Goal: Task Accomplishment & Management: Manage account settings

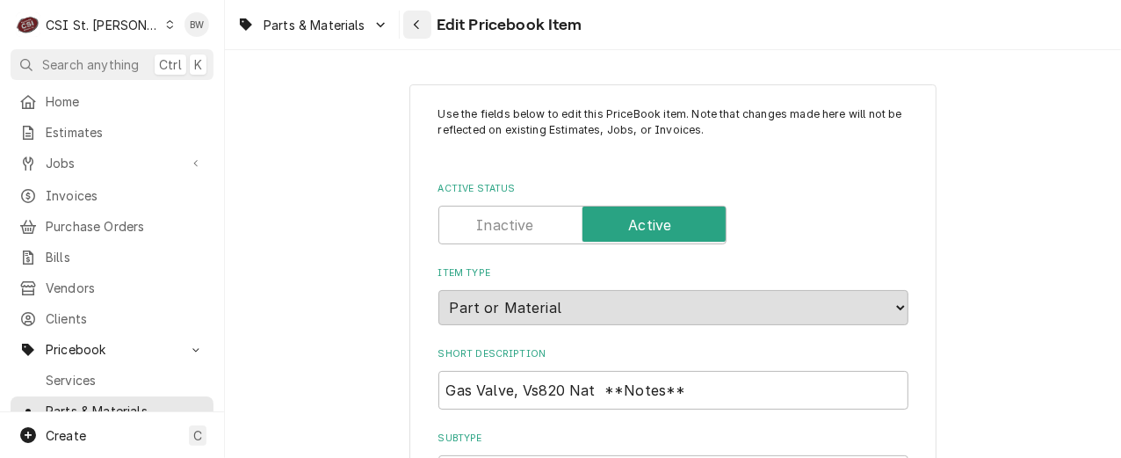
click at [423, 23] on div "Navigate back" at bounding box center [417, 25] width 18 height 18
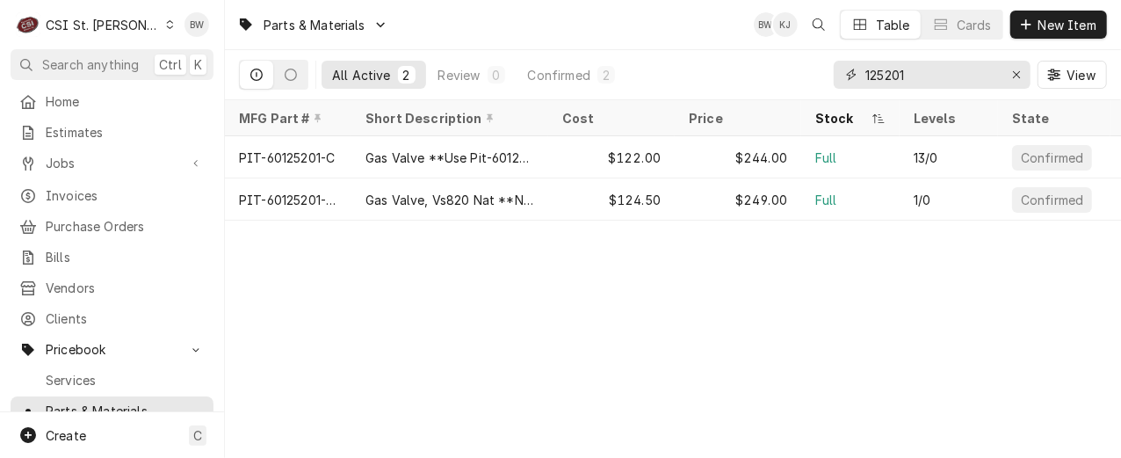
drag, startPoint x: 931, startPoint y: 69, endPoint x: 840, endPoint y: 79, distance: 91.8
click at [840, 79] on div "125201" at bounding box center [931, 75] width 197 height 28
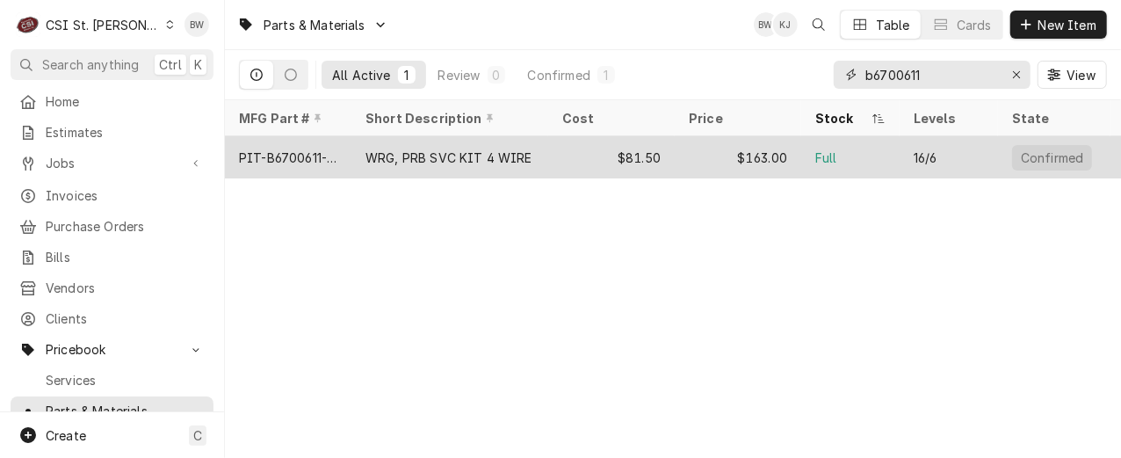
type input "b6700611"
click at [319, 156] on div "PIT-B6700611-CL" at bounding box center [288, 157] width 98 height 18
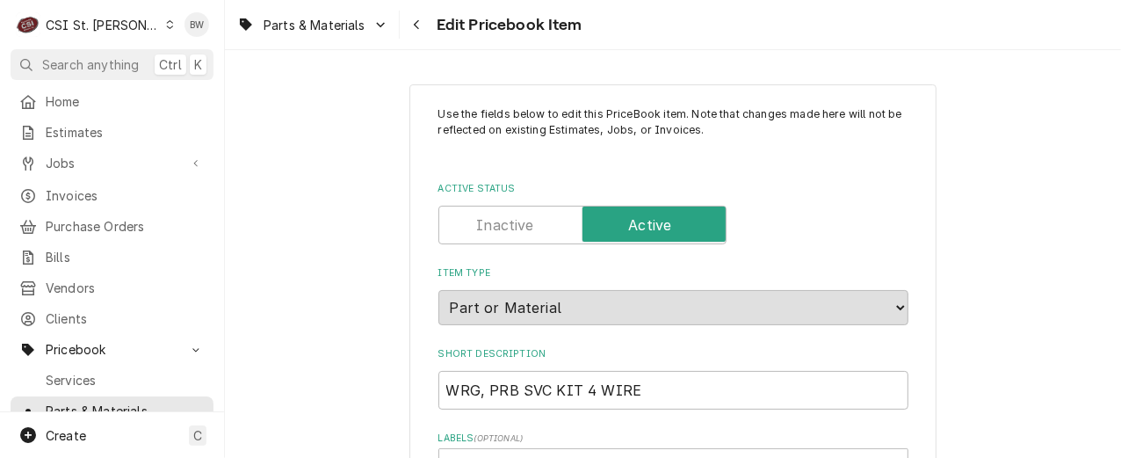
type textarea "x"
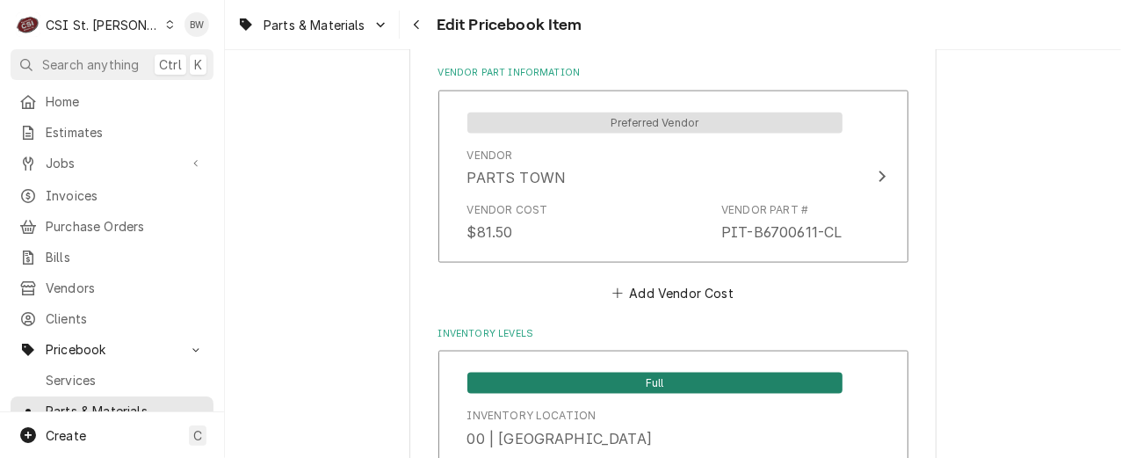
scroll to position [1493, 0]
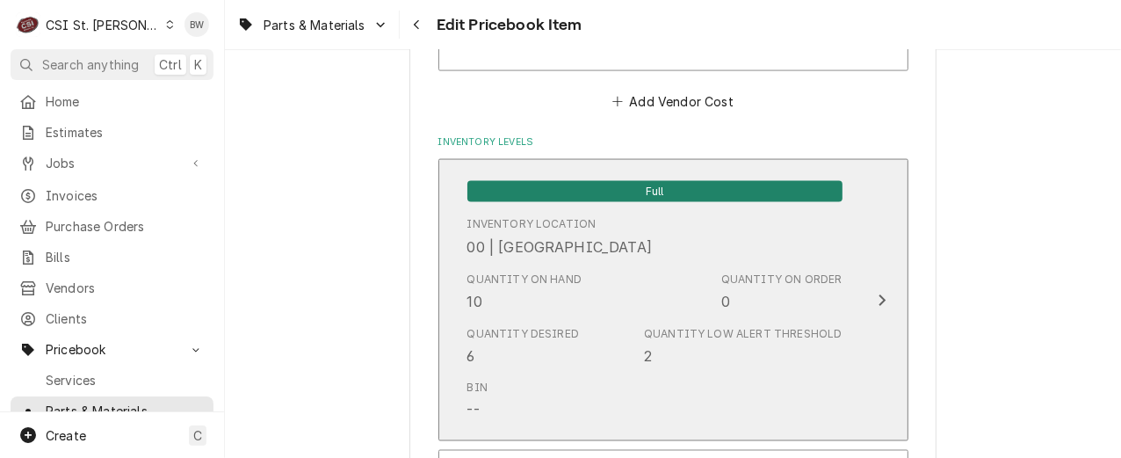
click at [560, 274] on div "Quantity on Hand" at bounding box center [524, 279] width 115 height 16
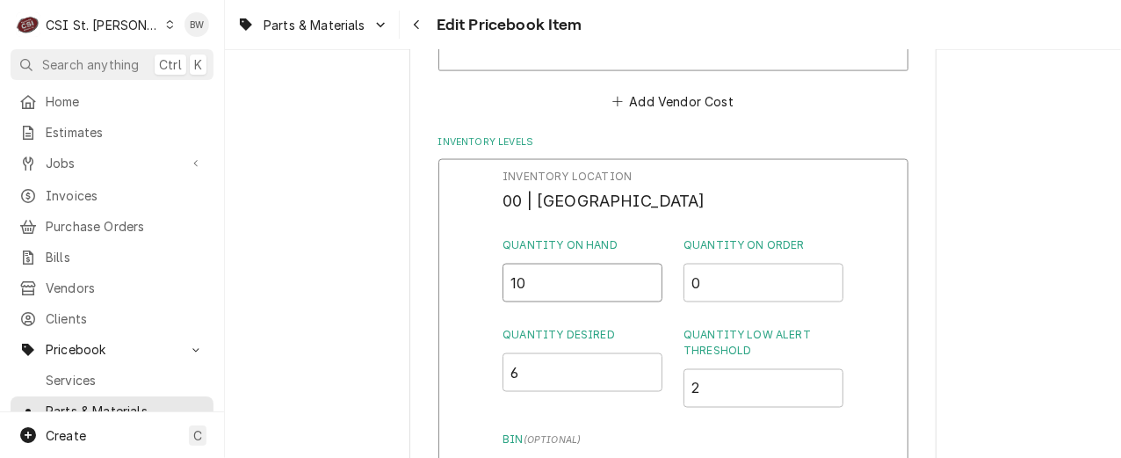
drag, startPoint x: 533, startPoint y: 277, endPoint x: 495, endPoint y: 284, distance: 38.4
click at [495, 284] on div "Inventory Location 00 | STL WAREHOUSE Quantity on Hand 10 Quantity on Order 0 Q…" at bounding box center [673, 387] width 470 height 457
type input "9"
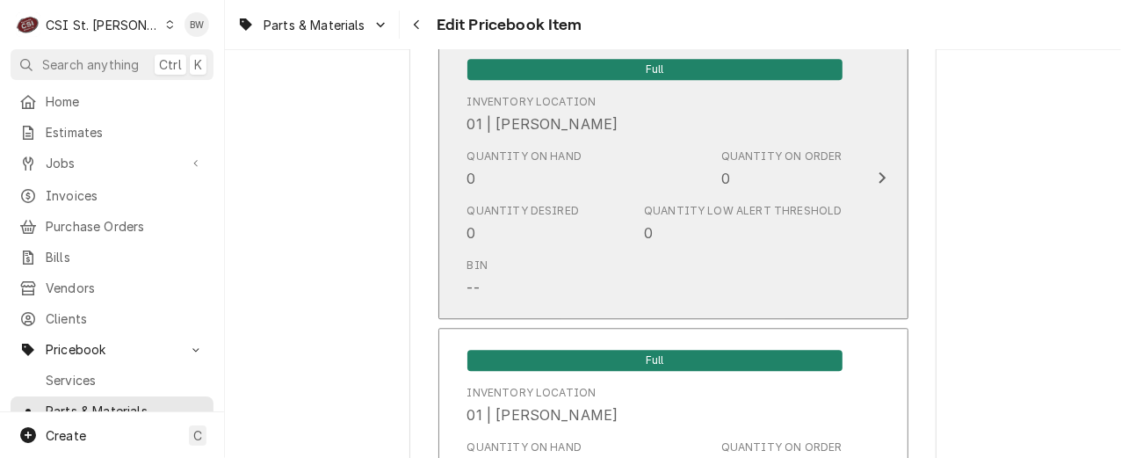
click at [553, 287] on div "Bin --" at bounding box center [654, 277] width 375 height 54
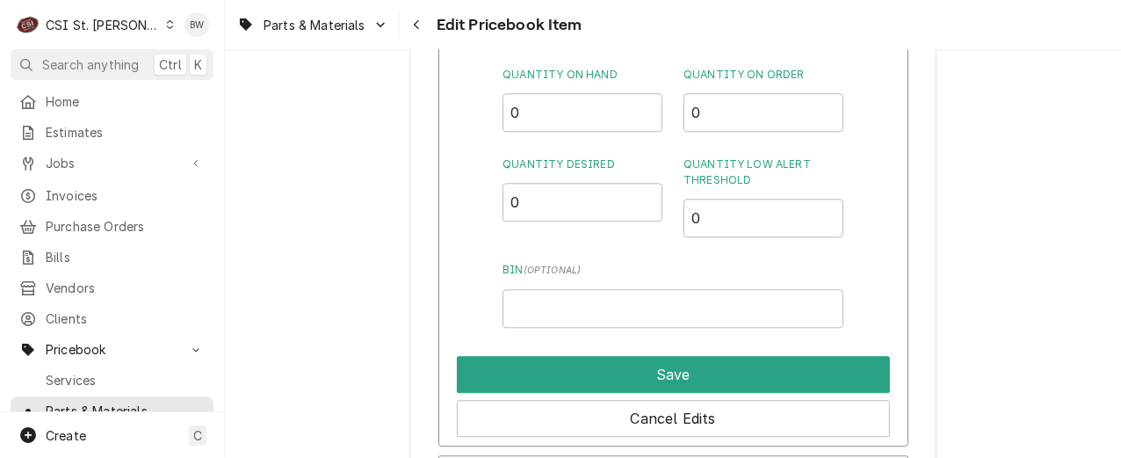
scroll to position [2195, 0]
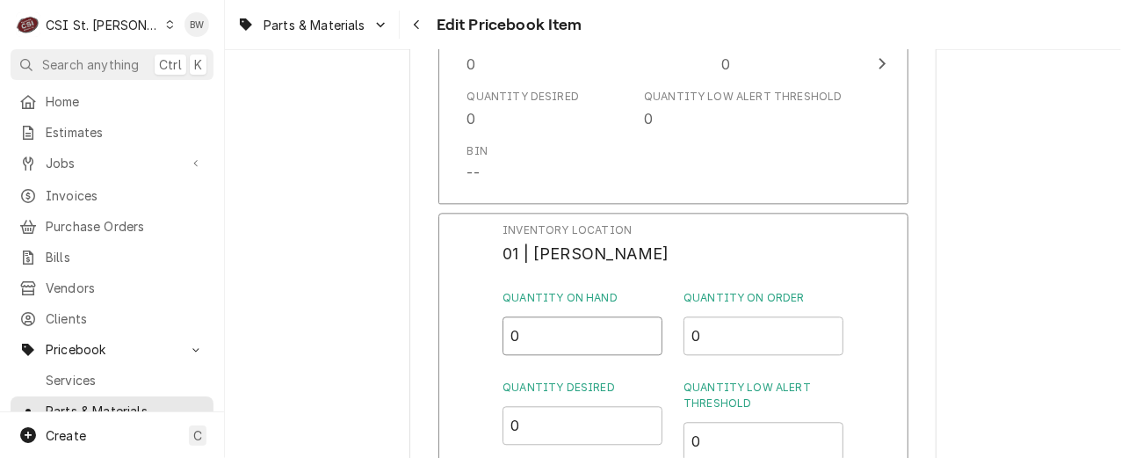
drag, startPoint x: 526, startPoint y: 337, endPoint x: 484, endPoint y: 338, distance: 42.2
click at [484, 338] on div "Inventory Location 01 | COURTNEY WILLIFORD Quantity on Hand 0 Quantity on Order…" at bounding box center [673, 441] width 470 height 457
type input "1"
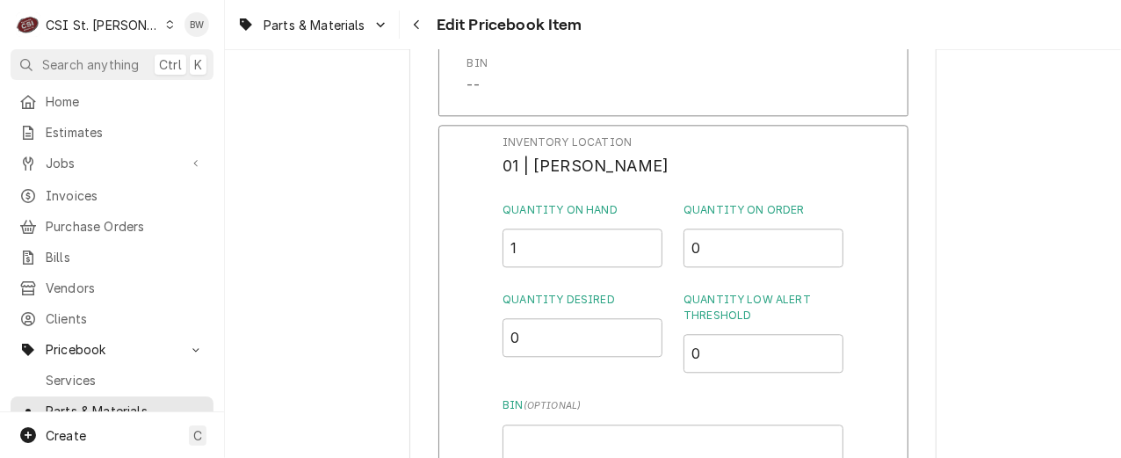
scroll to position [2371, 0]
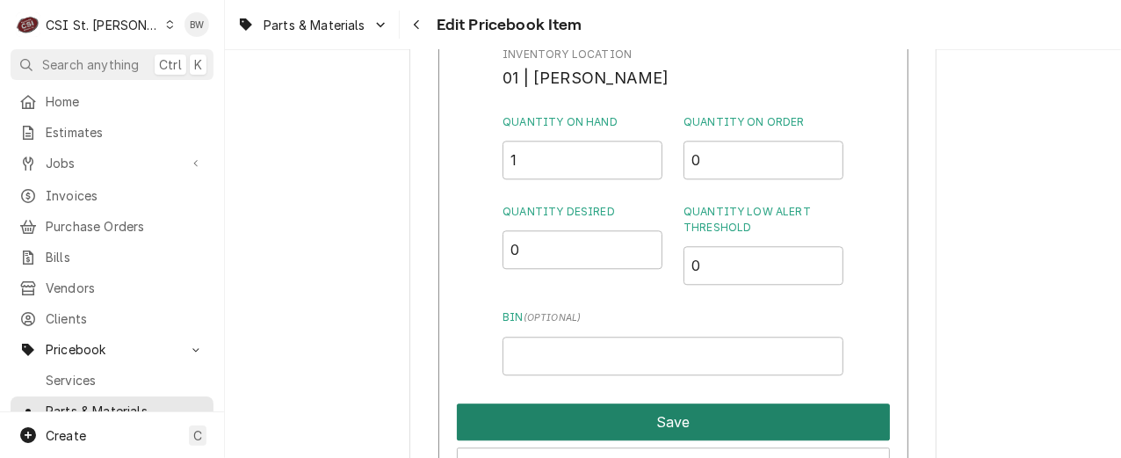
click at [632, 414] on button "Save" at bounding box center [673, 421] width 433 height 37
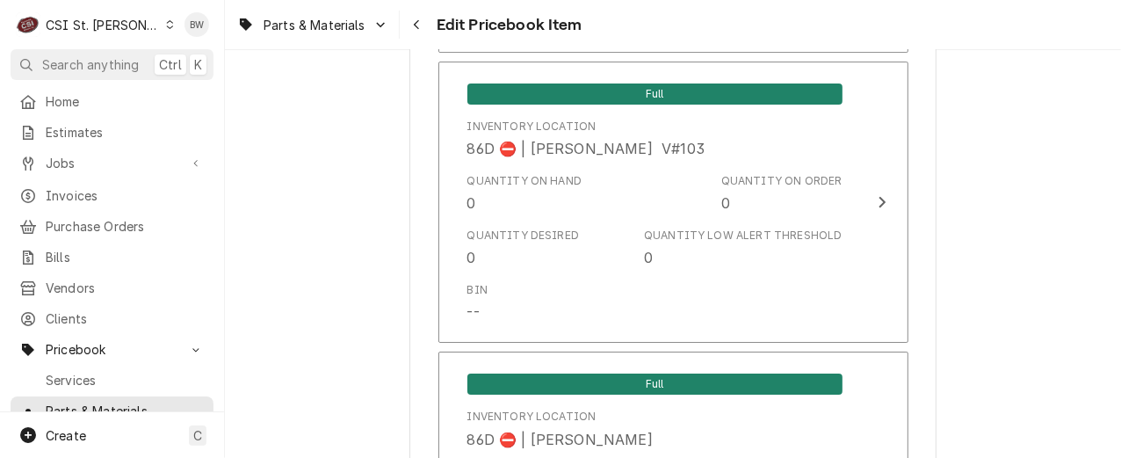
scroll to position [15702, 0]
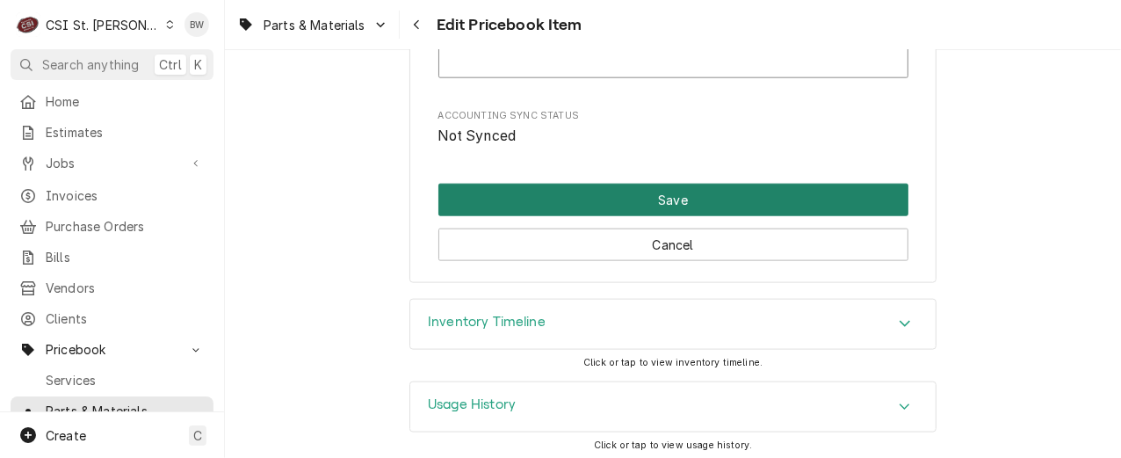
click at [606, 205] on button "Save" at bounding box center [673, 200] width 470 height 32
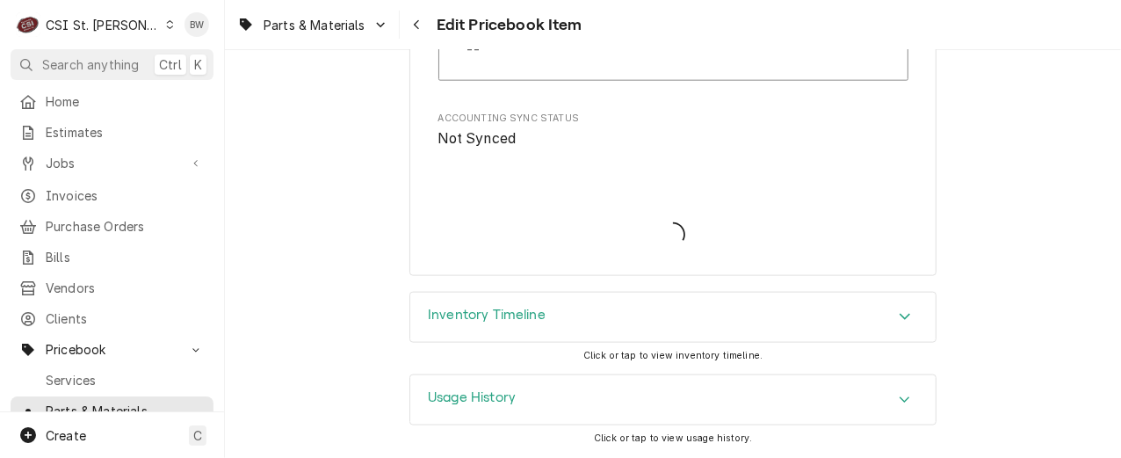
scroll to position [15692, 0]
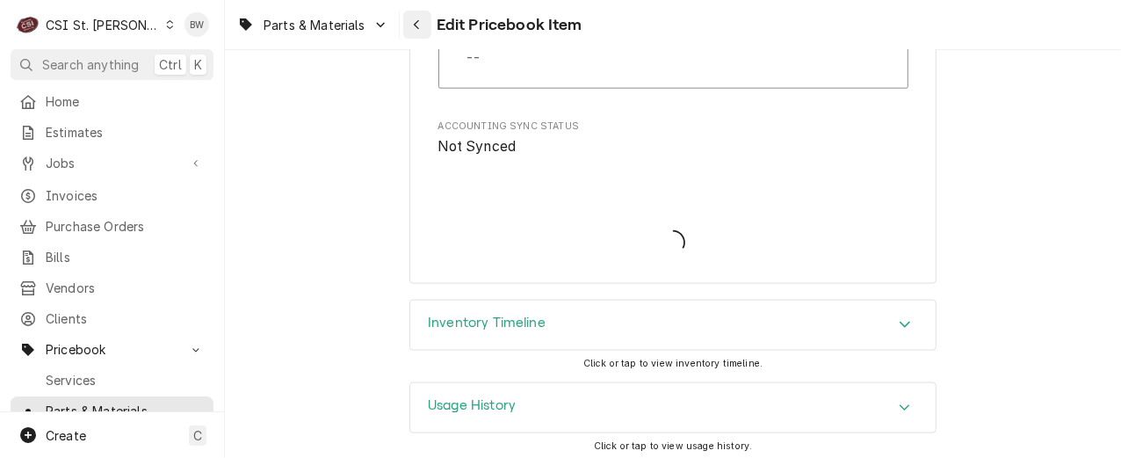
type textarea "x"
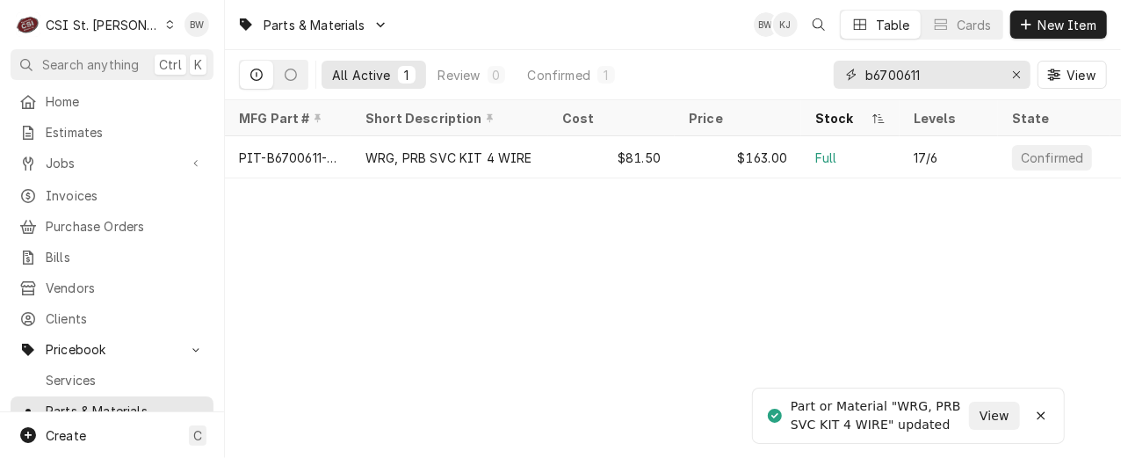
drag, startPoint x: 939, startPoint y: 81, endPoint x: 811, endPoint y: 79, distance: 127.3
click at [812, 79] on div "All Active 1 Review 0 Confirmed 1 b6700611 View" at bounding box center [673, 74] width 868 height 49
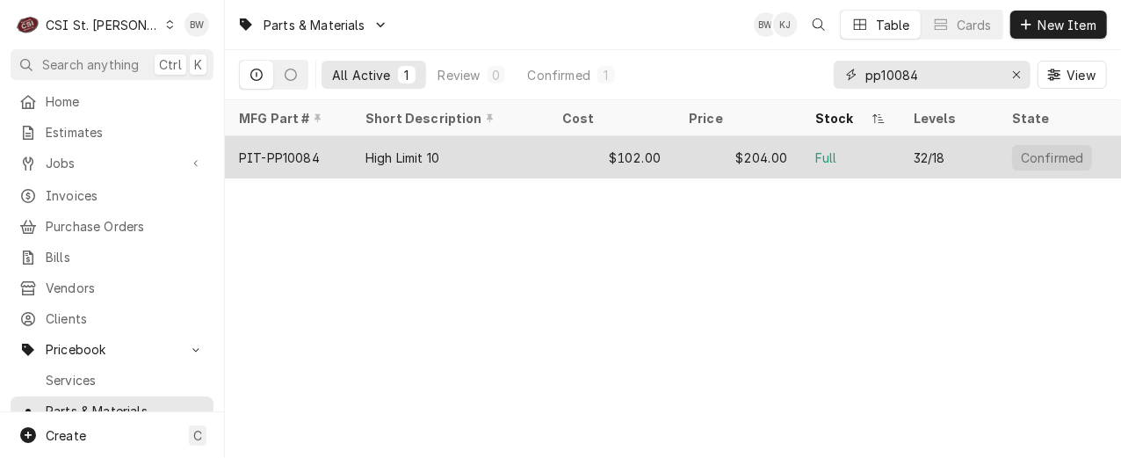
type input "pp10084"
click at [295, 141] on div "PIT-PP10084" at bounding box center [288, 157] width 126 height 42
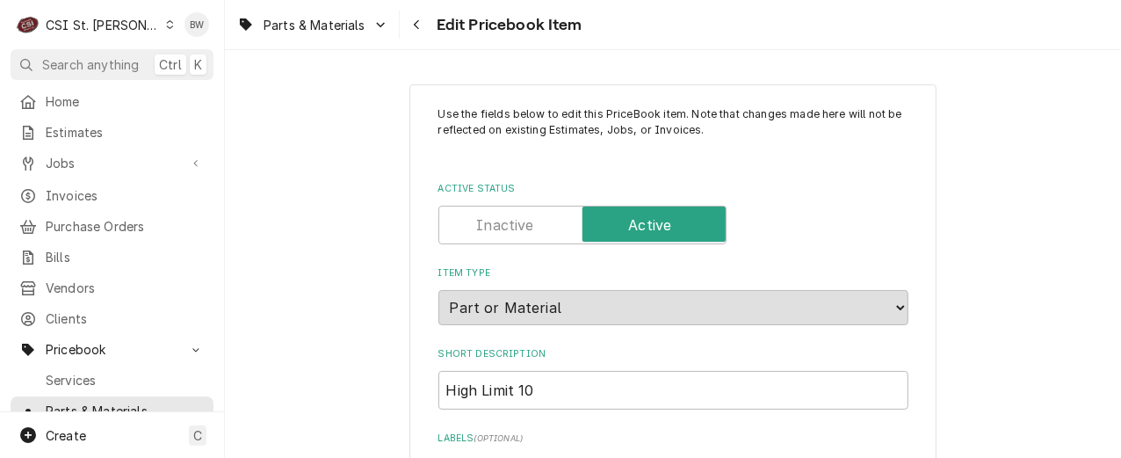
type textarea "x"
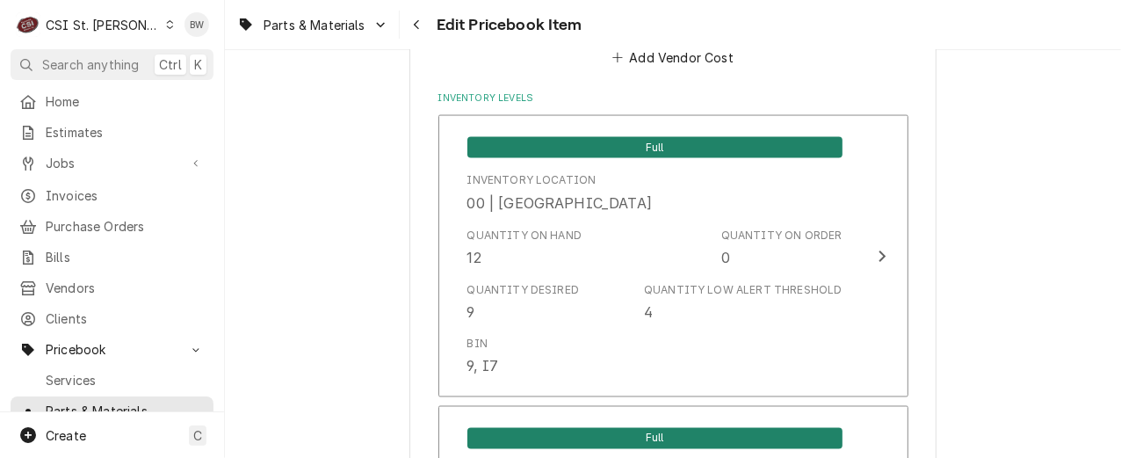
scroll to position [1581, 0]
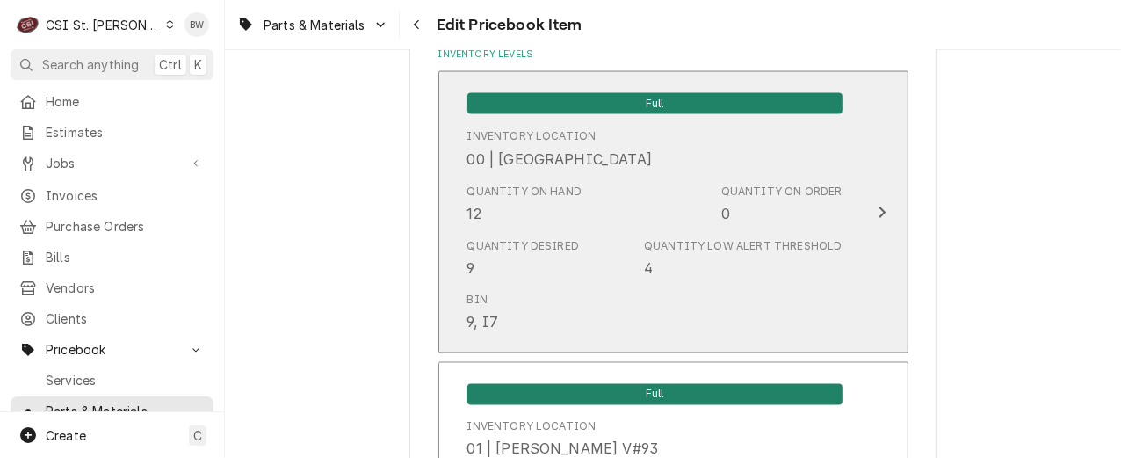
click at [554, 263] on div "Quantity Desired 9" at bounding box center [523, 258] width 112 height 40
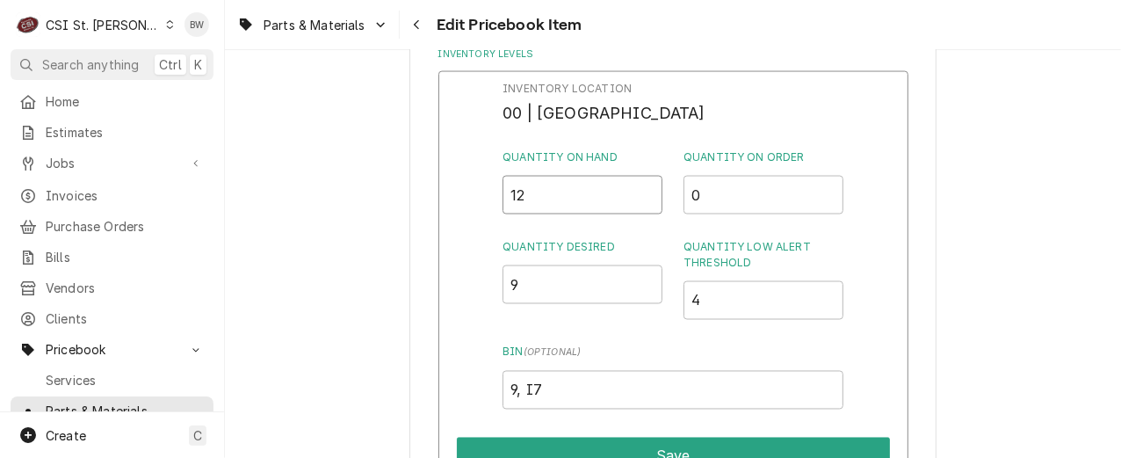
drag, startPoint x: 532, startPoint y: 201, endPoint x: 488, endPoint y: 198, distance: 44.0
click at [489, 198] on div "Inventory Location 00 | STL WAREHOUSE Quantity on Hand 12 Quantity on Order 0 Q…" at bounding box center [673, 299] width 470 height 457
type input "11"
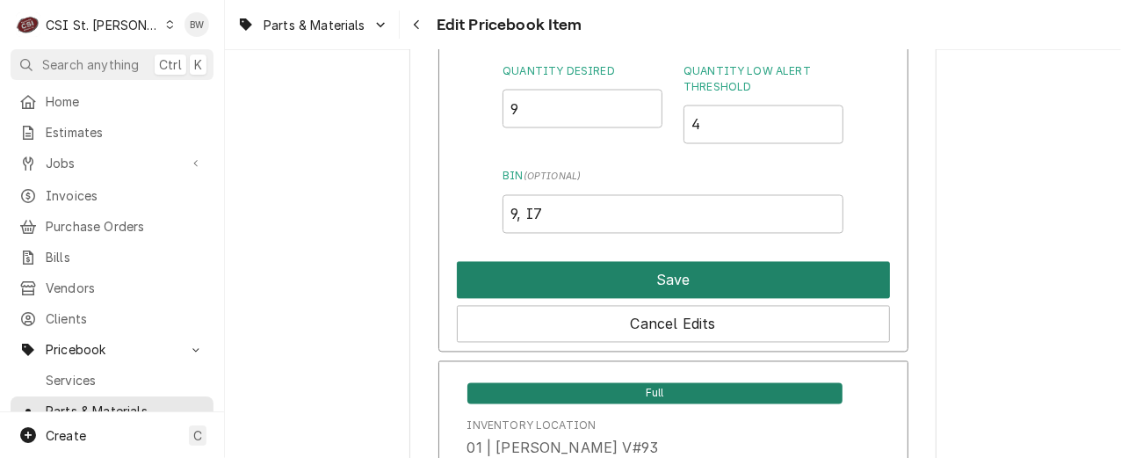
click at [580, 269] on button "Save" at bounding box center [673, 280] width 433 height 37
type textarea "x"
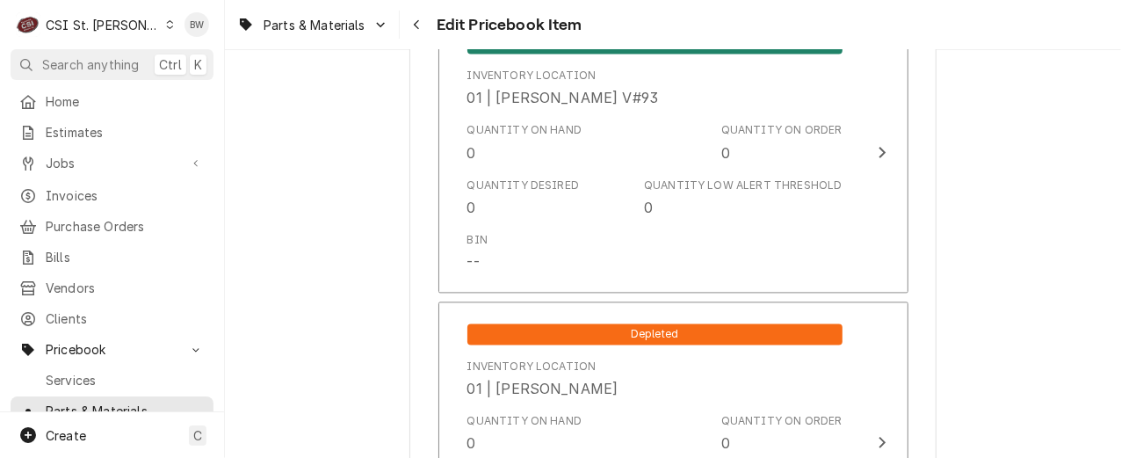
scroll to position [2020, 0]
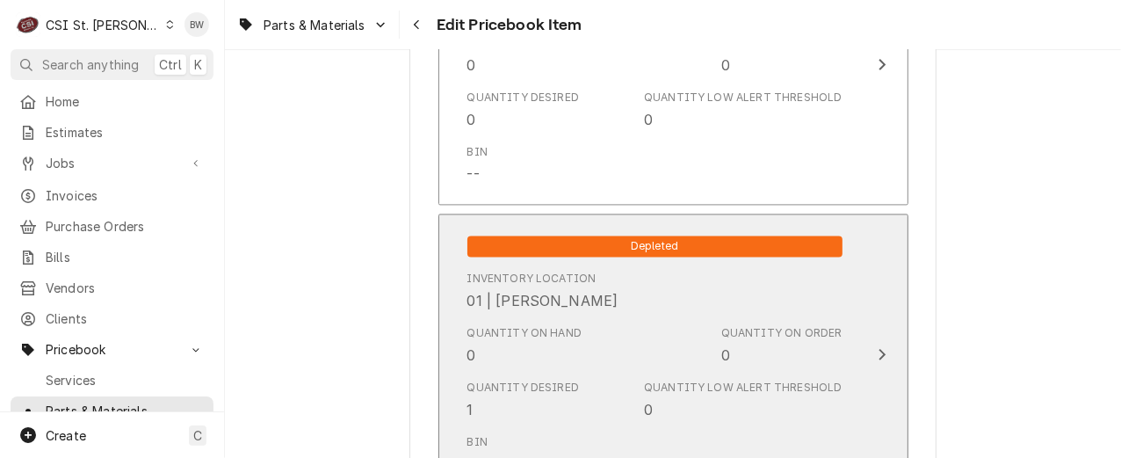
click at [595, 332] on div "Quantity on Hand 0 Quantity on Order 0" at bounding box center [654, 345] width 375 height 54
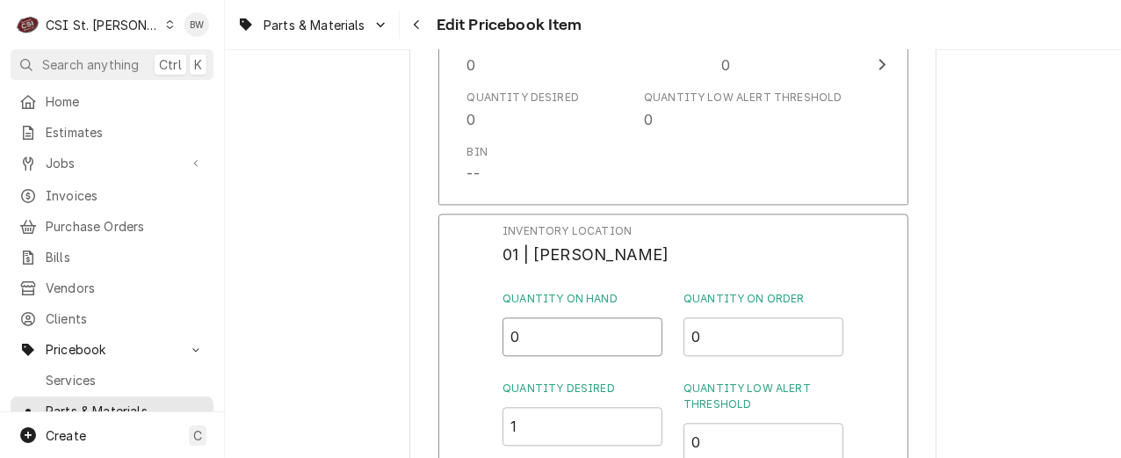
drag, startPoint x: 555, startPoint y: 333, endPoint x: 493, endPoint y: 335, distance: 62.4
click at [493, 335] on div "Inventory Location 01 | COURTNEY WILLIFORD Quantity on Hand 0 Quantity on Order…" at bounding box center [673, 441] width 470 height 457
type input "1"
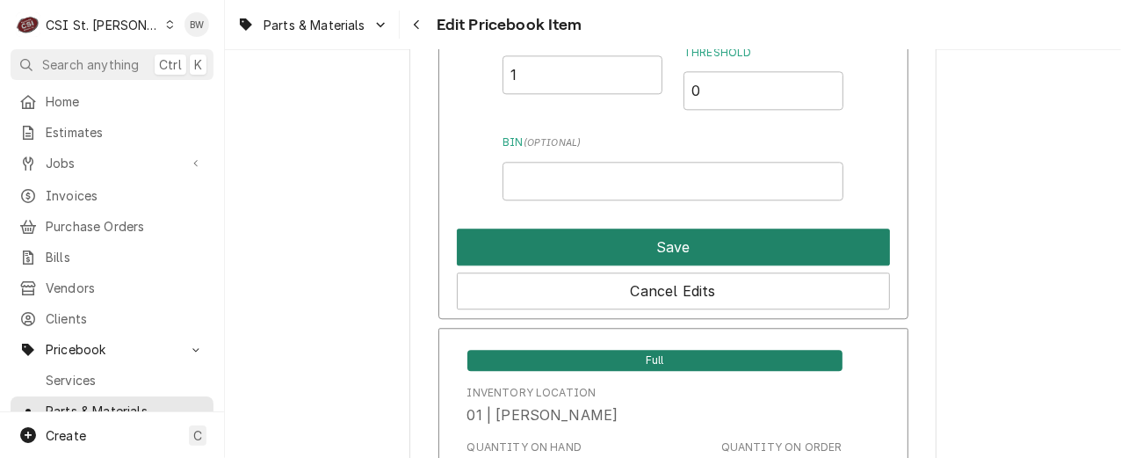
click at [619, 256] on button "Save" at bounding box center [673, 246] width 433 height 37
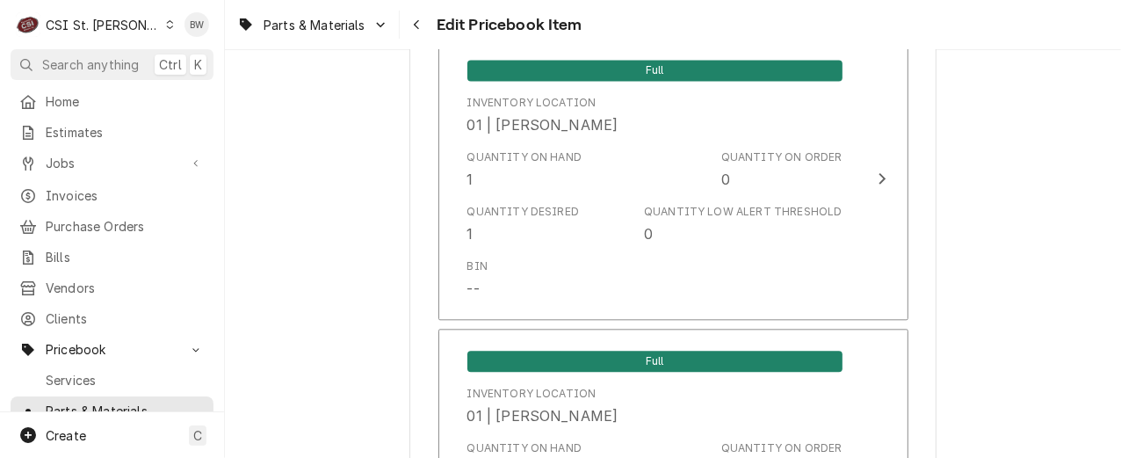
scroll to position [15527, 0]
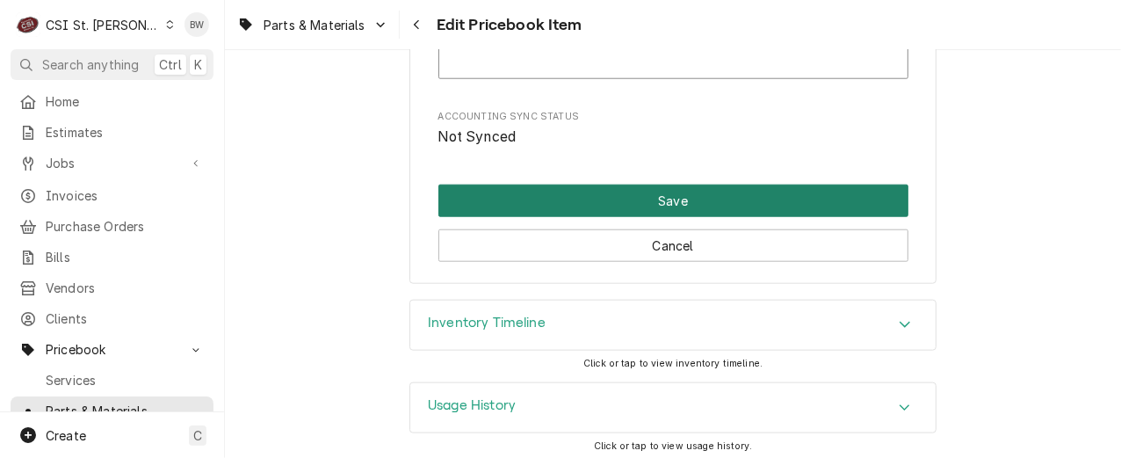
click at [637, 197] on button "Save" at bounding box center [673, 200] width 470 height 32
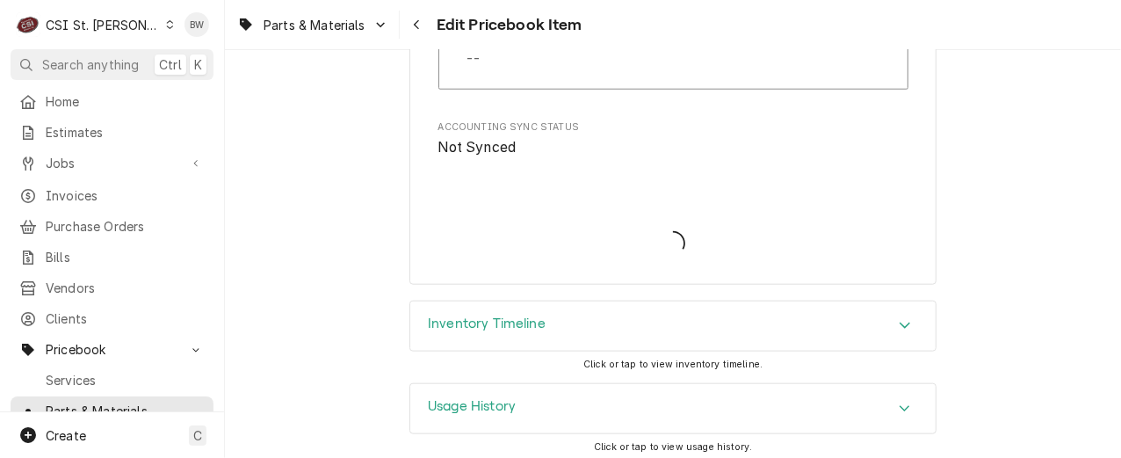
type textarea "x"
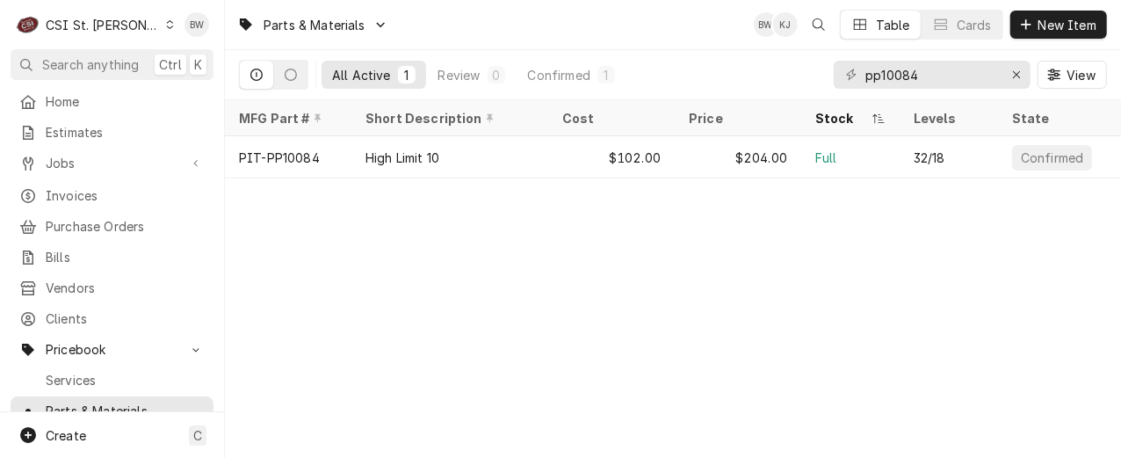
drag, startPoint x: 568, startPoint y: 355, endPoint x: 562, endPoint y: 347, distance: 10.0
click at [568, 353] on div "Parts & Materials BW KJ Table Cards New Item All Active 1 Review 0 Confirmed 1 …" at bounding box center [673, 229] width 896 height 458
click at [479, 229] on div "Parts & Materials BW KJ Table Cards New Item All Active 1 Review 0 Confirmed 1 …" at bounding box center [673, 229] width 896 height 458
drag, startPoint x: 955, startPoint y: 79, endPoint x: 798, endPoint y: 80, distance: 156.3
click at [798, 80] on div "All Active 1 Review 0 Confirmed 1 pp10084 View" at bounding box center [673, 74] width 868 height 49
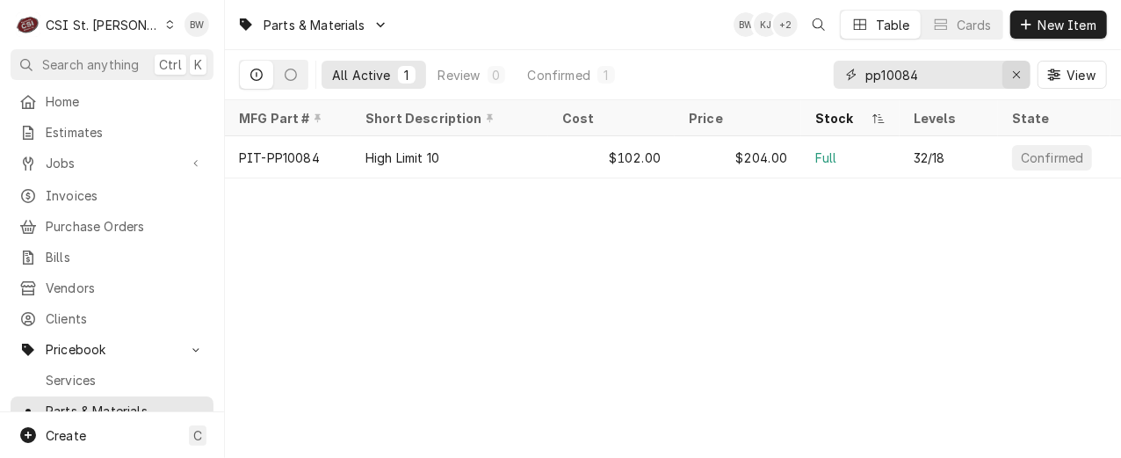
click at [1005, 72] on button "Erase input" at bounding box center [1016, 75] width 28 height 28
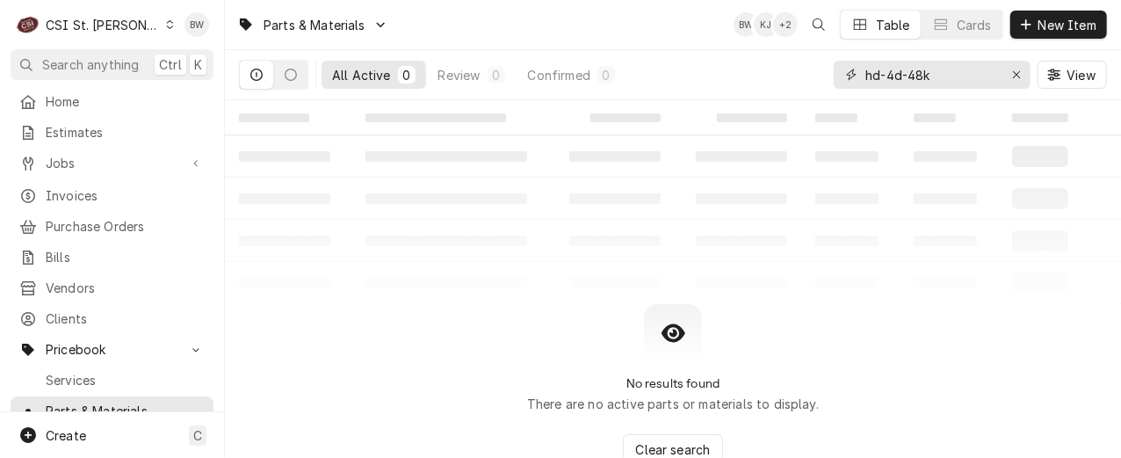
click at [879, 69] on input "hd-4d-48k" at bounding box center [931, 75] width 132 height 28
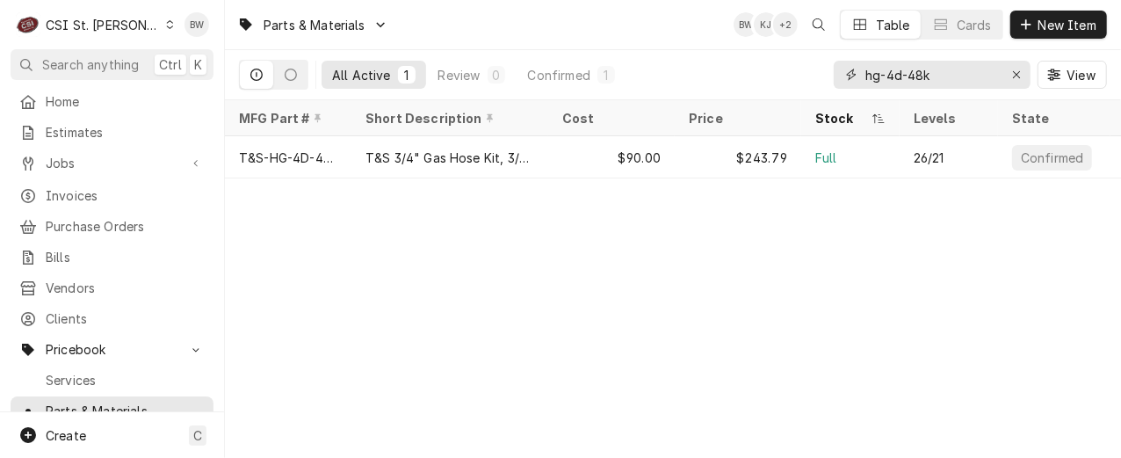
type input "hg-4d-48k"
click at [433, 252] on div "Parts & Materials BW KJ NB Table Cards New Item All Active 1 Review 0 Confirmed…" at bounding box center [673, 229] width 896 height 458
click at [476, 226] on div "Parts & Materials BW KJ NB Table Cards New Item All Active 1 Review 0 Confirmed…" at bounding box center [673, 229] width 896 height 458
drag, startPoint x: 462, startPoint y: 320, endPoint x: 451, endPoint y: 321, distance: 10.7
click at [453, 326] on div "Parts & Materials BW KJ NB Table Cards New Item All Active 1 Review 0 Confirmed…" at bounding box center [673, 229] width 896 height 458
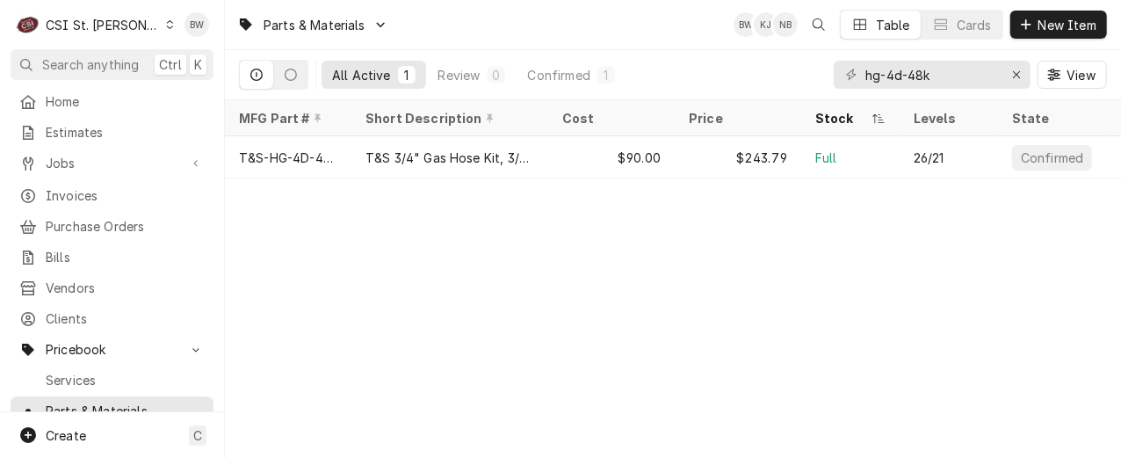
click at [165, 27] on div "Dynamic Content Wrapper" at bounding box center [170, 24] width 10 height 12
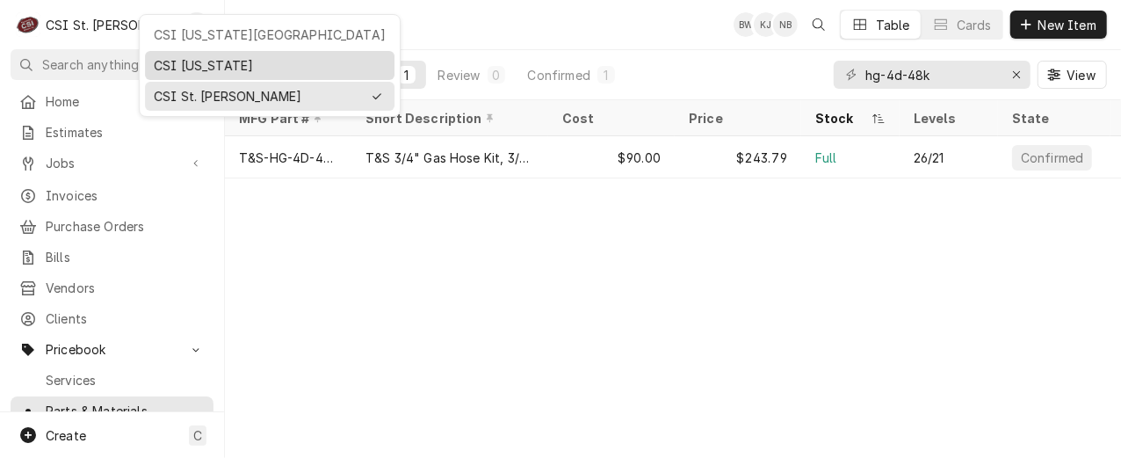
click at [189, 66] on div "CSI [US_STATE]" at bounding box center [270, 65] width 232 height 18
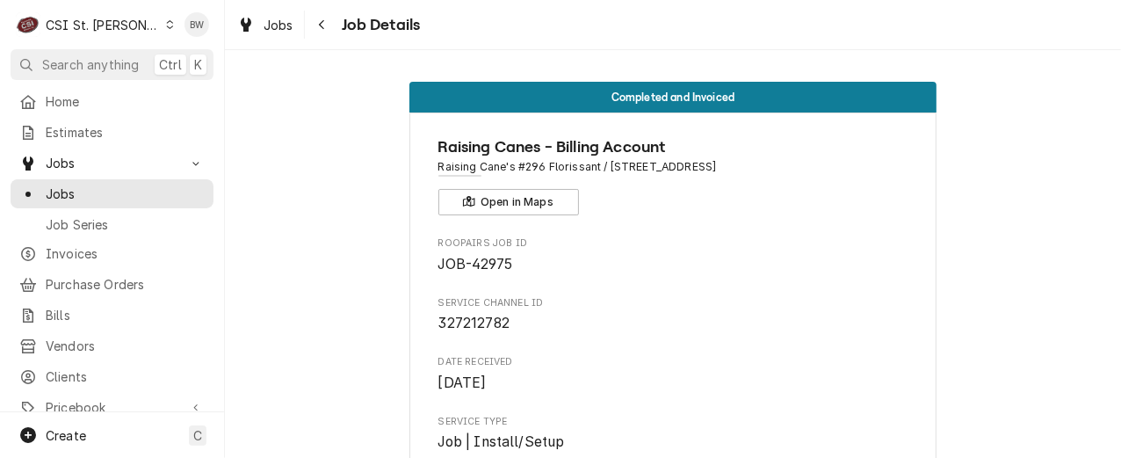
scroll to position [3871, 0]
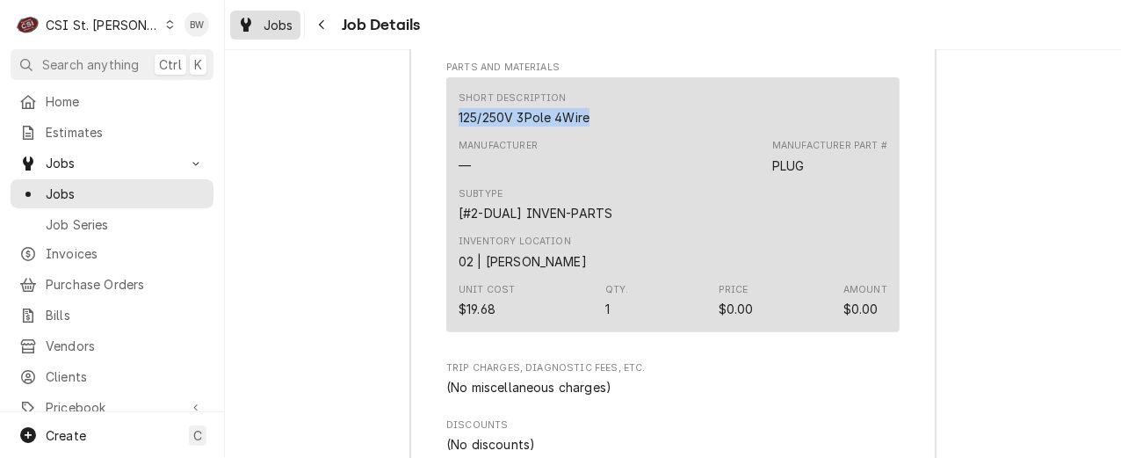
click at [272, 23] on span "Jobs" at bounding box center [278, 25] width 30 height 18
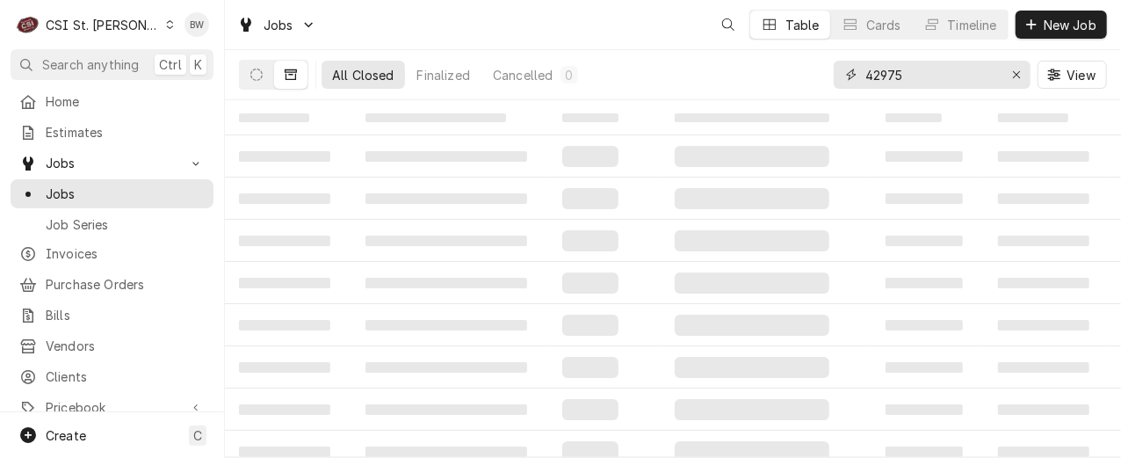
drag, startPoint x: 913, startPoint y: 77, endPoint x: 818, endPoint y: 77, distance: 94.8
click at [818, 77] on div "All Closed Finalized Cancelled 0 42975 View" at bounding box center [673, 74] width 868 height 49
type input "43045"
click at [263, 76] on button "Dynamic Content Wrapper" at bounding box center [256, 75] width 33 height 28
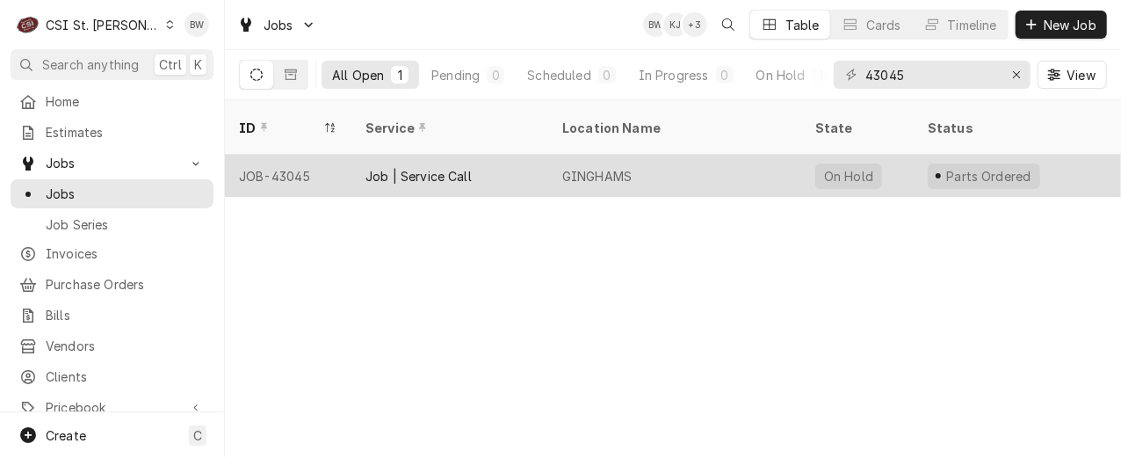
click at [285, 155] on div "JOB-43045" at bounding box center [288, 176] width 126 height 42
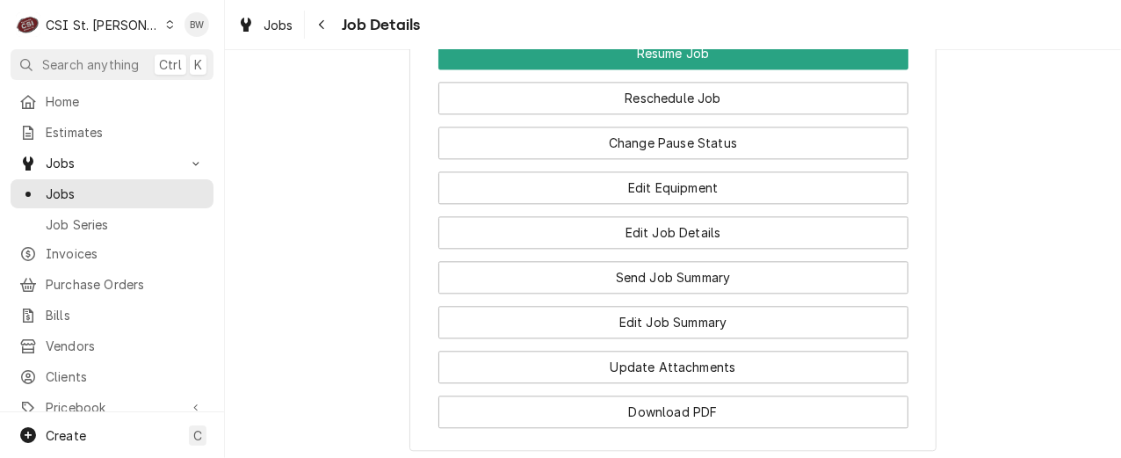
scroll to position [2020, 0]
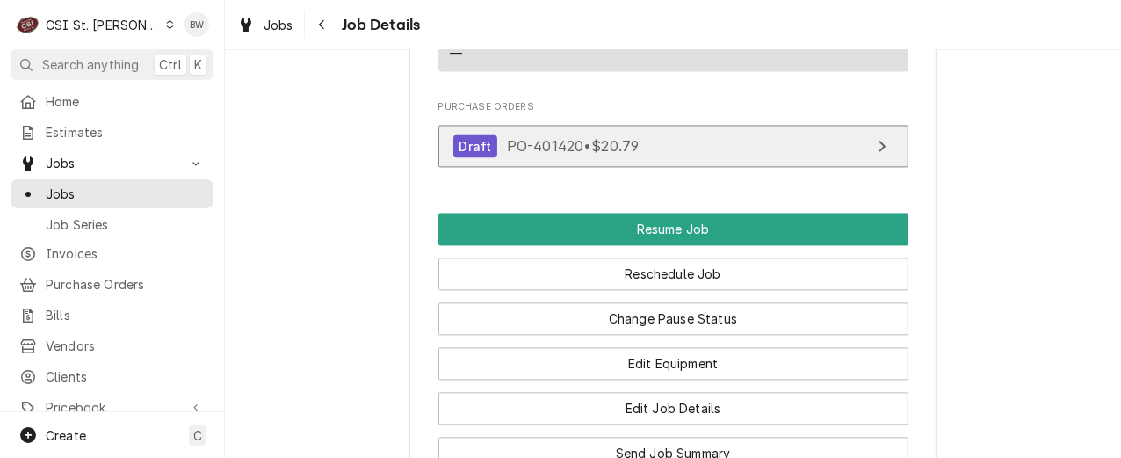
click at [562, 155] on span "PO-401420 • $20.79" at bounding box center [573, 146] width 133 height 18
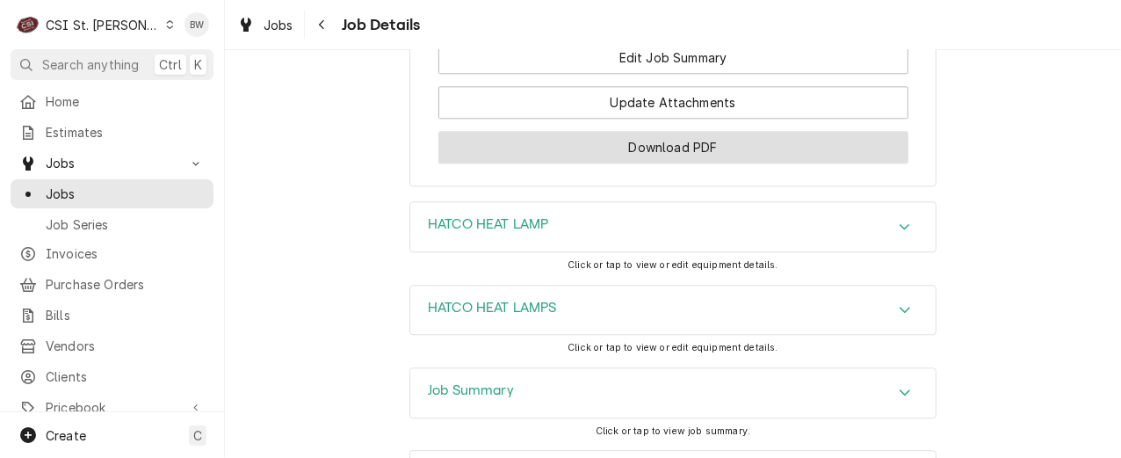
scroll to position [2547, 0]
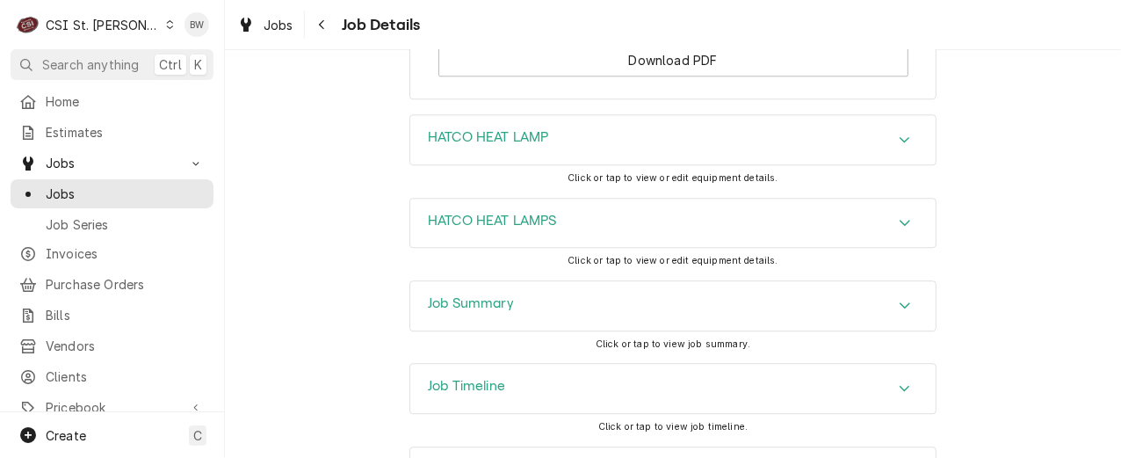
click at [433, 312] on h3 "Job Summary" at bounding box center [471, 303] width 86 height 17
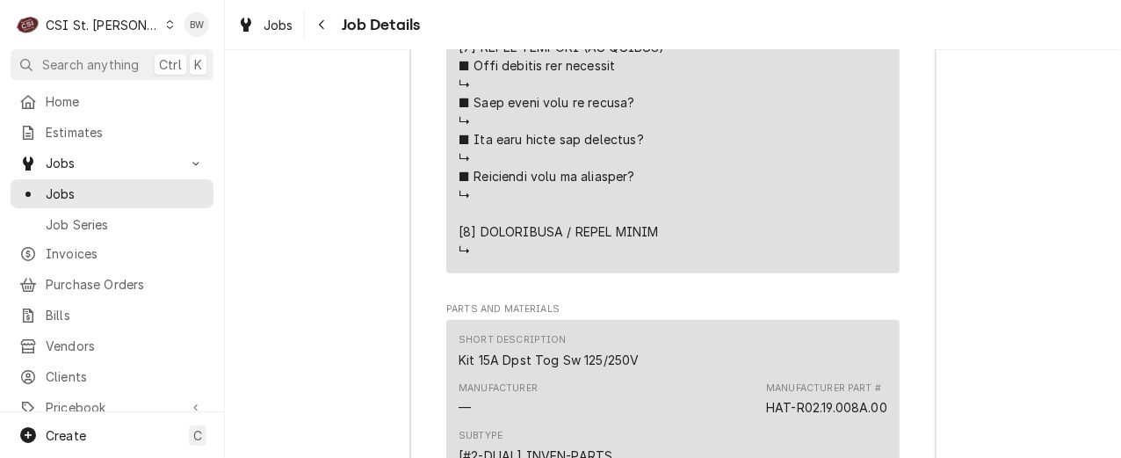
scroll to position [4303, 0]
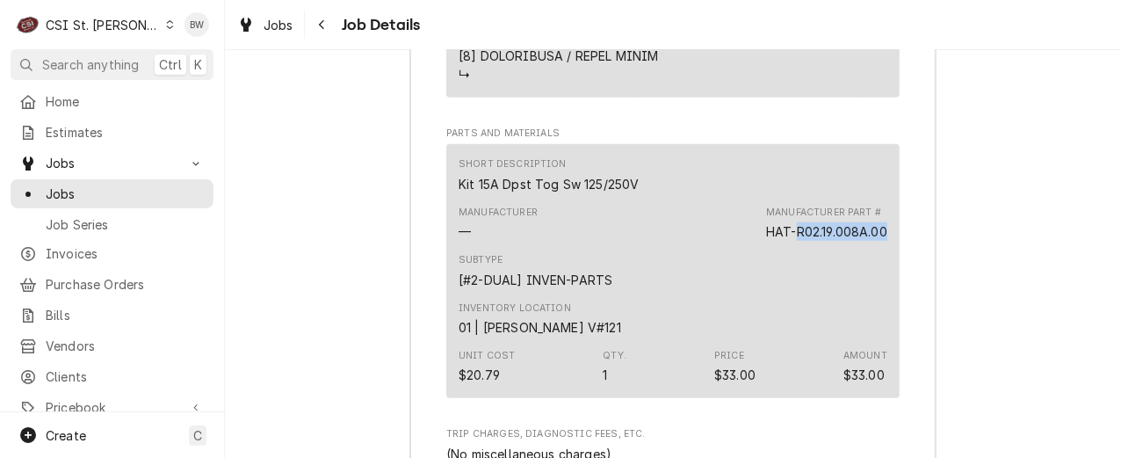
drag, startPoint x: 880, startPoint y: 251, endPoint x: 789, endPoint y: 255, distance: 91.4
click at [789, 241] on div "HAT-R02.19.008A.00" at bounding box center [826, 231] width 121 height 18
drag, startPoint x: 789, startPoint y: 255, endPoint x: 800, endPoint y: 256, distance: 11.4
copy div "R02.19.008A.00"
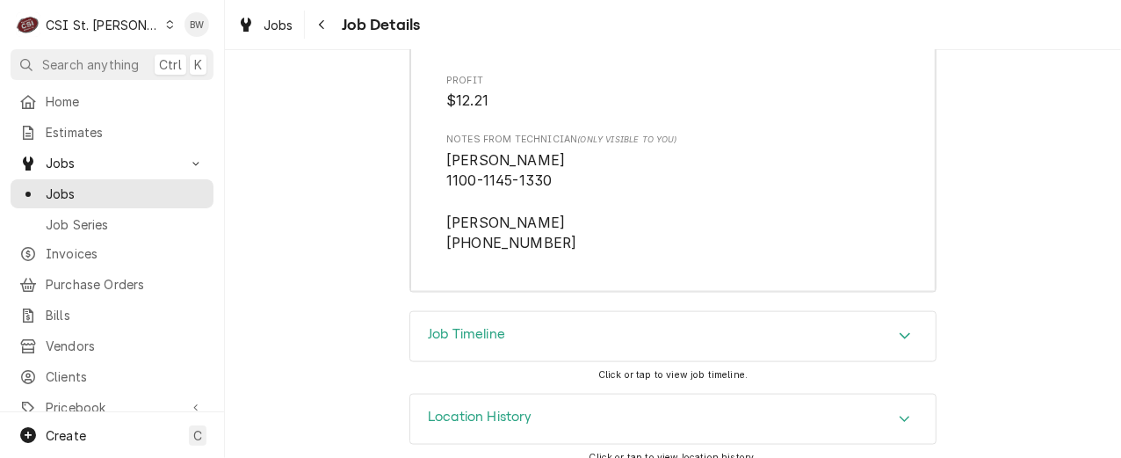
scroll to position [4742, 0]
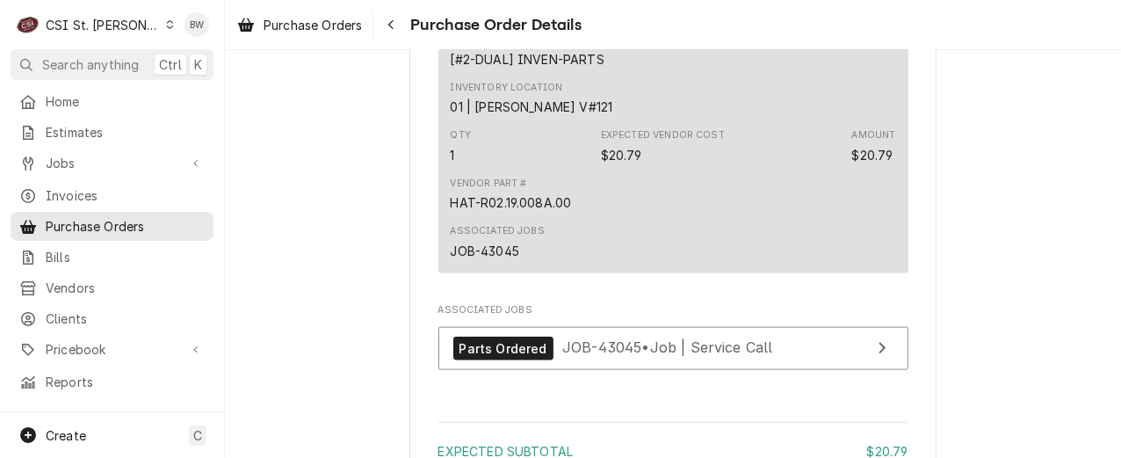
scroll to position [1005, 0]
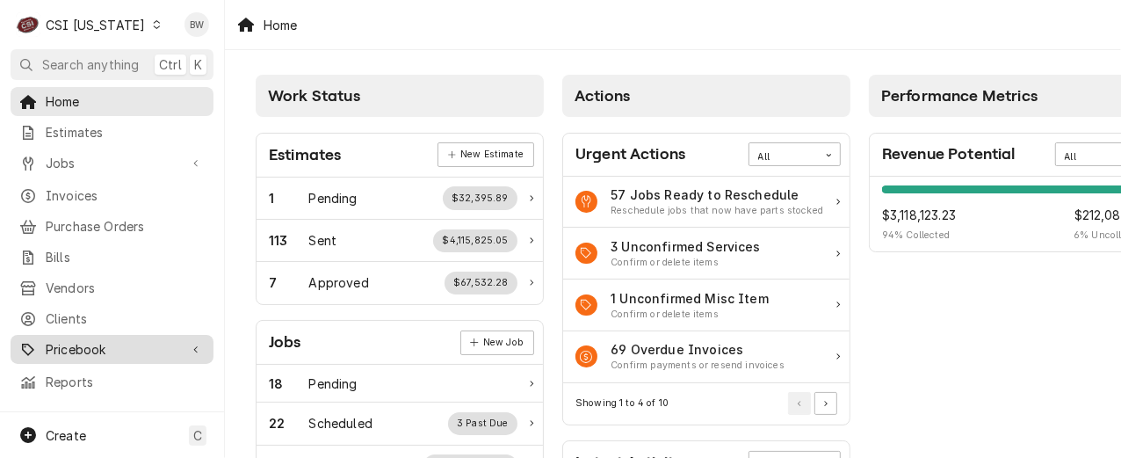
click at [110, 340] on span "Pricebook" at bounding box center [112, 349] width 133 height 18
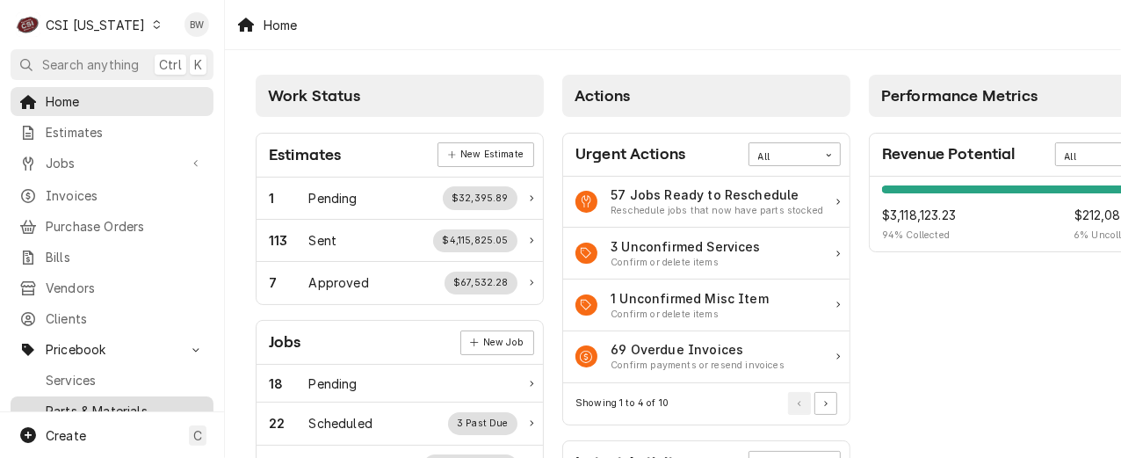
click at [105, 401] on span "Parts & Materials" at bounding box center [125, 410] width 159 height 18
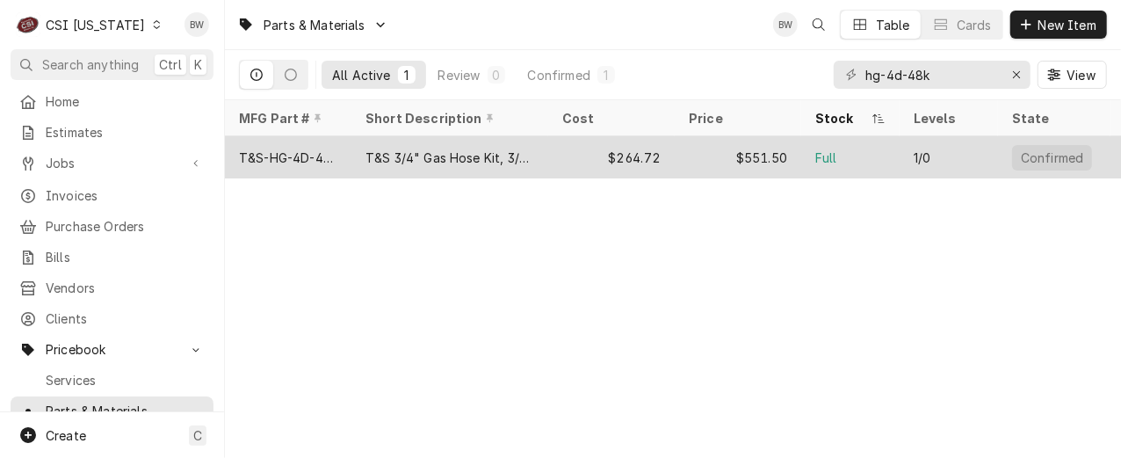
click at [320, 156] on div "T&S-HG-4D-48K" at bounding box center [288, 157] width 98 height 18
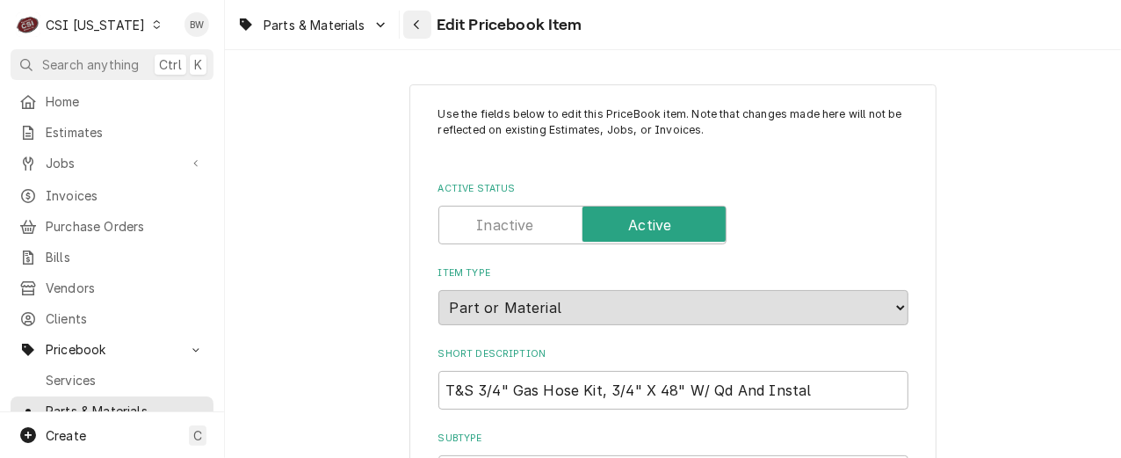
click at [414, 21] on icon "Navigate back" at bounding box center [417, 24] width 8 height 12
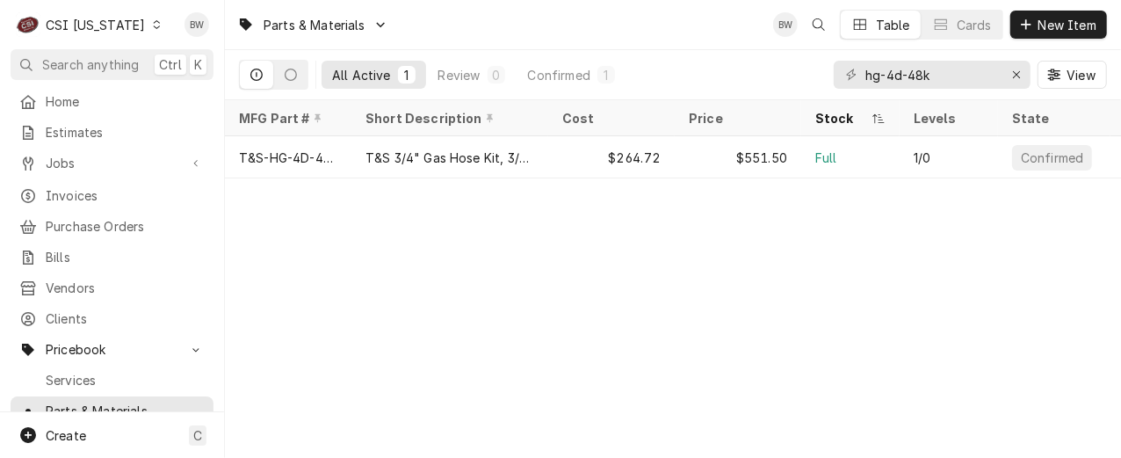
drag, startPoint x: 335, startPoint y: 290, endPoint x: 334, endPoint y: 270, distance: 20.2
click at [338, 284] on div "Parts & Materials BW Table Cards New Item All Active 1 Review 0 Confirmed 1 hg-…" at bounding box center [673, 229] width 896 height 458
click at [150, 30] on div "Dynamic Content Wrapper" at bounding box center [156, 24] width 12 height 12
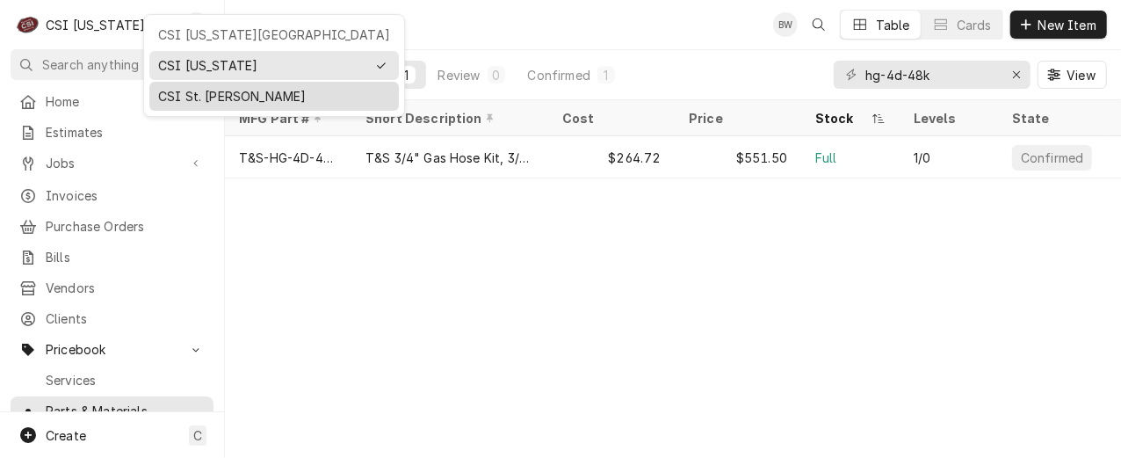
click at [171, 87] on div "CSI St. [PERSON_NAME]" at bounding box center [274, 96] width 232 height 18
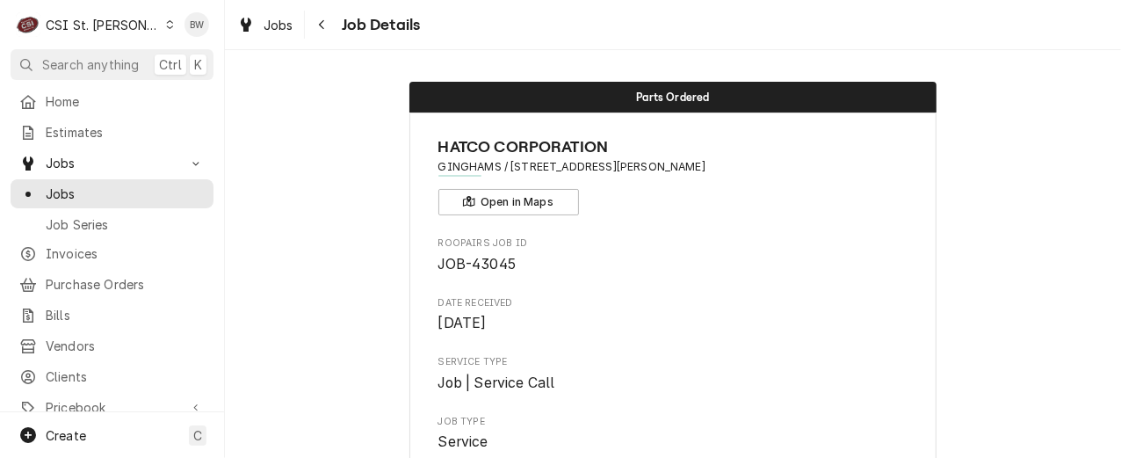
scroll to position [4924, 0]
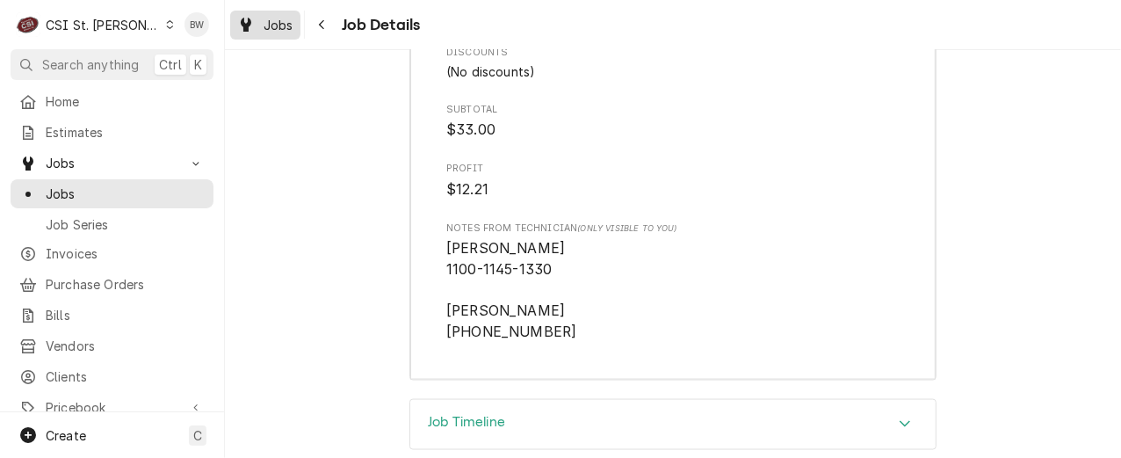
click at [285, 25] on span "Jobs" at bounding box center [278, 25] width 30 height 18
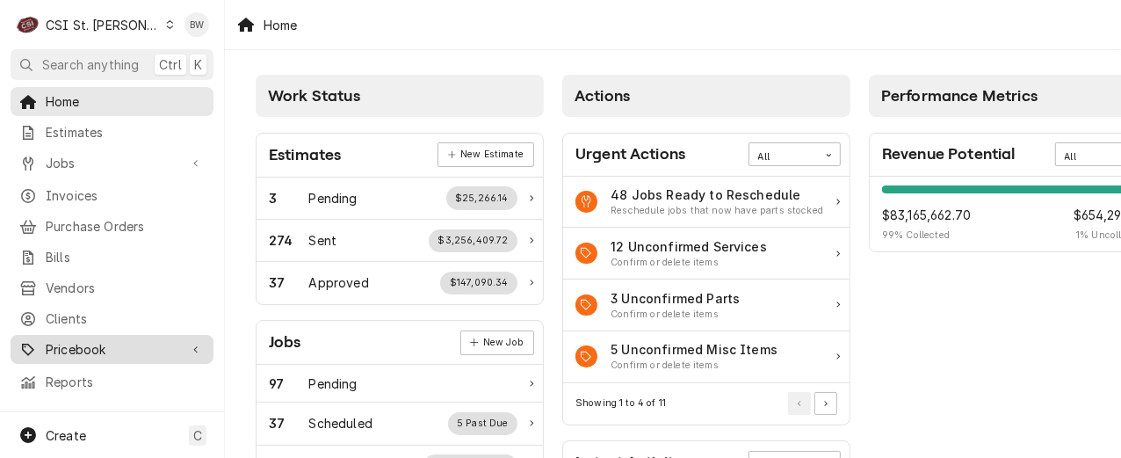
click at [102, 340] on span "Pricebook" at bounding box center [112, 349] width 133 height 18
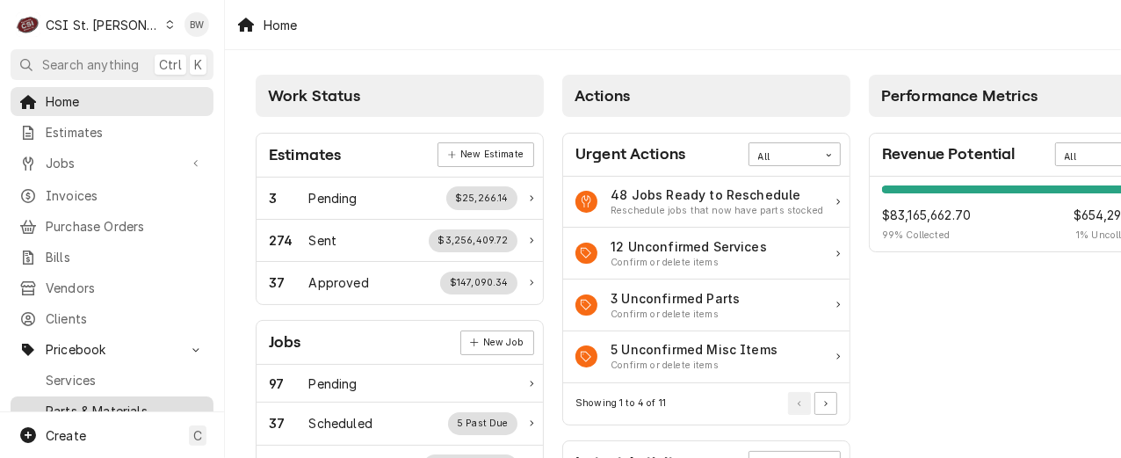
click at [97, 400] on div "Parts & Materials" at bounding box center [112, 411] width 196 height 22
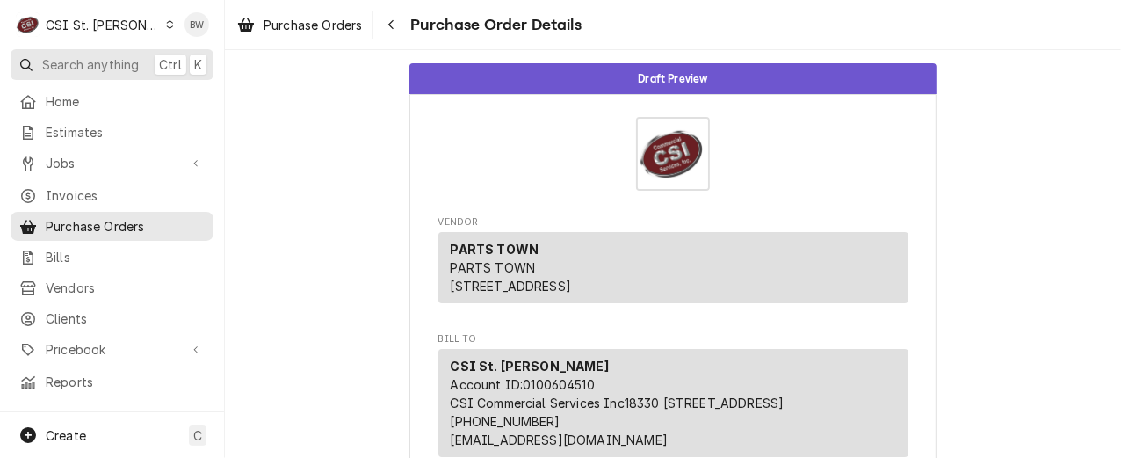
scroll to position [1005, 0]
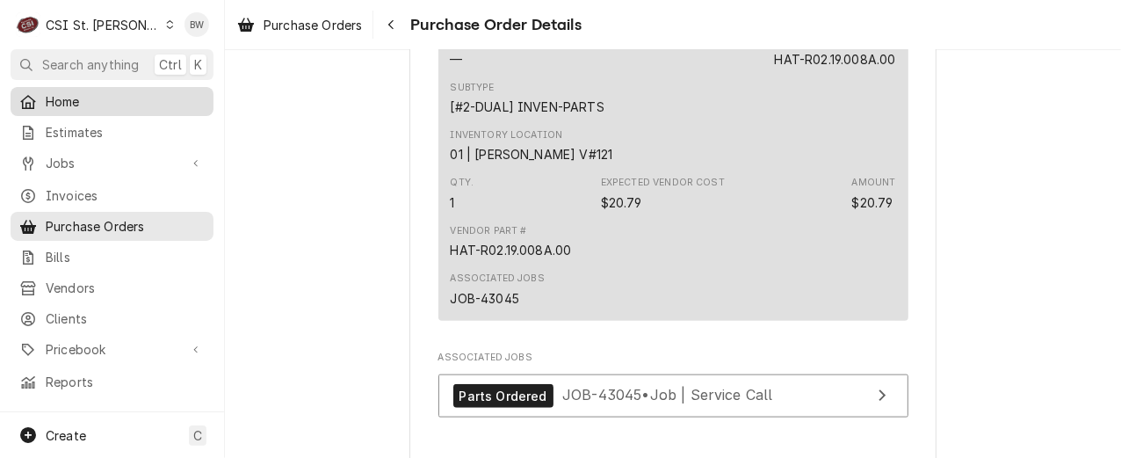
drag, startPoint x: 118, startPoint y: 60, endPoint x: 98, endPoint y: 86, distance: 32.7
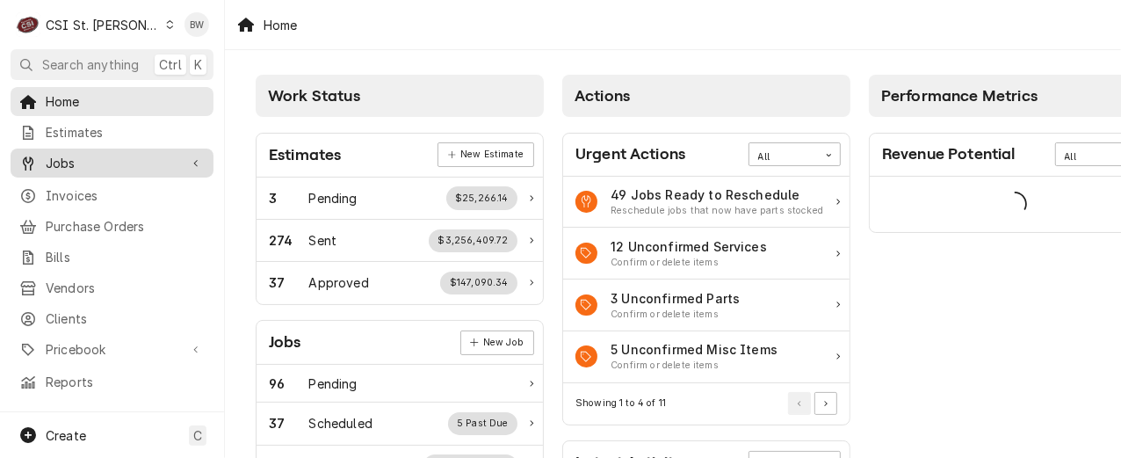
click at [83, 162] on span "Jobs" at bounding box center [112, 163] width 133 height 18
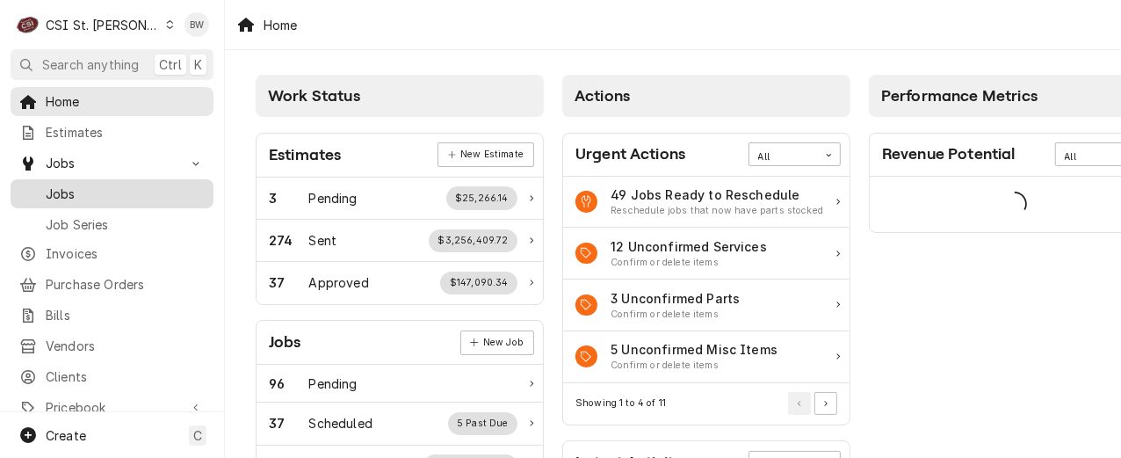
click at [76, 184] on span "Jobs" at bounding box center [125, 193] width 159 height 18
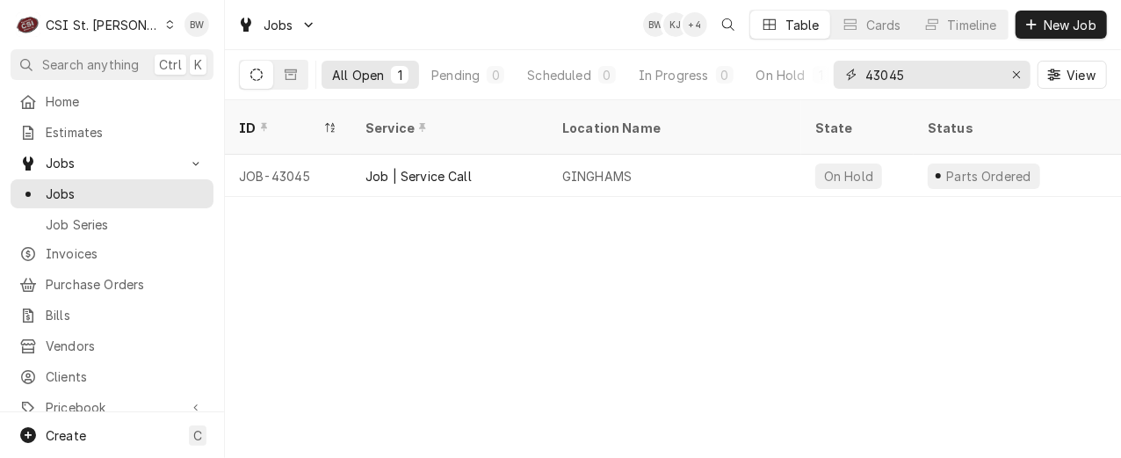
drag, startPoint x: 934, startPoint y: 74, endPoint x: 837, endPoint y: 75, distance: 97.5
click at [837, 75] on div "43045" at bounding box center [931, 75] width 197 height 28
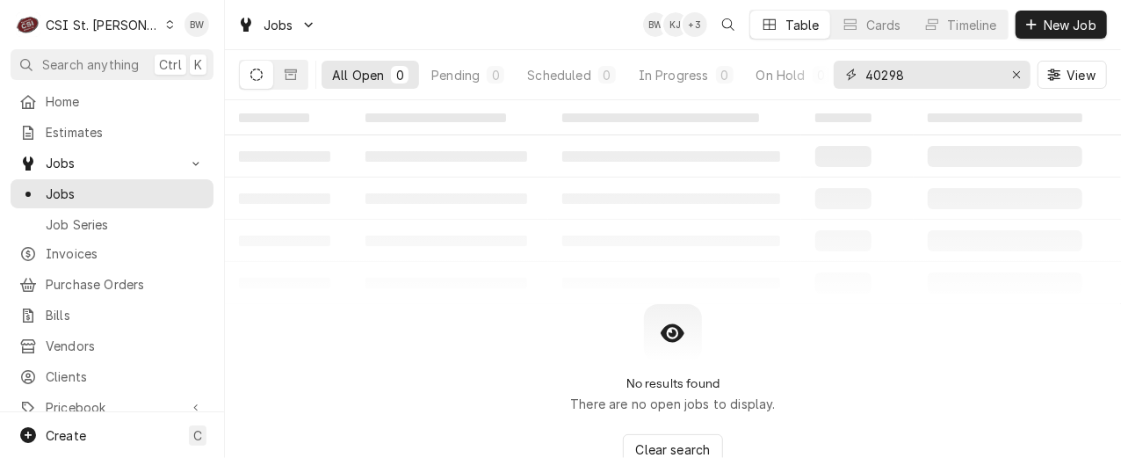
type input "40298"
click at [262, 76] on icon "Dynamic Content Wrapper" at bounding box center [256, 74] width 12 height 12
click at [296, 76] on icon "Dynamic Content Wrapper" at bounding box center [291, 74] width 12 height 12
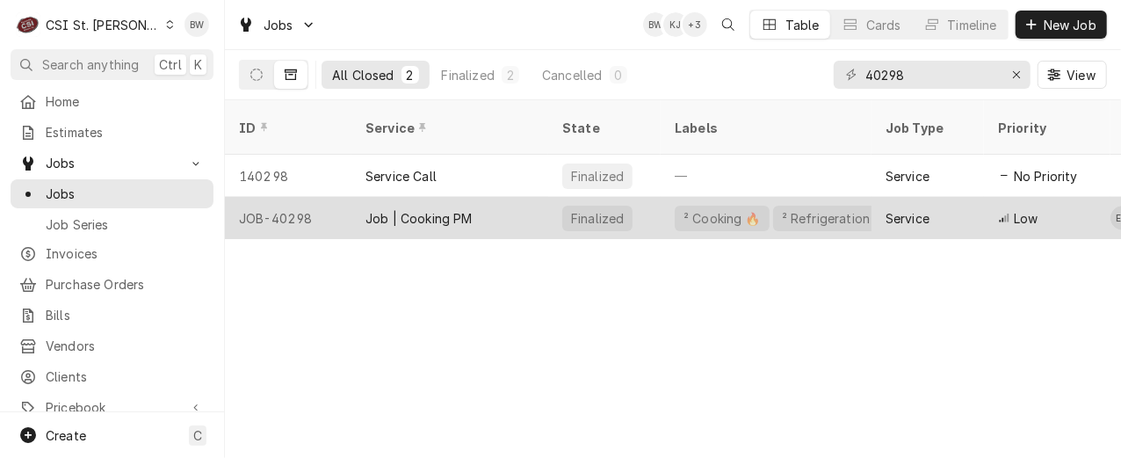
click at [319, 197] on div "JOB-40298" at bounding box center [288, 218] width 126 height 42
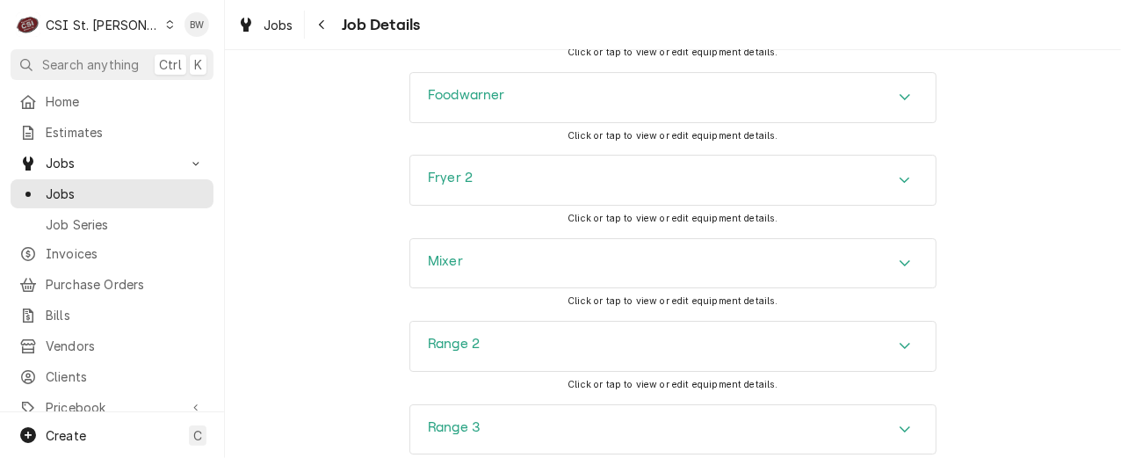
scroll to position [3618, 0]
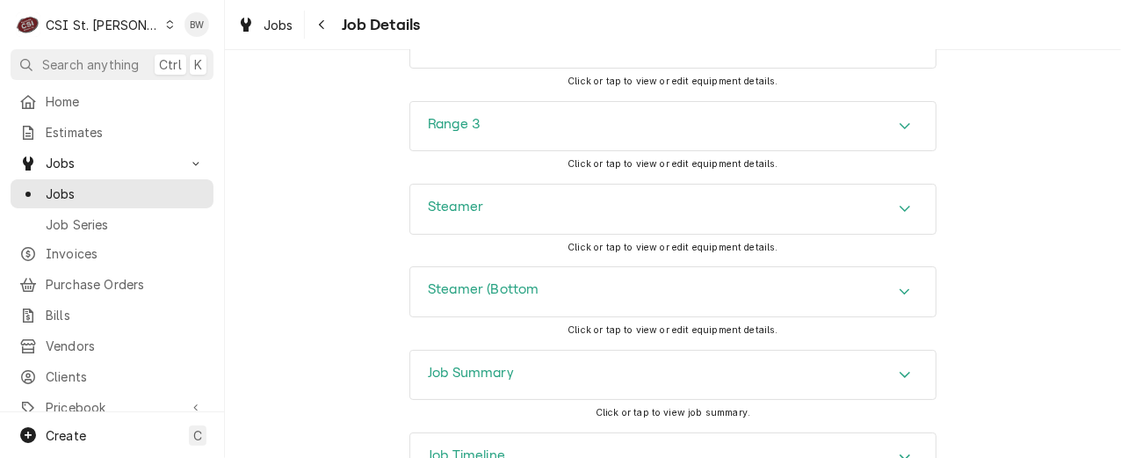
click at [464, 447] on h3 "Job Timeline" at bounding box center [466, 455] width 77 height 17
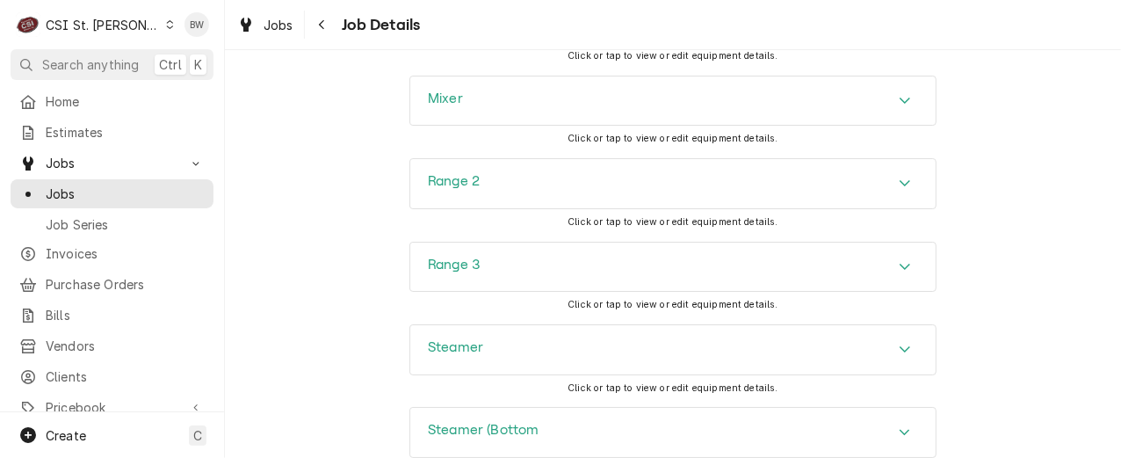
scroll to position [3460, 0]
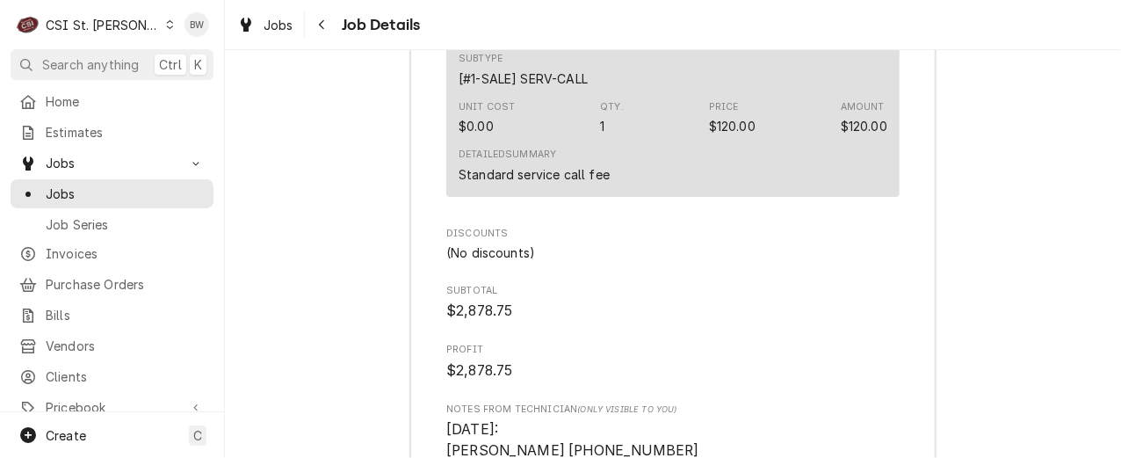
scroll to position [8378, 0]
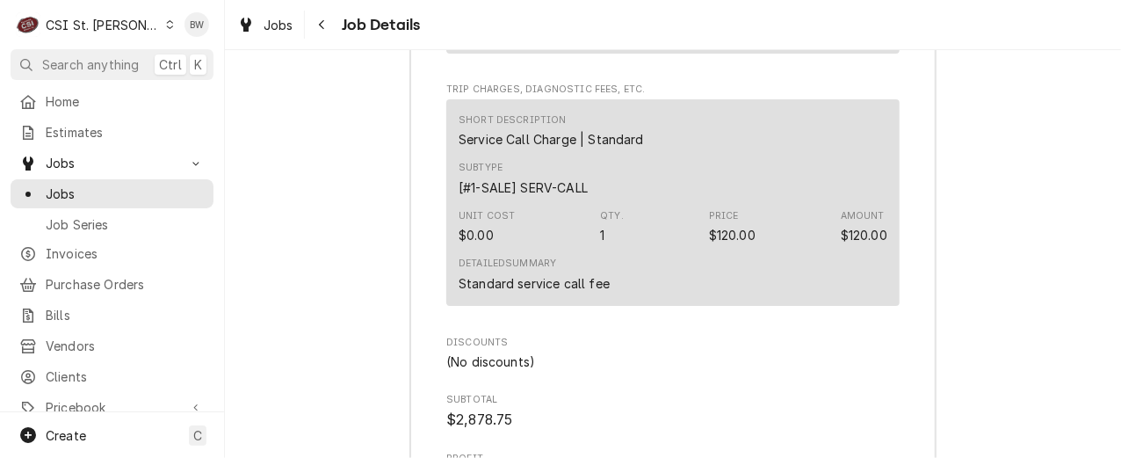
click at [315, 18] on div "Navigate back" at bounding box center [323, 25] width 18 height 18
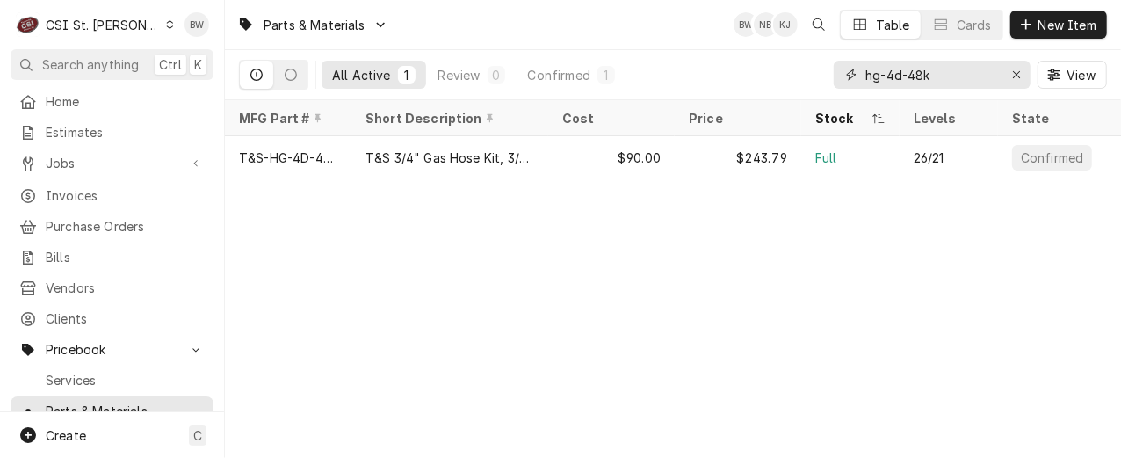
drag, startPoint x: 938, startPoint y: 74, endPoint x: 807, endPoint y: 90, distance: 131.8
click at [807, 90] on div "All Active 1 Review 0 Confirmed 1 hg-4d-48k View" at bounding box center [673, 74] width 868 height 49
paste input "1181998"
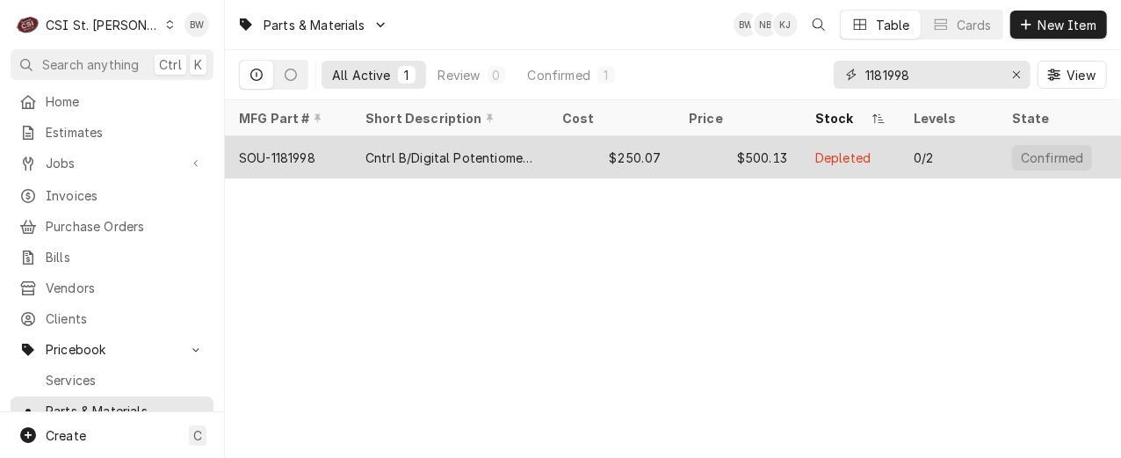
type input "1181998"
click at [307, 156] on div "SOU-1181998" at bounding box center [277, 157] width 76 height 18
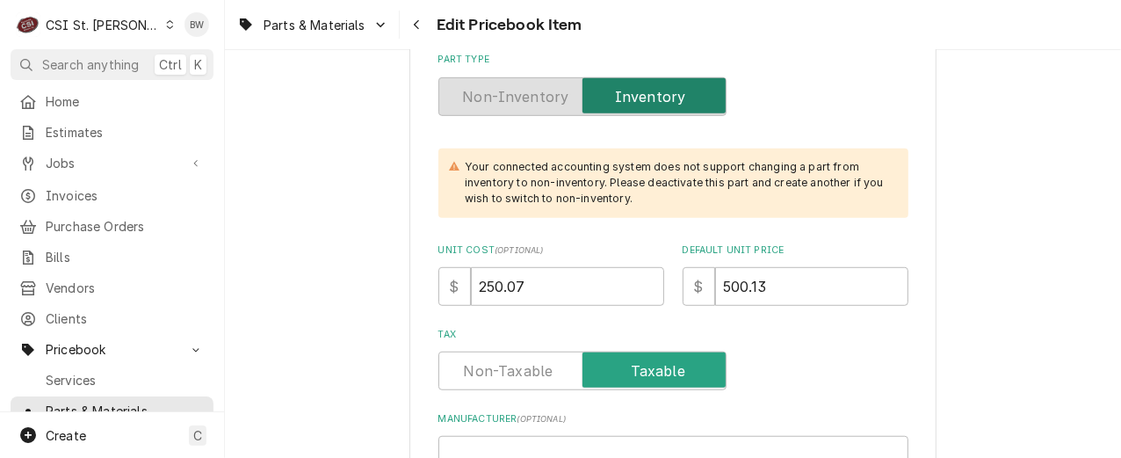
scroll to position [351, 0]
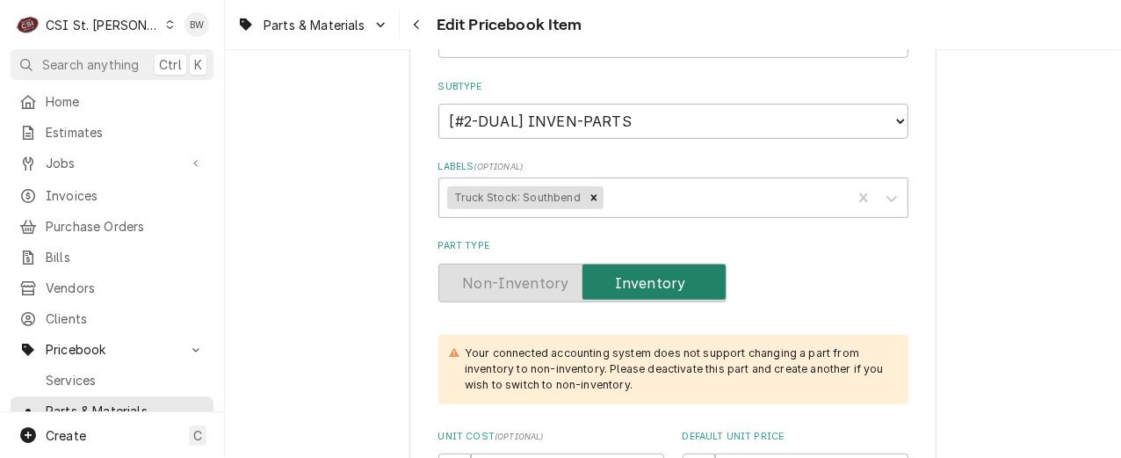
type textarea "x"
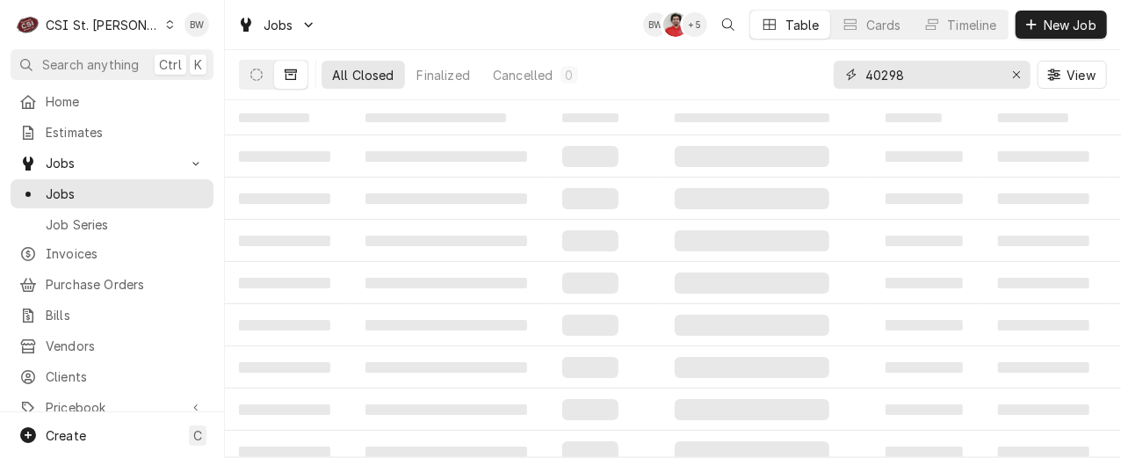
drag, startPoint x: 945, startPoint y: 76, endPoint x: 849, endPoint y: 75, distance: 95.7
click at [849, 75] on div "40298" at bounding box center [931, 75] width 197 height 28
type input "43059"
click at [256, 74] on icon "Dynamic Content Wrapper" at bounding box center [256, 74] width 12 height 12
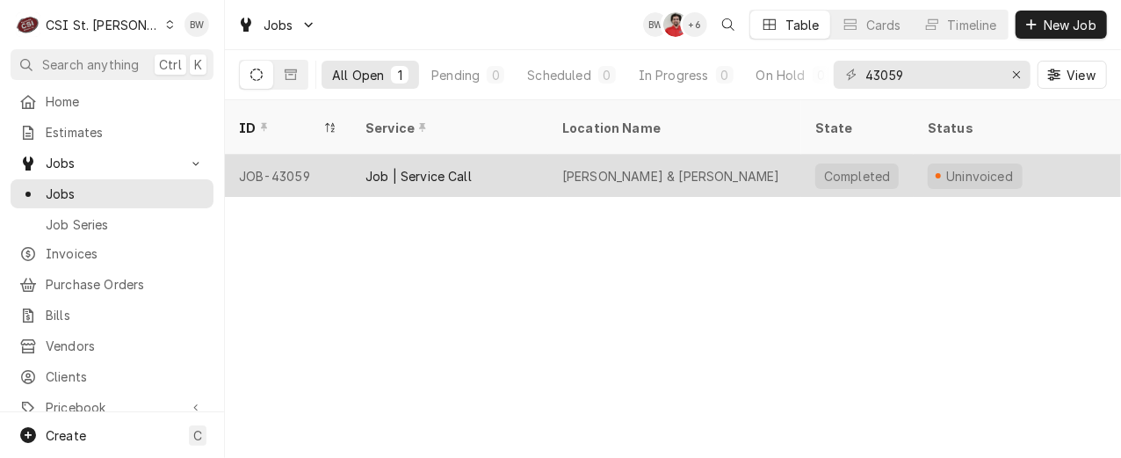
click at [293, 155] on div "JOB-43059" at bounding box center [288, 176] width 126 height 42
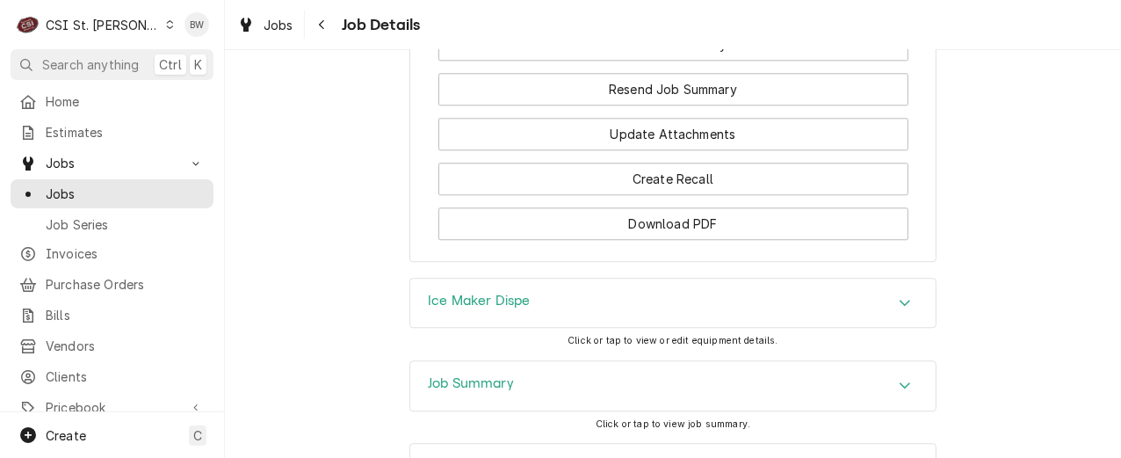
scroll to position [2459, 0]
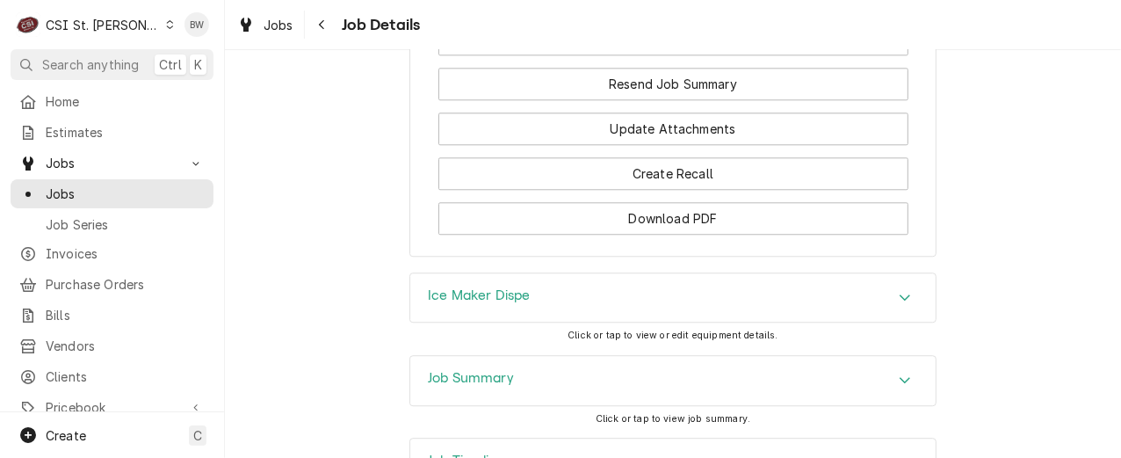
click at [433, 370] on h3 "Job Summary" at bounding box center [471, 378] width 86 height 17
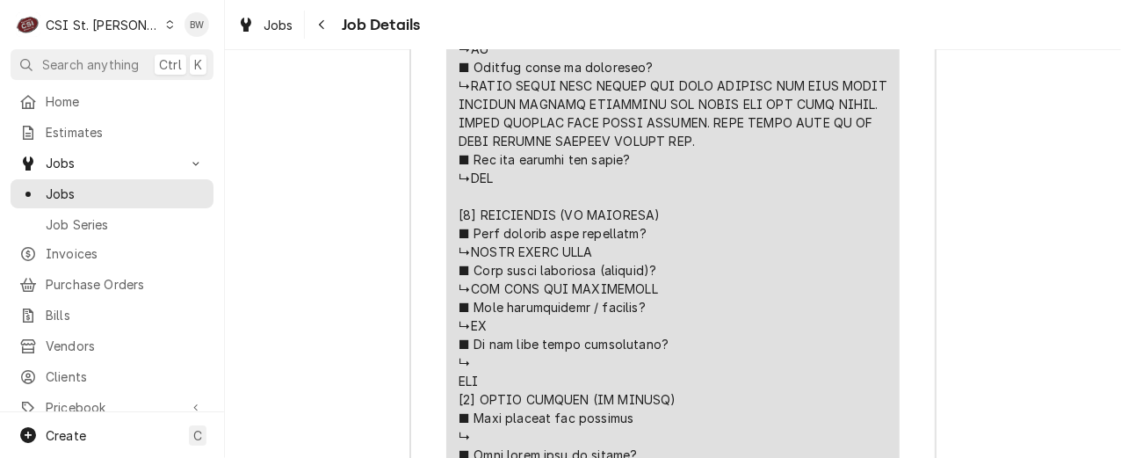
scroll to position [4040, 0]
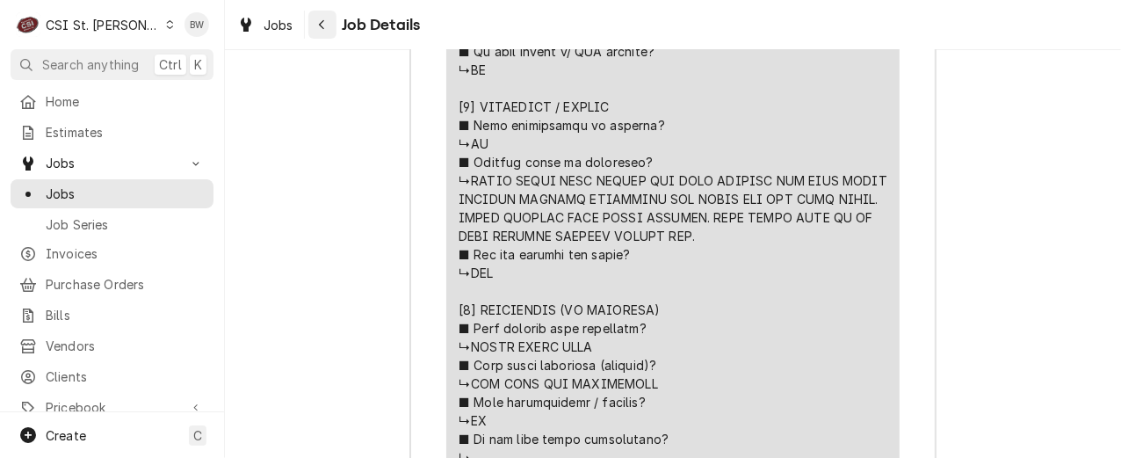
click at [328, 26] on div "Navigate back" at bounding box center [323, 25] width 18 height 18
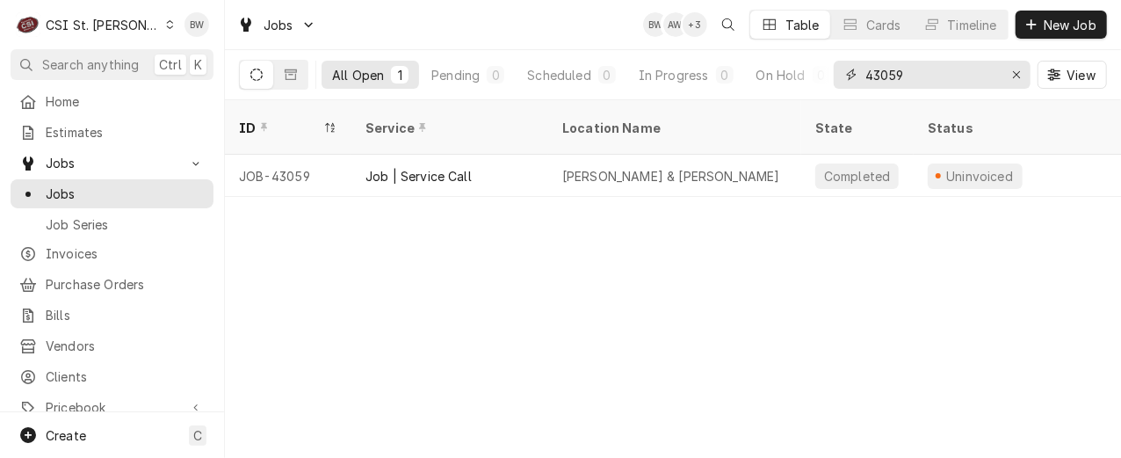
drag, startPoint x: 917, startPoint y: 75, endPoint x: 891, endPoint y: 76, distance: 25.5
click at [891, 76] on input "43059" at bounding box center [931, 75] width 132 height 28
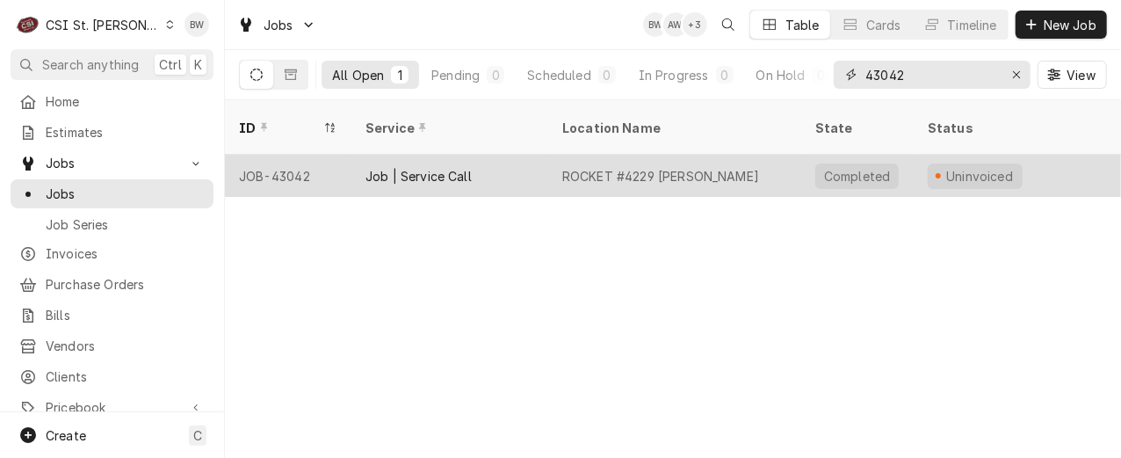
type input "43042"
click at [314, 155] on div "JOB-43042" at bounding box center [288, 176] width 126 height 42
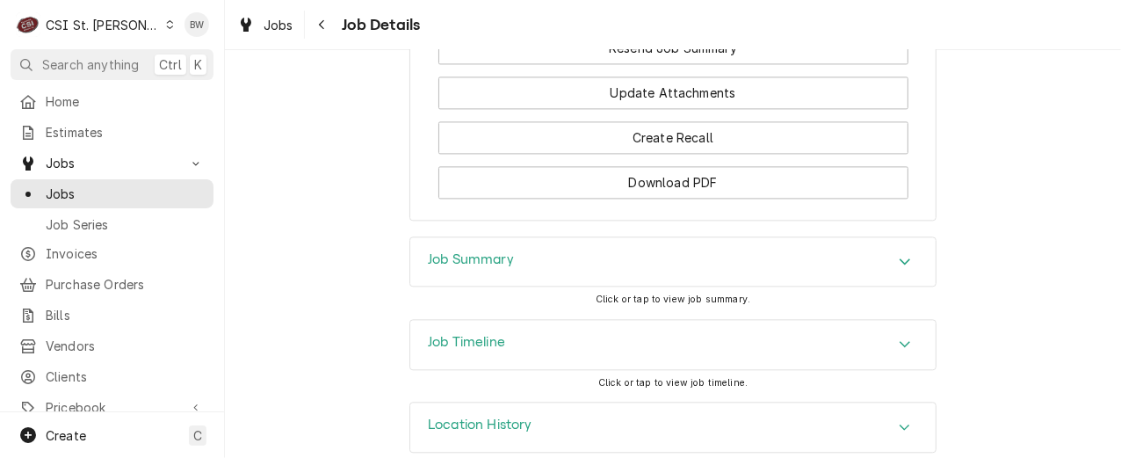
scroll to position [2111, 0]
click at [428, 251] on h3 "Job Summary" at bounding box center [471, 259] width 86 height 17
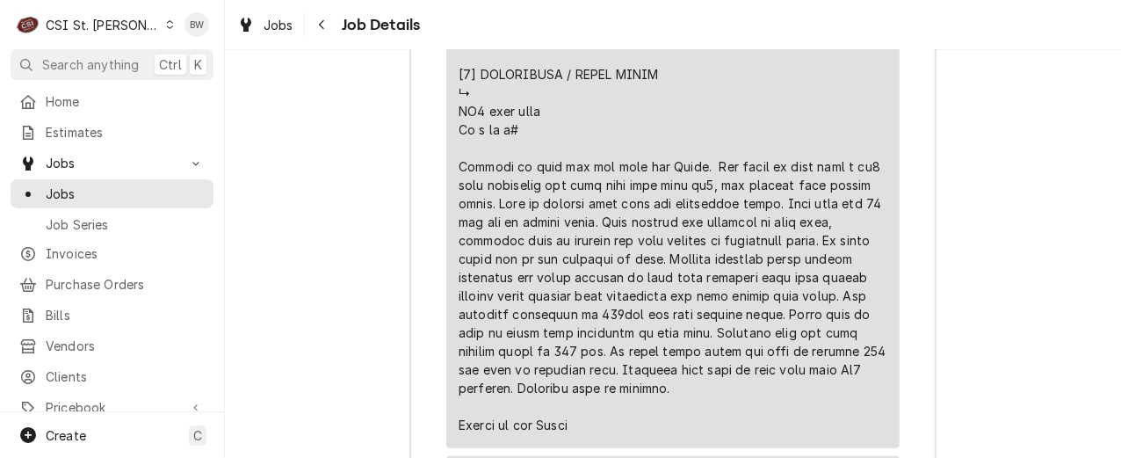
scroll to position [3952, 0]
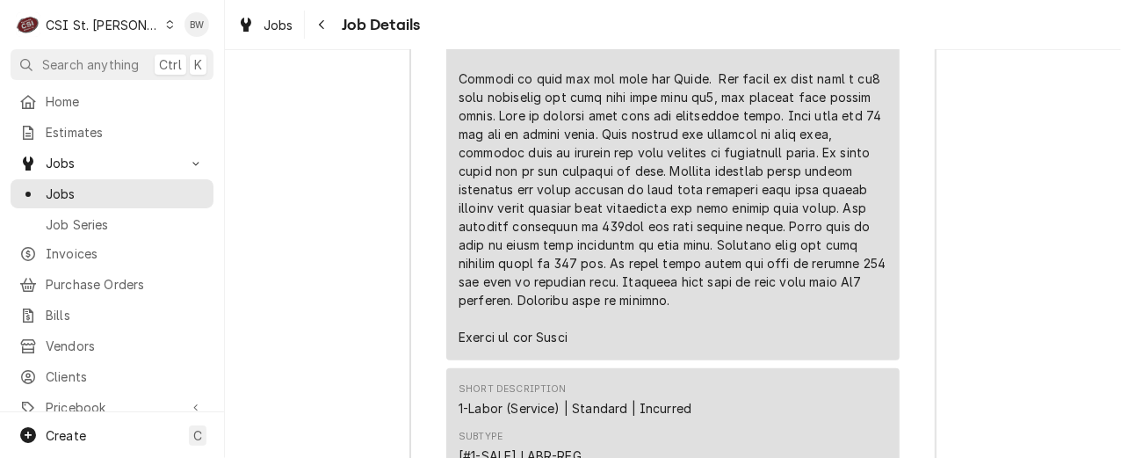
click at [314, 129] on div "Job Summary Roopairs Job ID JOB-43042 Vivian email ID 44653 Service Type Job | …" at bounding box center [673, 49] width 896 height 3306
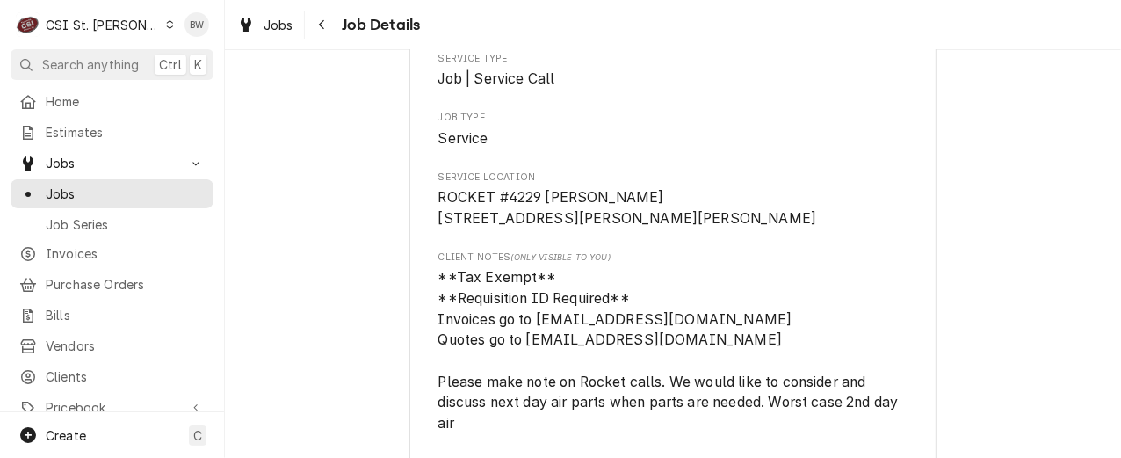
scroll to position [351, 0]
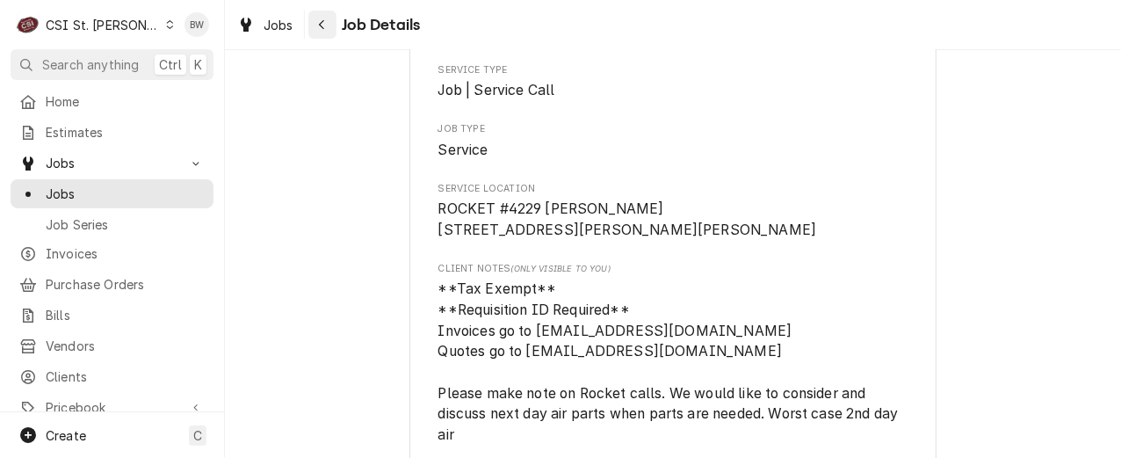
click at [329, 23] on div "Navigate back" at bounding box center [323, 25] width 18 height 18
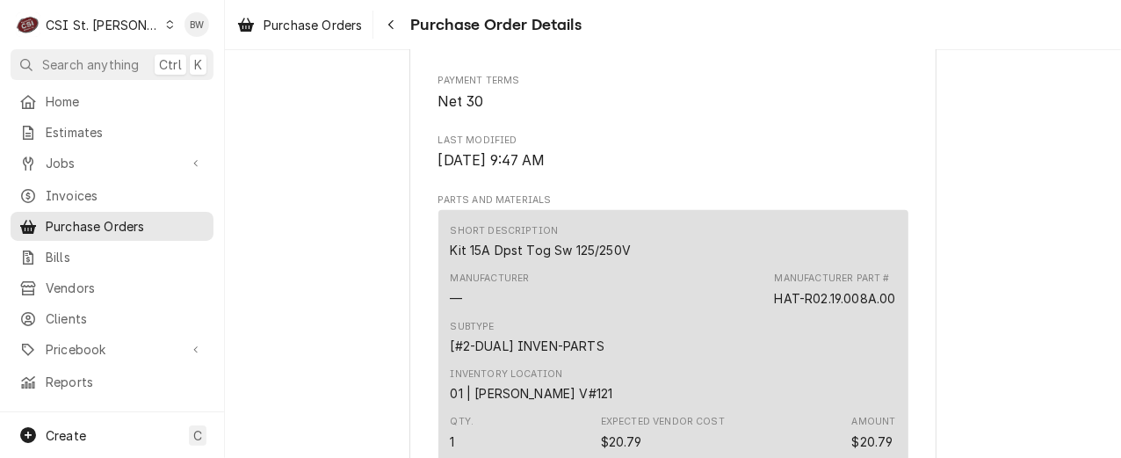
scroll to position [390, 0]
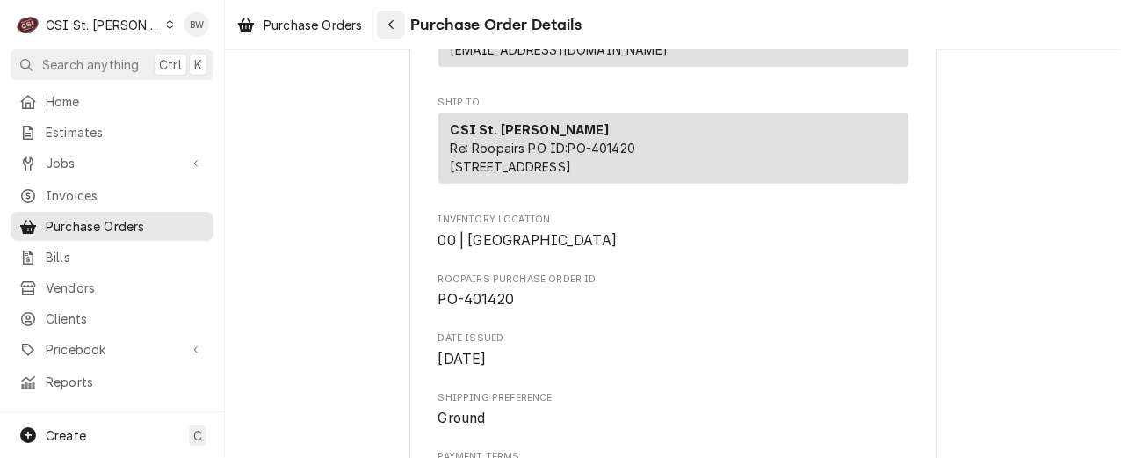
click at [390, 32] on div "Navigate back" at bounding box center [391, 25] width 18 height 18
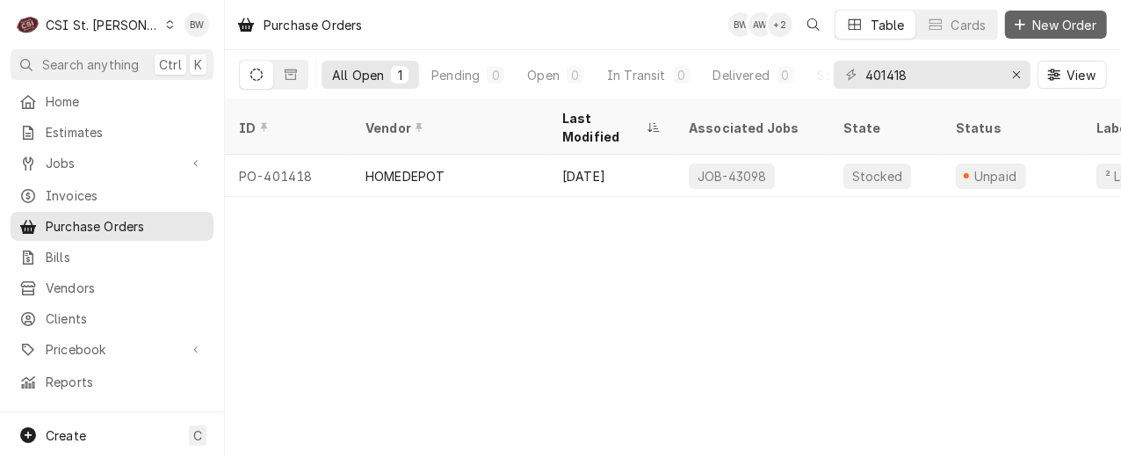
click at [1040, 32] on span "New Order" at bounding box center [1064, 25] width 70 height 18
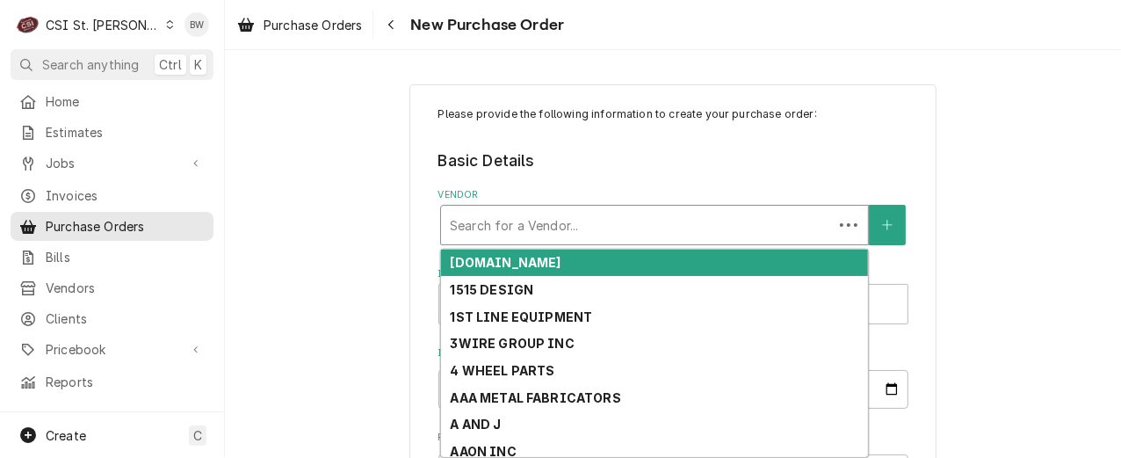
click at [487, 222] on div "Vendor" at bounding box center [637, 225] width 374 height 32
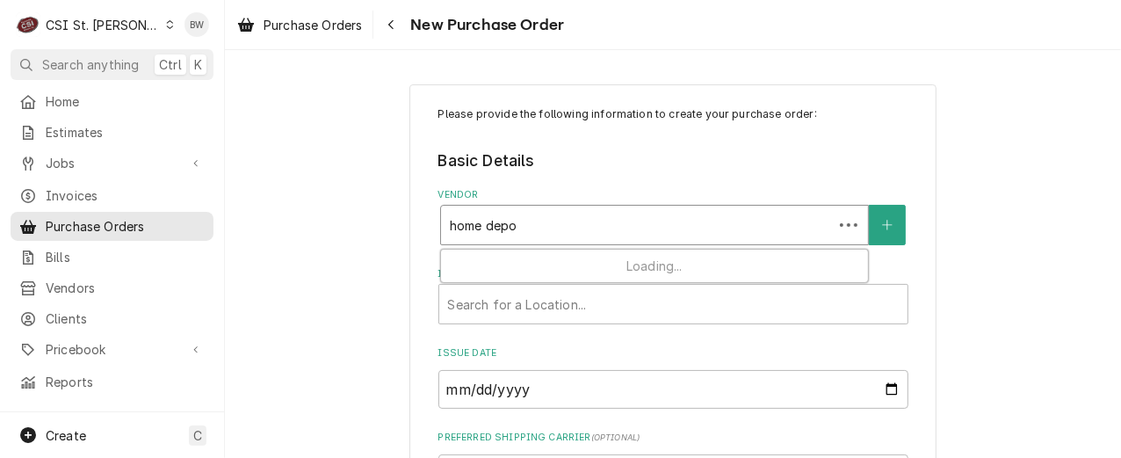
type input "home depot"
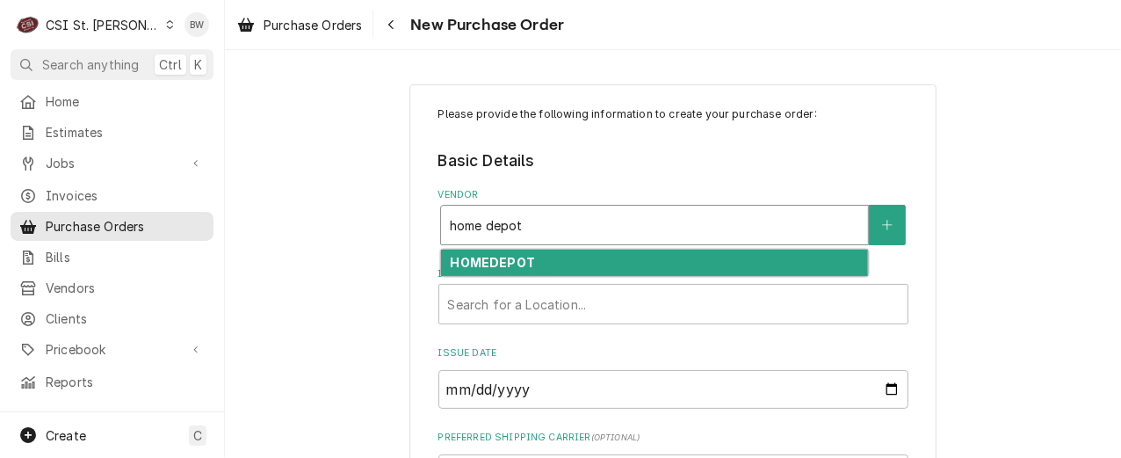
click at [541, 255] on div "HOMEDEPOT" at bounding box center [654, 262] width 427 height 27
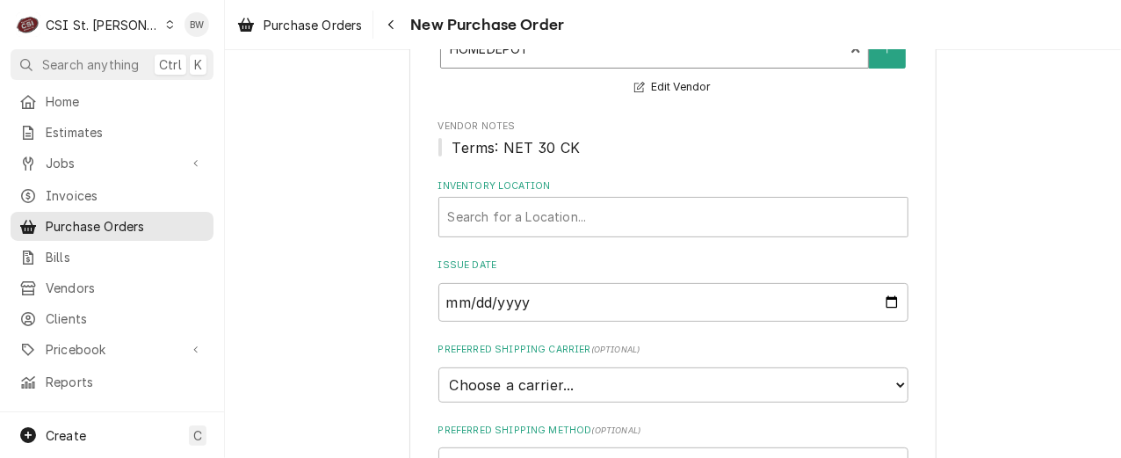
scroll to position [263, 0]
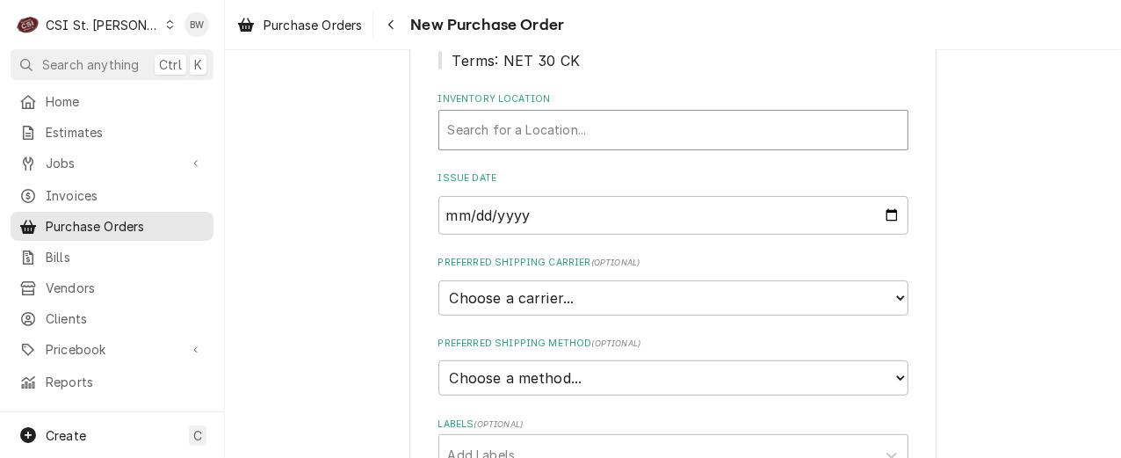
click at [510, 133] on div "Inventory Location" at bounding box center [673, 130] width 450 height 32
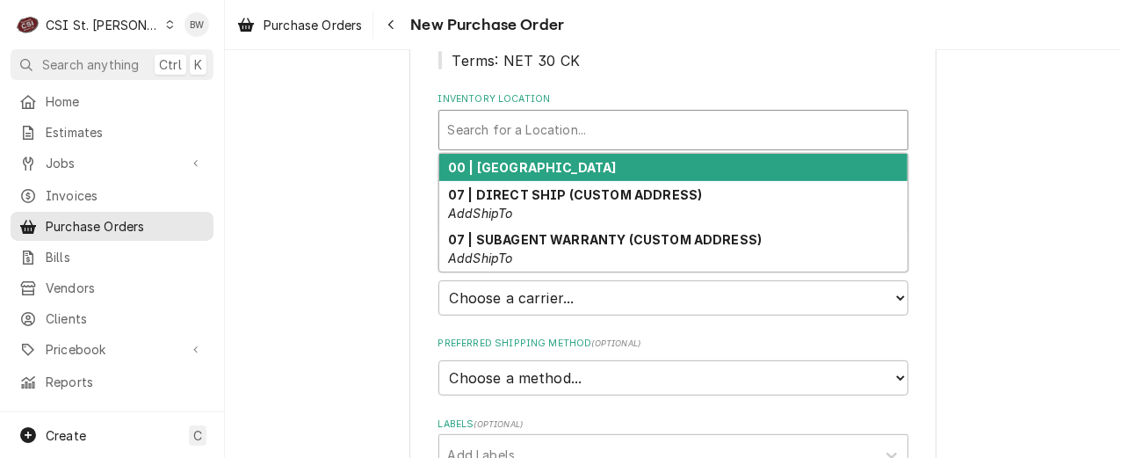
click at [502, 168] on strong "00 | [GEOGRAPHIC_DATA]" at bounding box center [532, 167] width 169 height 15
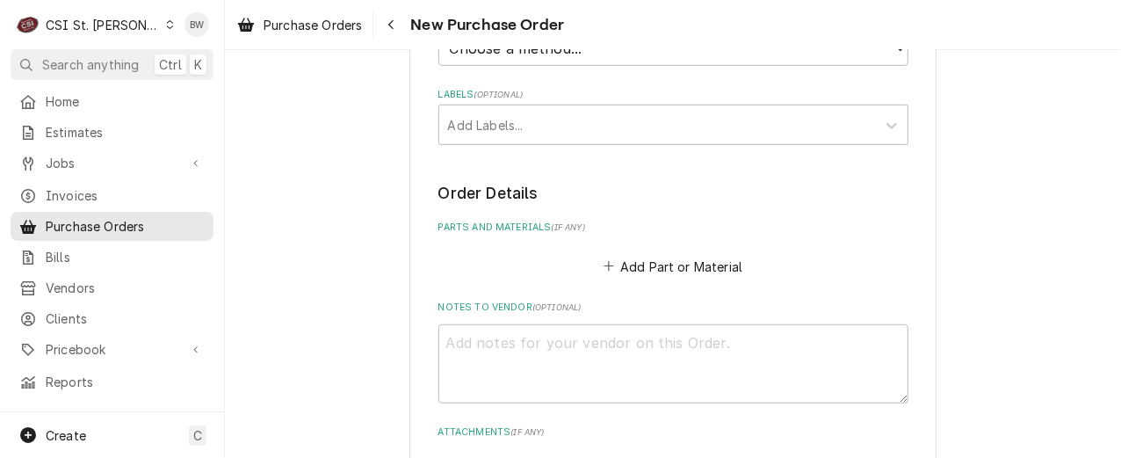
scroll to position [615, 0]
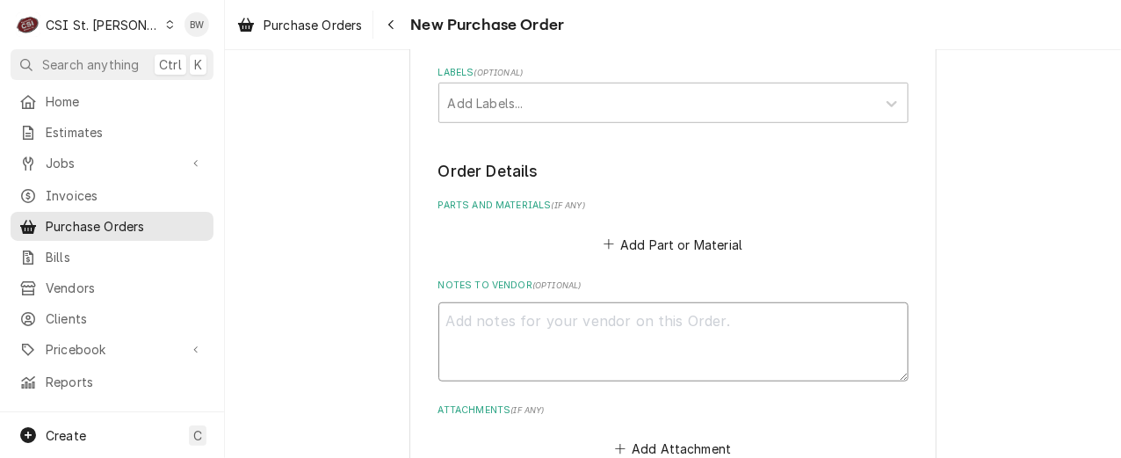
click at [480, 323] on textarea "Notes to Vendor ( optional )" at bounding box center [673, 341] width 470 height 79
type textarea "x"
type textarea "M"
type textarea "x"
type textarea "Ma"
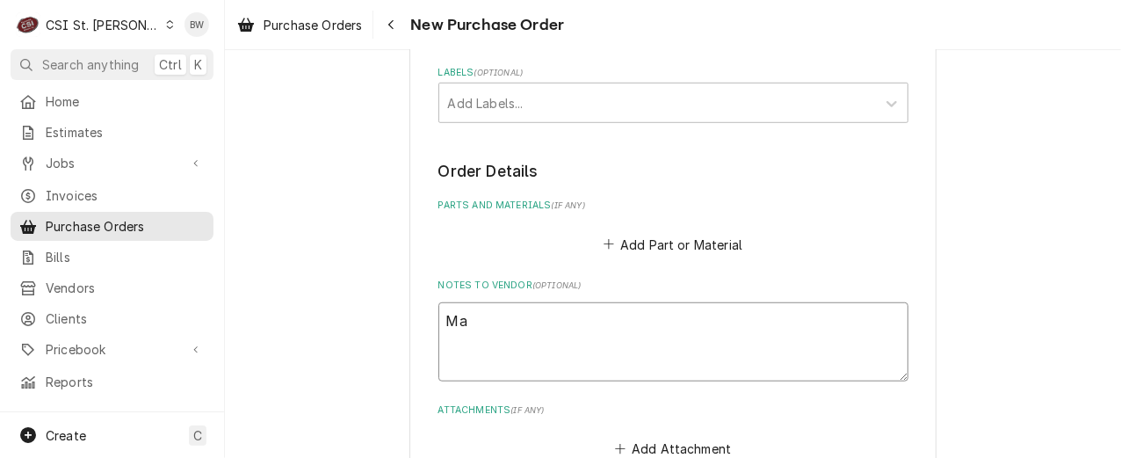
type textarea "x"
type textarea "Map"
type textarea "x"
type textarea "Mapp"
type textarea "x"
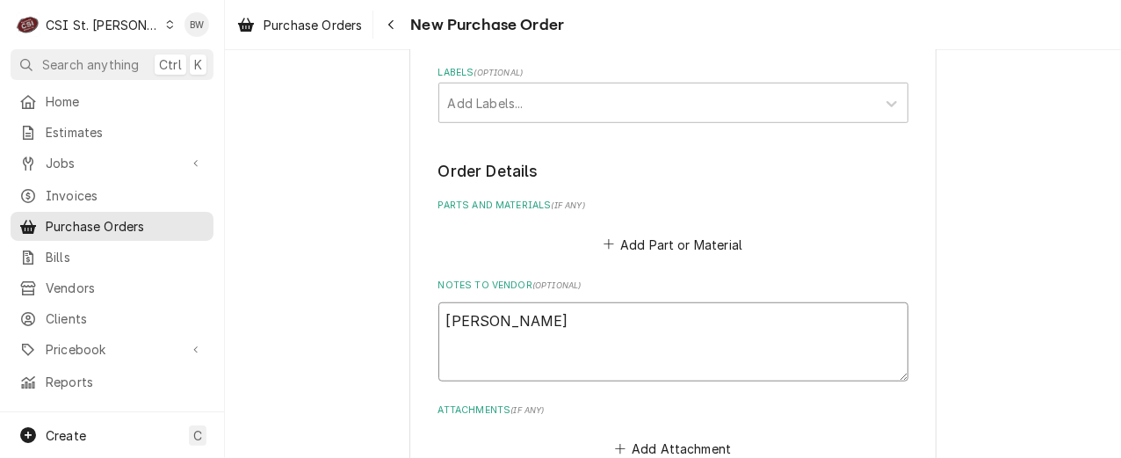
type textarea "Mapp"
type textarea "x"
type textarea "Mapp t"
type textarea "x"
type textarea "Mapp tr"
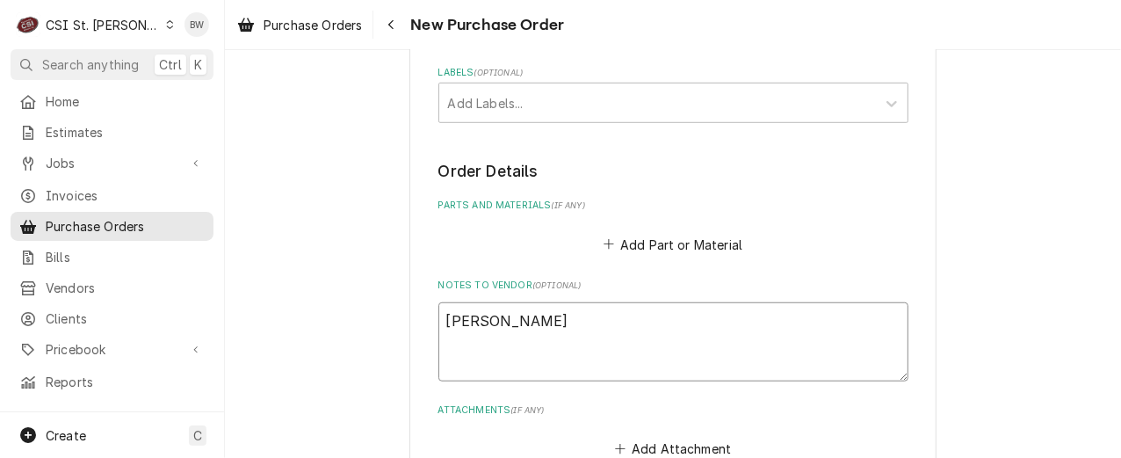
type textarea "x"
type textarea "Mapp trc"
type textarea "x"
type textarea "Mapp trch"
type textarea "x"
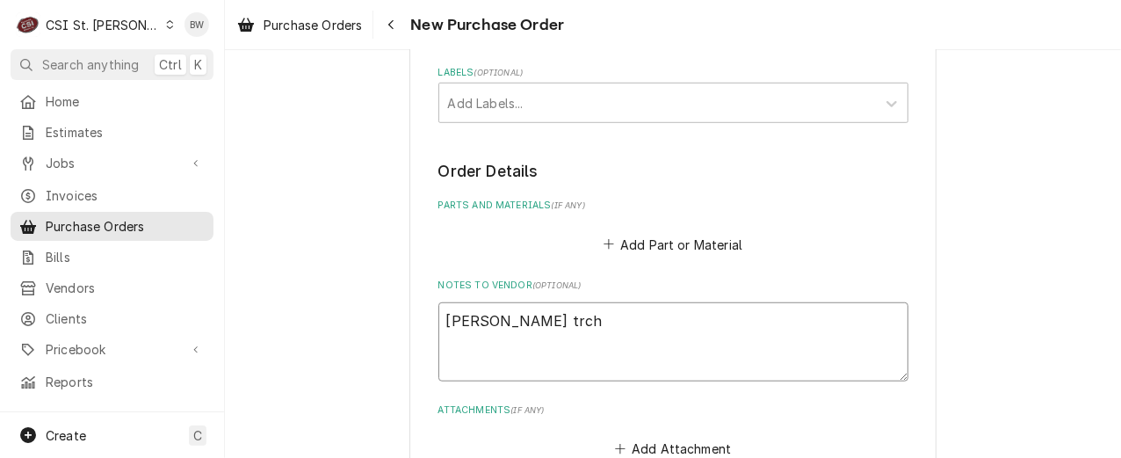
type textarea "Mapp trch"
type textarea "x"
type textarea "Mapp trch k"
type textarea "x"
type textarea "Mapp trch ki"
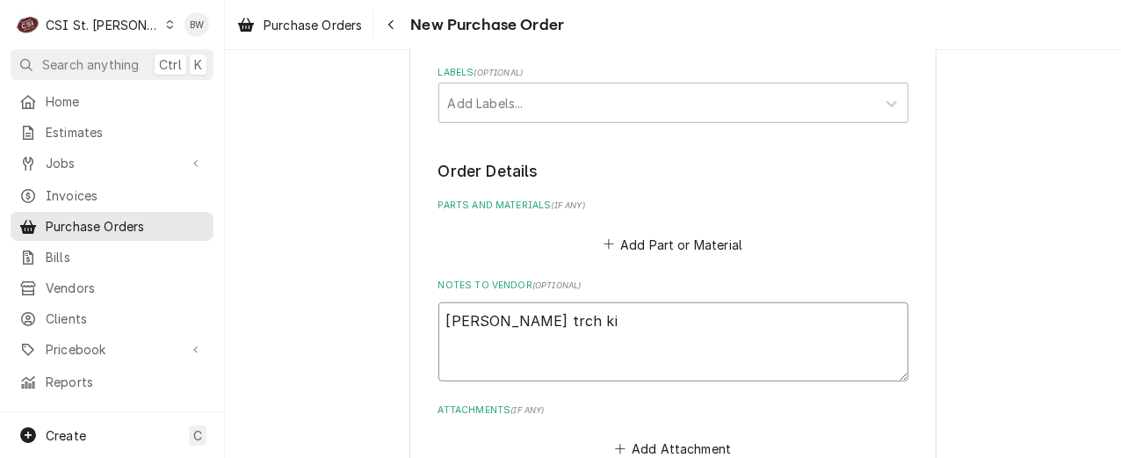
type textarea "x"
type textarea "Mapp trch kit"
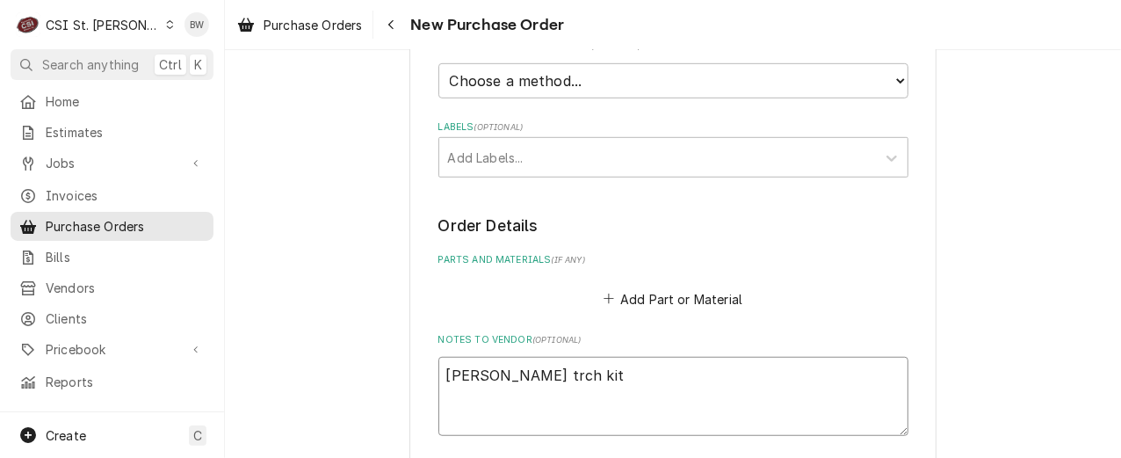
scroll to position [527, 0]
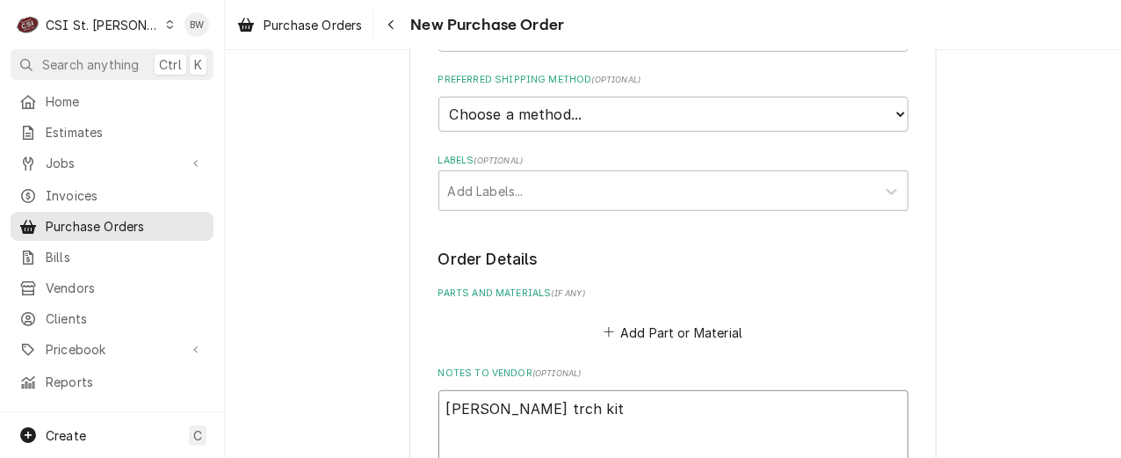
type textarea "x"
type textarea "Mapp gatrch kit"
type textarea "x"
type textarea "Mapp gastrch kit"
type textarea "x"
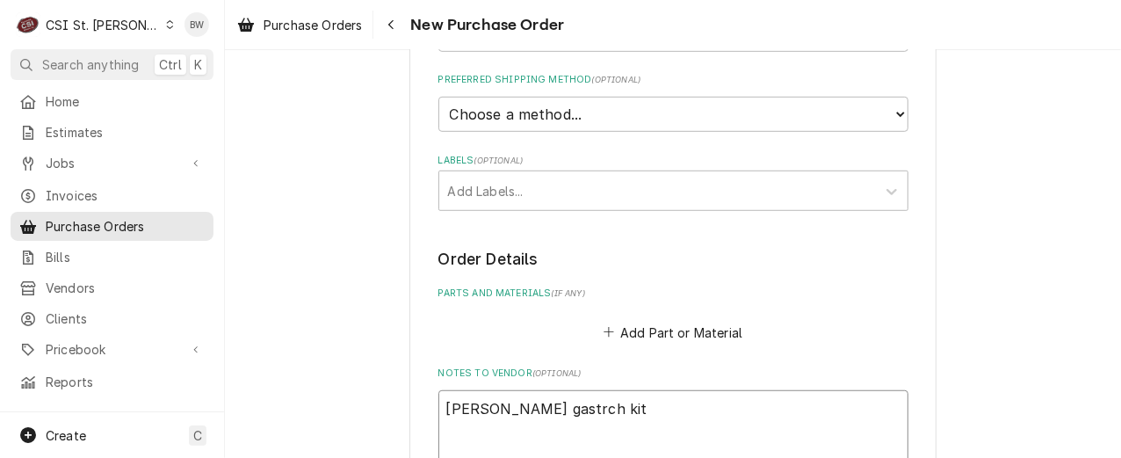
type textarea "Mapp gas trch kit"
type textarea "x"
type textarea "Mapp gas torch kit"
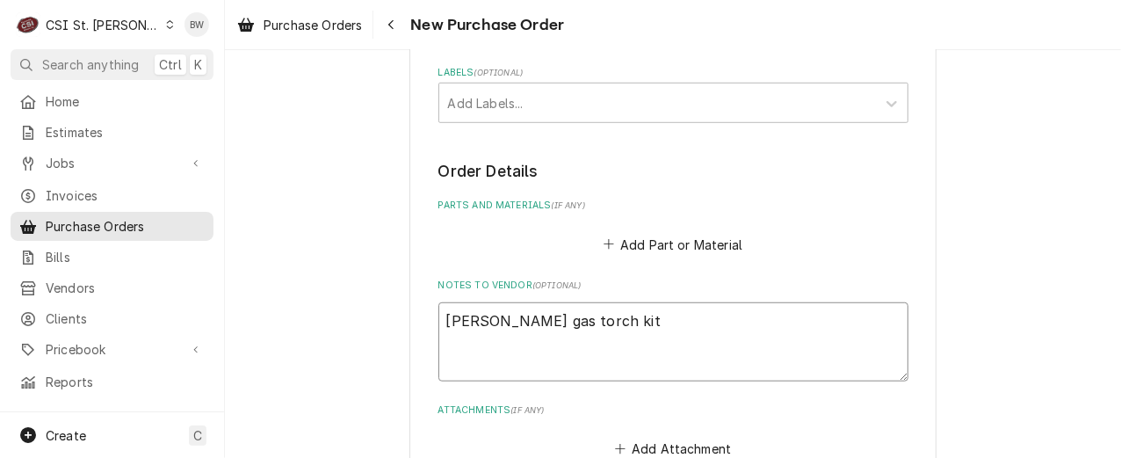
scroll to position [703, 0]
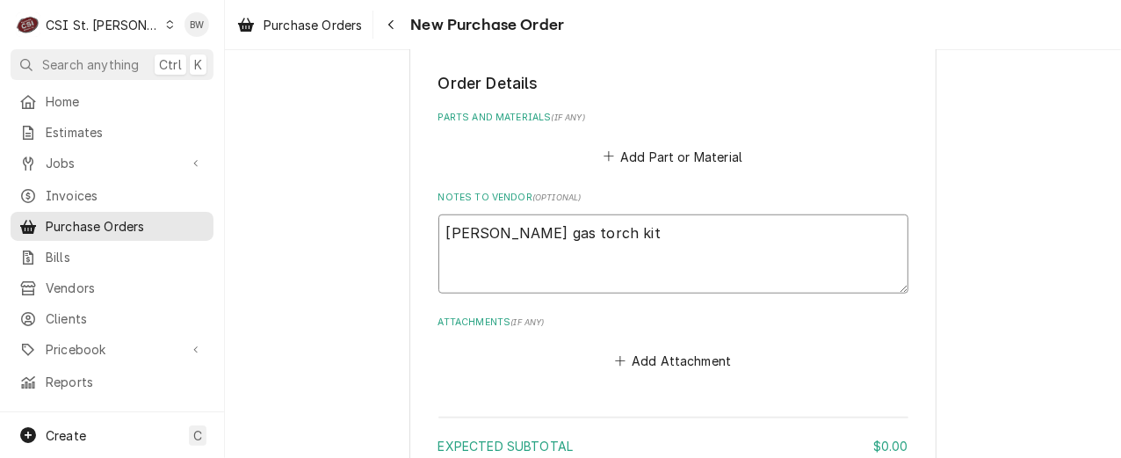
click at [559, 234] on textarea "Mapp gas torch kit" at bounding box center [673, 253] width 470 height 79
click at [583, 234] on textarea "Mapp gas torch kit" at bounding box center [673, 253] width 470 height 79
type textarea "x"
type textarea "Mapp gas torch kit"
type textarea "x"
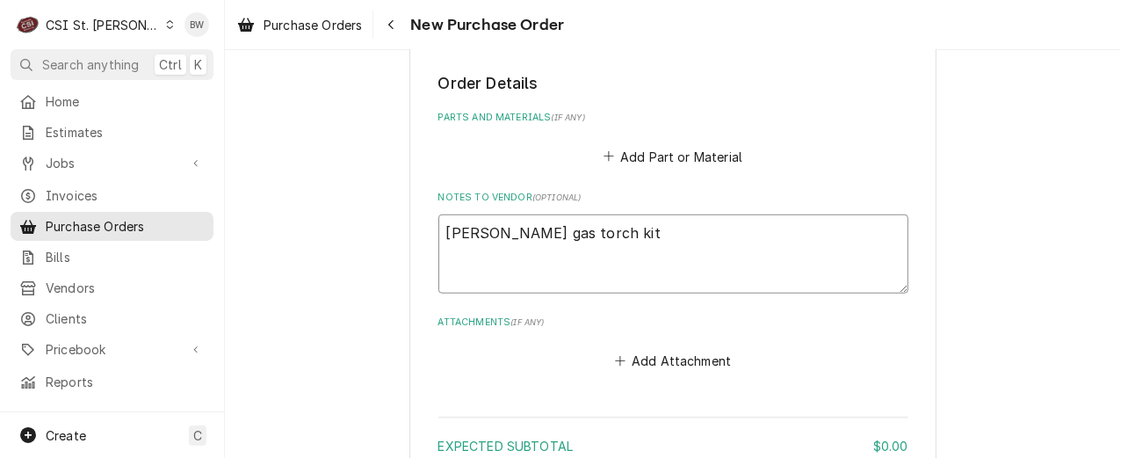
type textarea "Mapp gas torch kit c"
type textarea "x"
type textarea "Mapp gas torch kit co"
type textarea "x"
type textarea "Mapp gas torch kit cou"
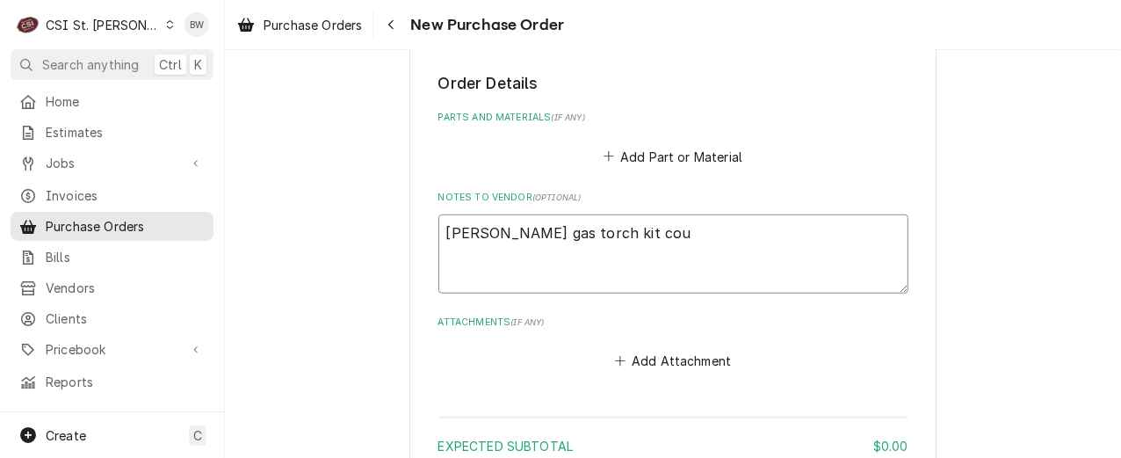
type textarea "x"
type textarea "Mapp gas torch kit cout"
type textarea "x"
type textarea "Mapp gas torch kit cou"
type textarea "x"
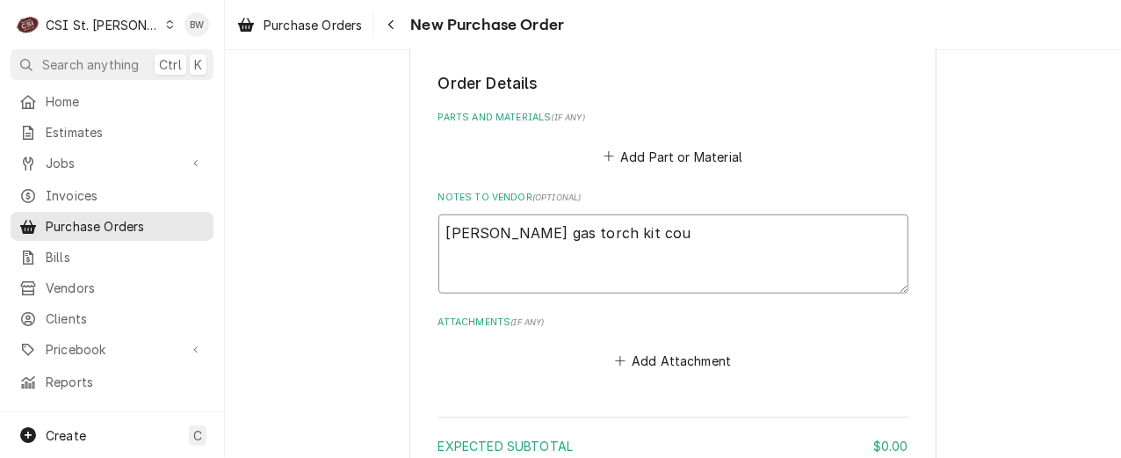
type textarea "Mapp gas torch kit cour"
type textarea "x"
type textarea "Mapp gas torch kit court"
type textarea "x"
type textarea "Mapp gas torch kit courtn"
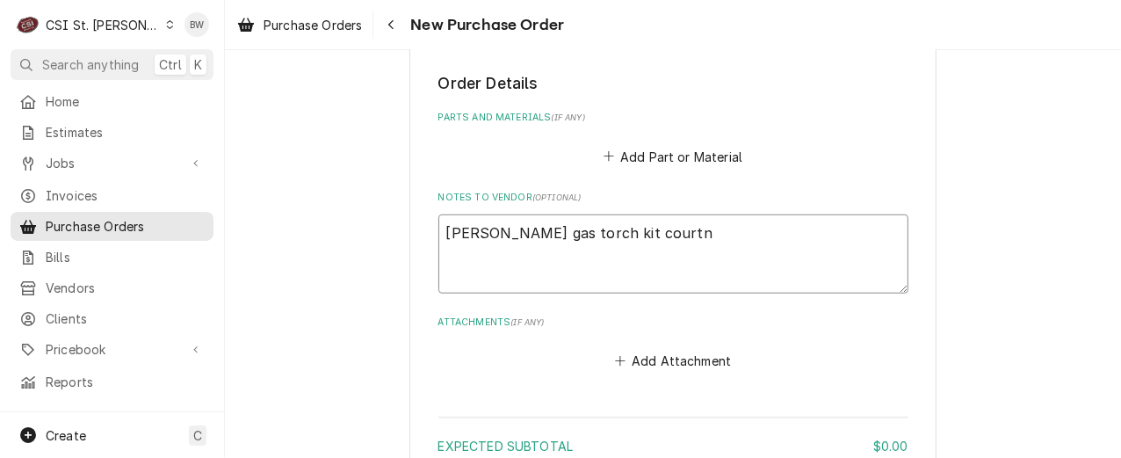
type textarea "x"
type textarea "Mapp gas torch kit courtne"
type textarea "x"
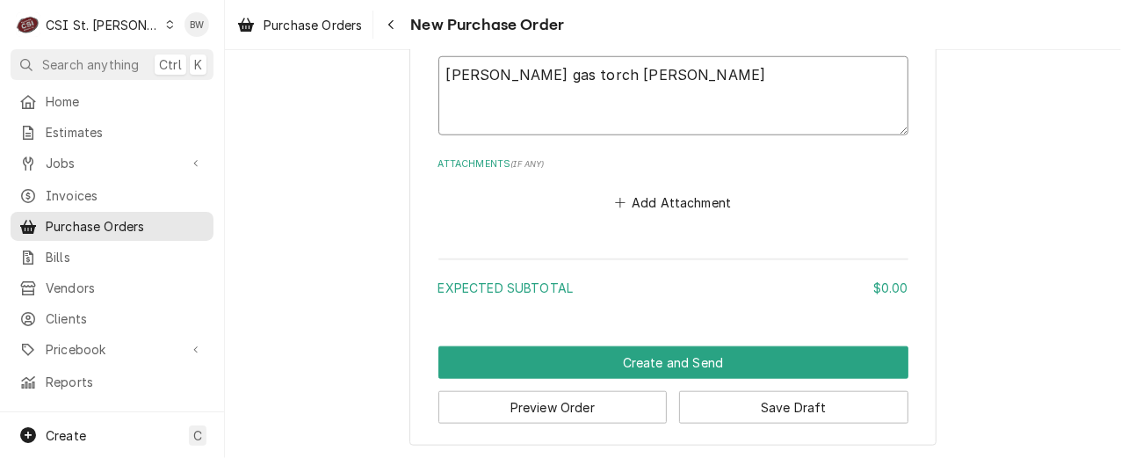
scroll to position [862, 0]
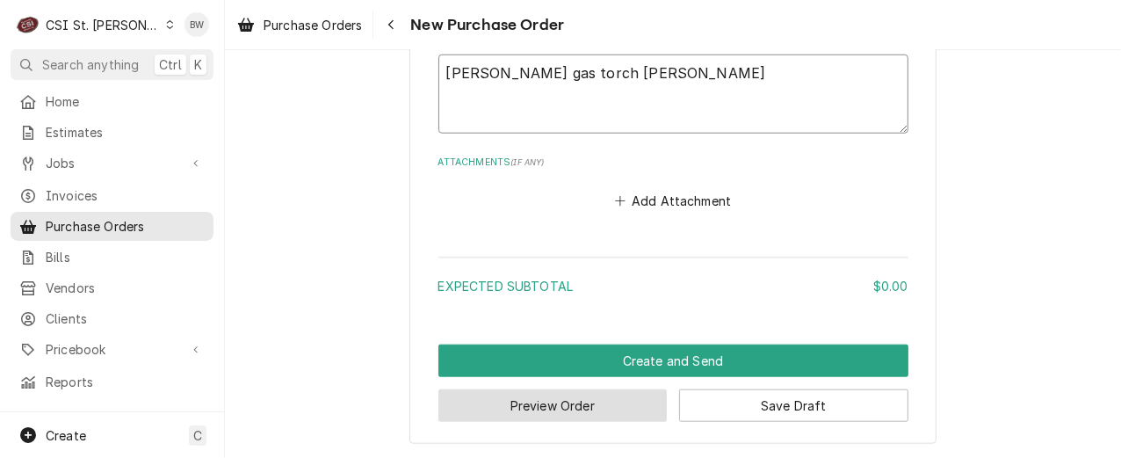
type textarea "Mapp gas torch kit courtney"
click at [553, 399] on button "Preview Order" at bounding box center [552, 405] width 229 height 32
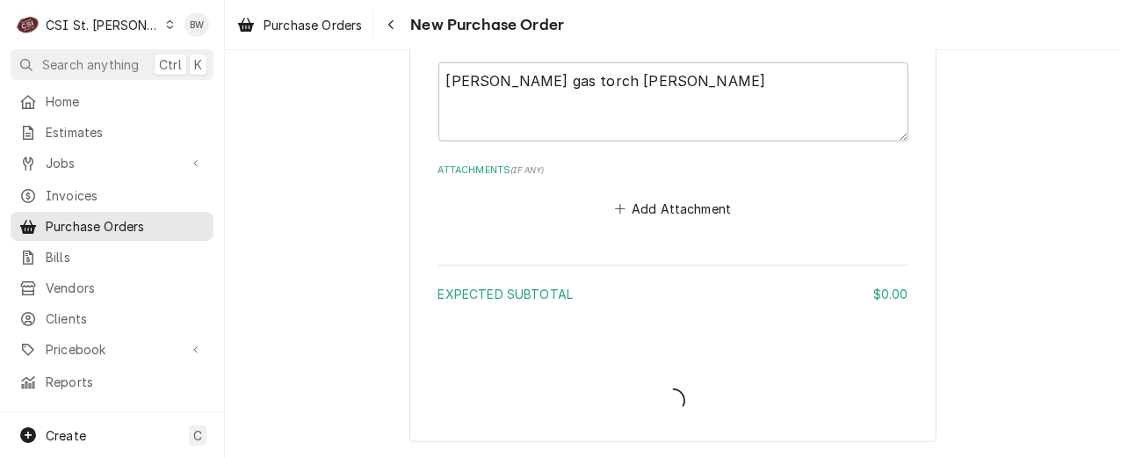
scroll to position [852, 0]
type textarea "x"
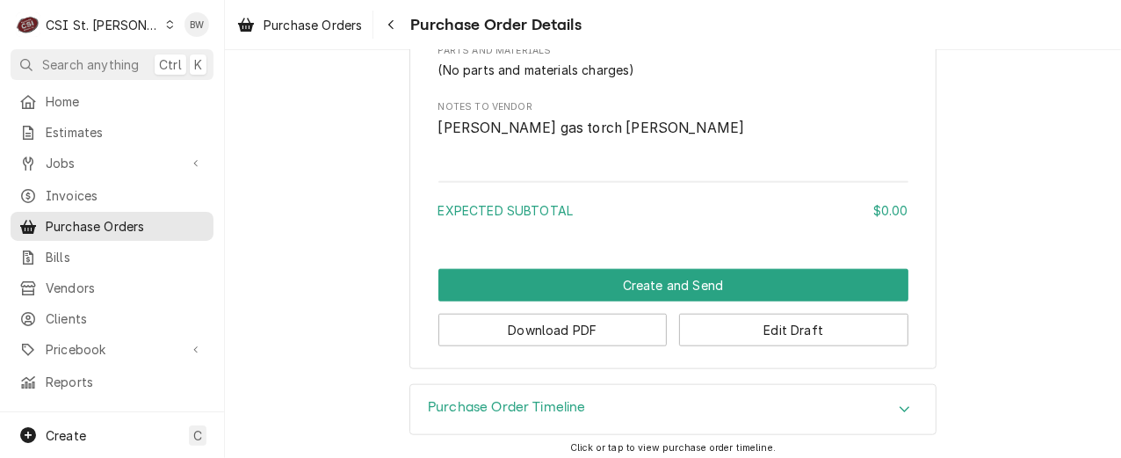
scroll to position [960, 0]
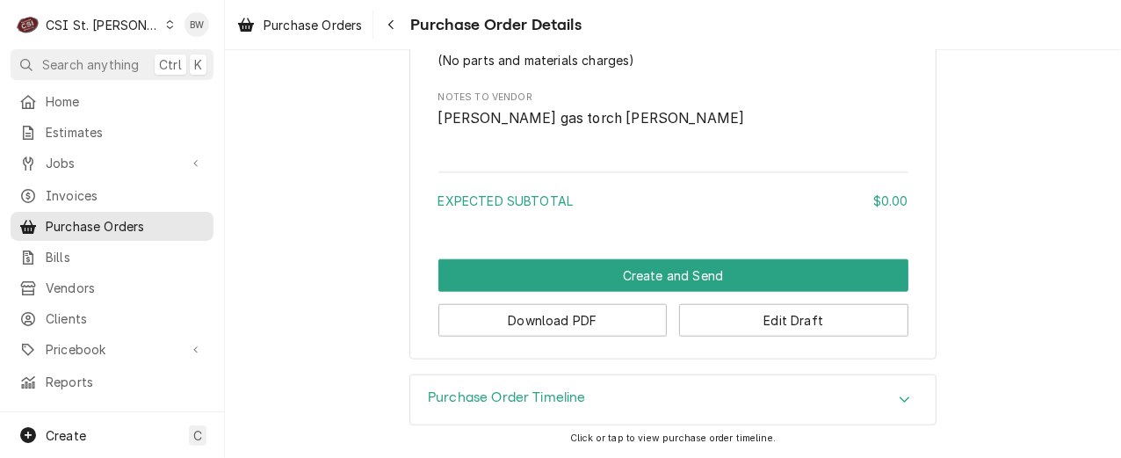
click at [564, 121] on span "[PERSON_NAME] gas torch [PERSON_NAME]" at bounding box center [591, 118] width 306 height 17
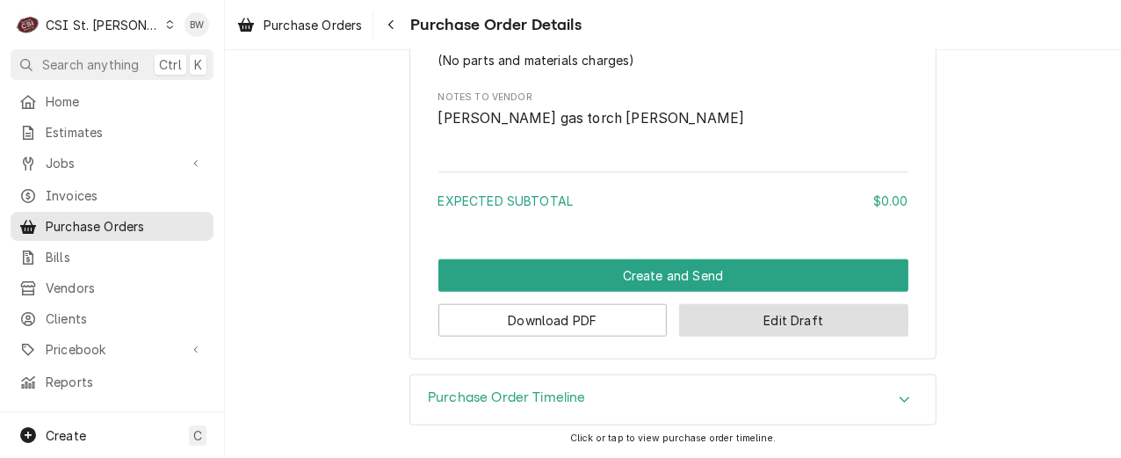
click at [772, 317] on button "Edit Draft" at bounding box center [793, 320] width 229 height 32
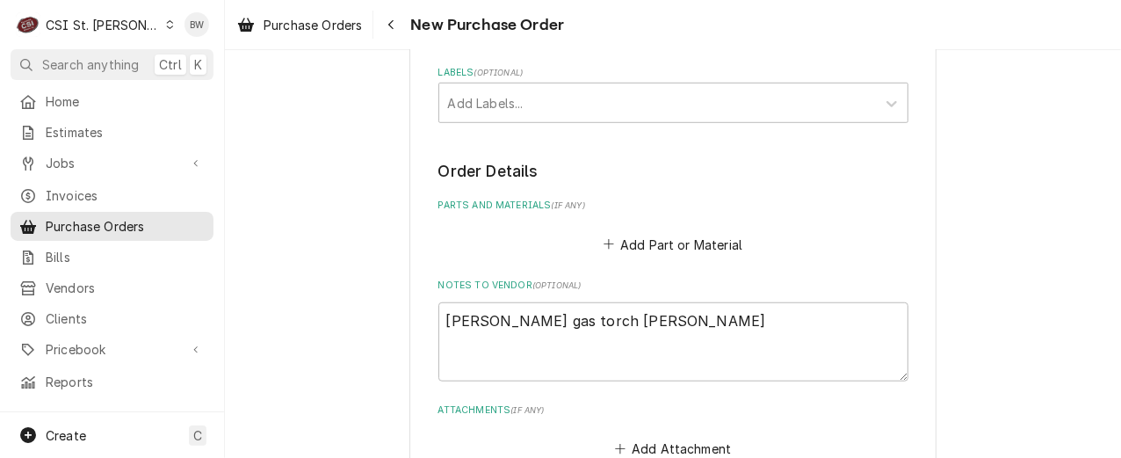
scroll to position [703, 0]
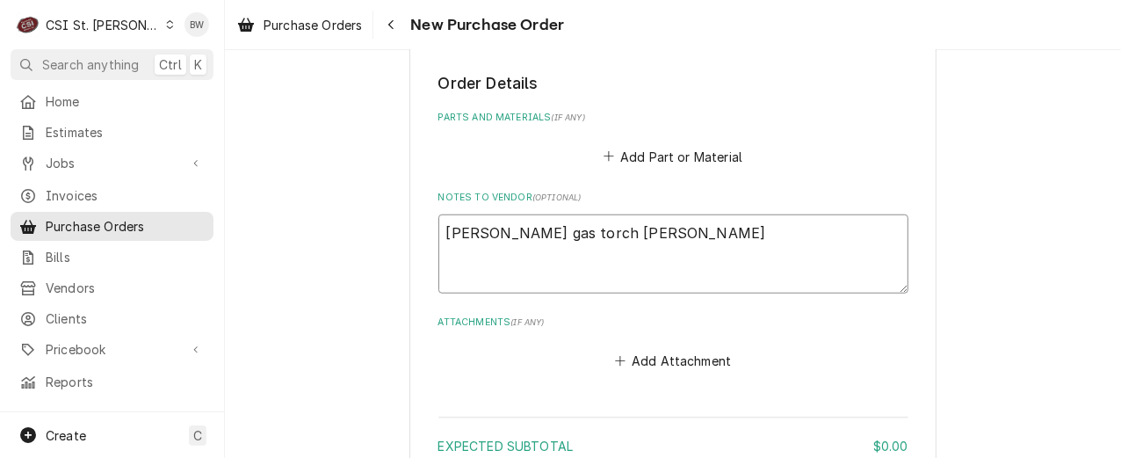
drag, startPoint x: 548, startPoint y: 228, endPoint x: 513, endPoint y: 234, distance: 35.5
click at [513, 234] on textarea "[PERSON_NAME] gas torch [PERSON_NAME]" at bounding box center [673, 253] width 470 height 79
type textarea "x"
type textarea "[PERSON_NAME] gas tkit [PERSON_NAME]"
type textarea "x"
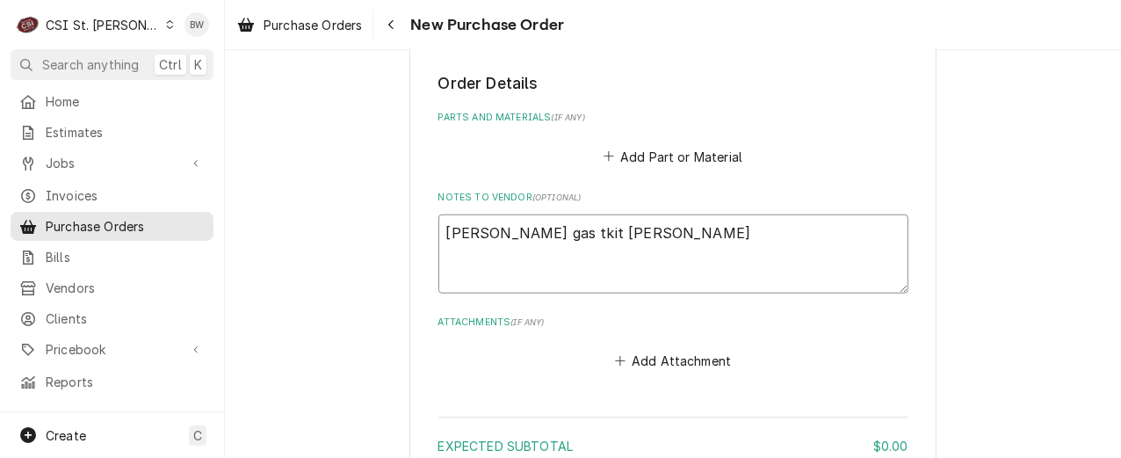
type textarea "[PERSON_NAME] gas [PERSON_NAME]"
type textarea "x"
type textarea "Mapp gas kit ourtney"
type textarea "x"
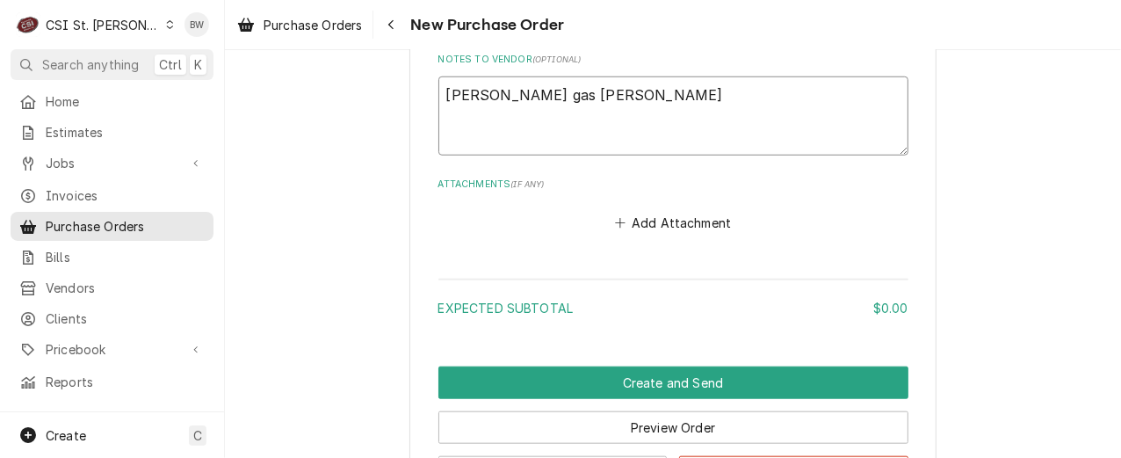
scroll to position [878, 0]
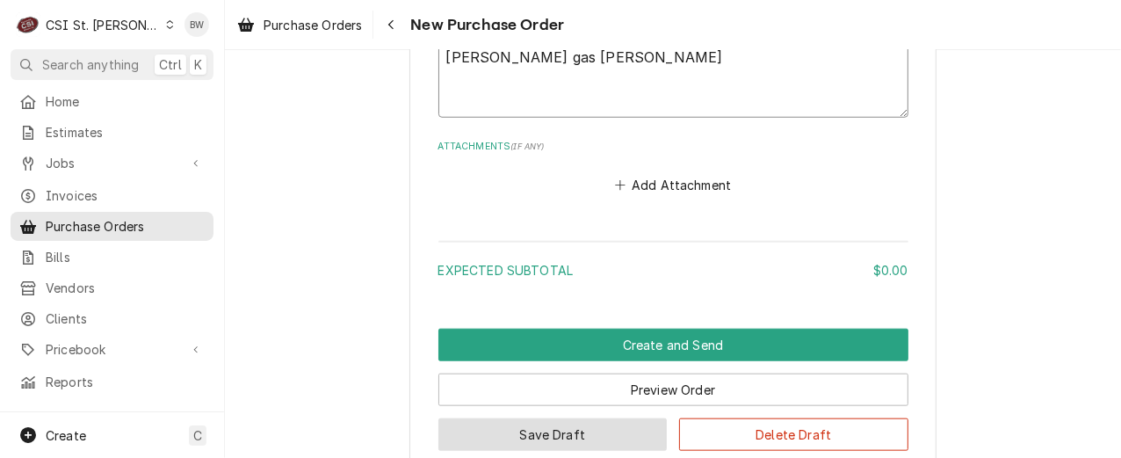
type textarea "Mapp gas kit Courtney"
click at [553, 424] on button "Save Draft" at bounding box center [552, 434] width 229 height 32
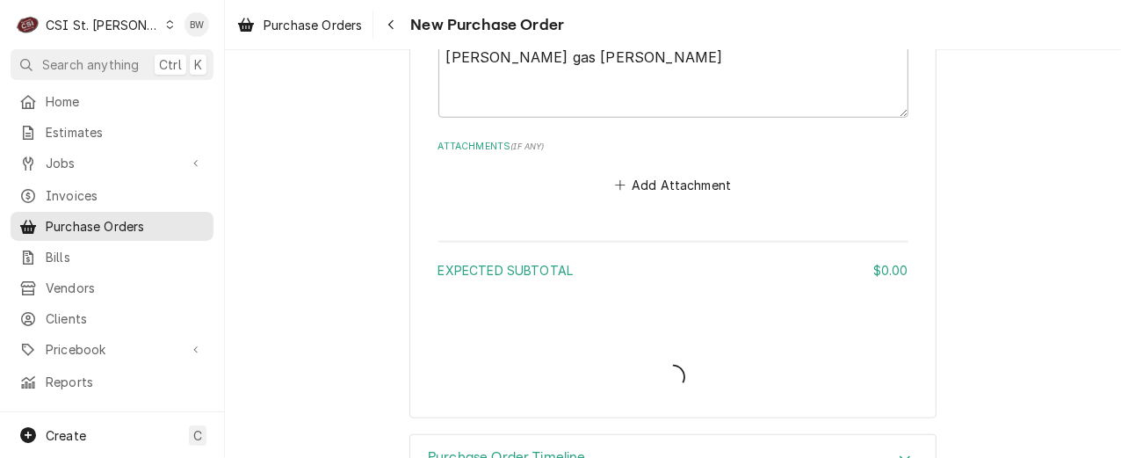
type textarea "x"
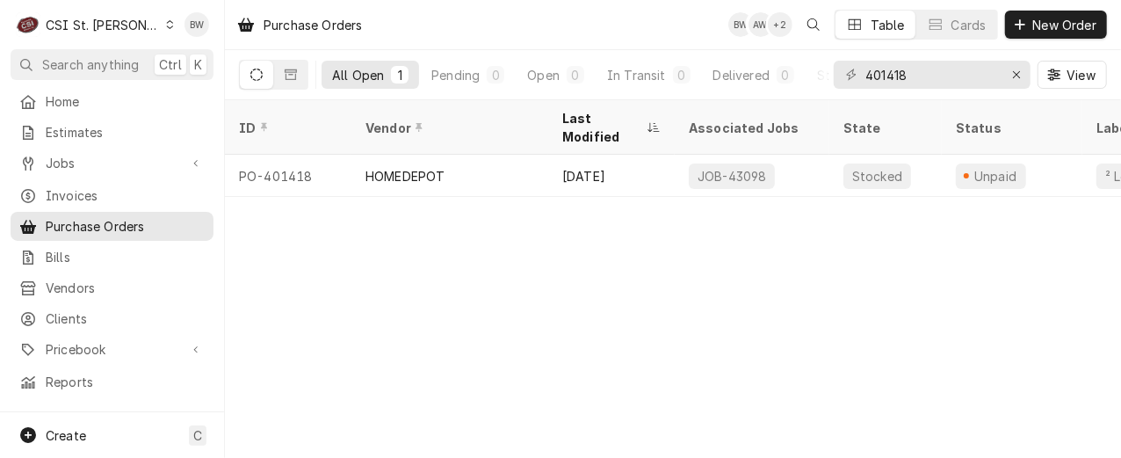
click at [523, 247] on div "Purchase Orders BW AW + 2 Table Cards New Order All Open 1 Pending 0 Open 0 In …" at bounding box center [673, 229] width 896 height 458
drag, startPoint x: 920, startPoint y: 80, endPoint x: 856, endPoint y: 82, distance: 64.1
click at [856, 82] on div "401418" at bounding box center [931, 75] width 197 height 28
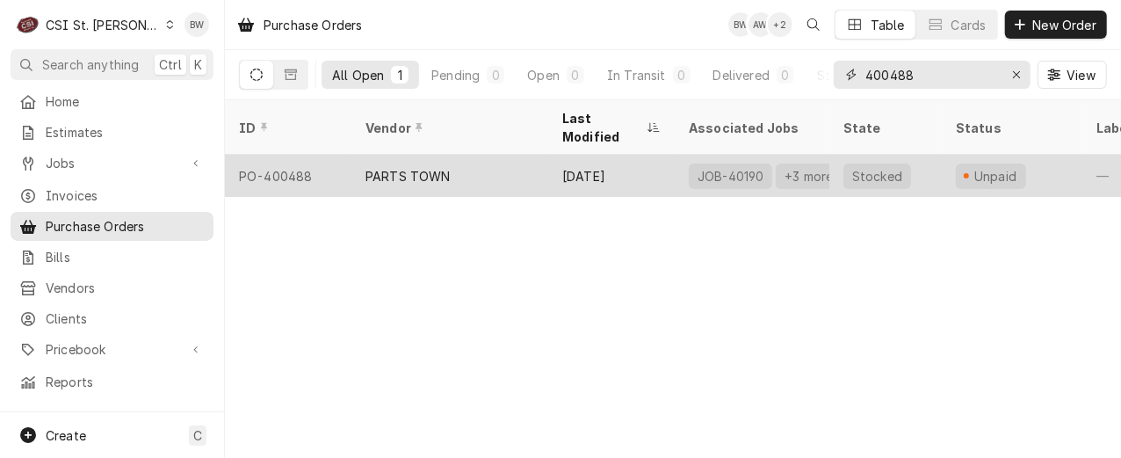
type input "400488"
click at [306, 156] on div "PO-400488" at bounding box center [288, 176] width 126 height 42
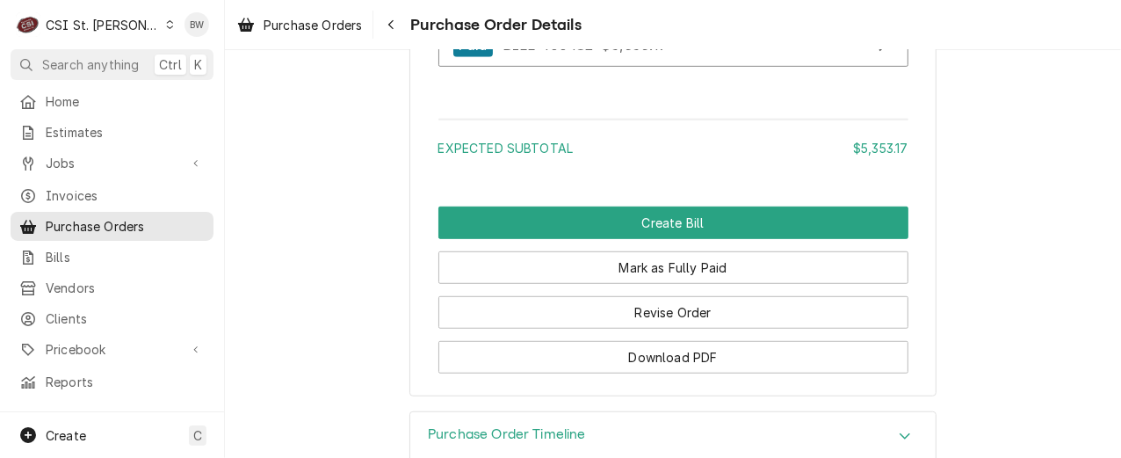
scroll to position [4215, 0]
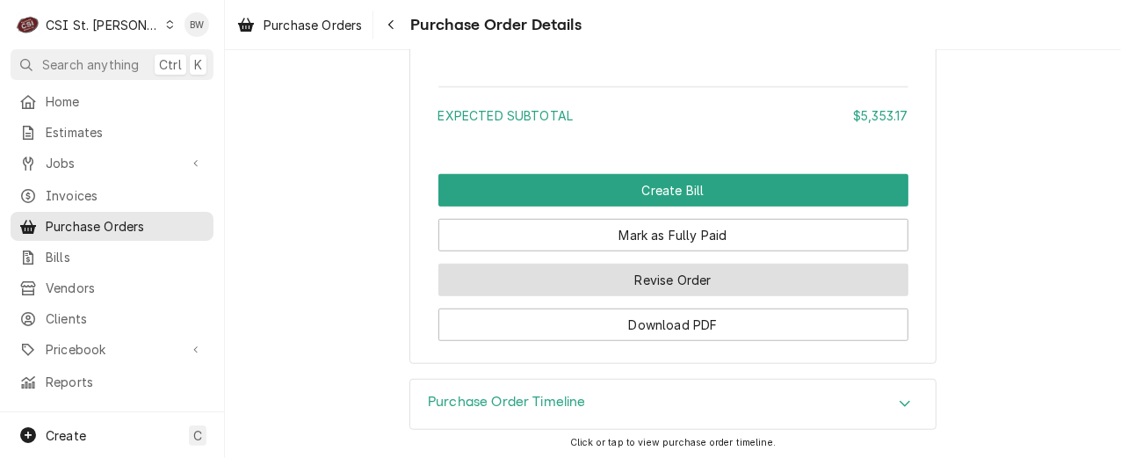
click at [508, 296] on button "Revise Order" at bounding box center [673, 279] width 470 height 32
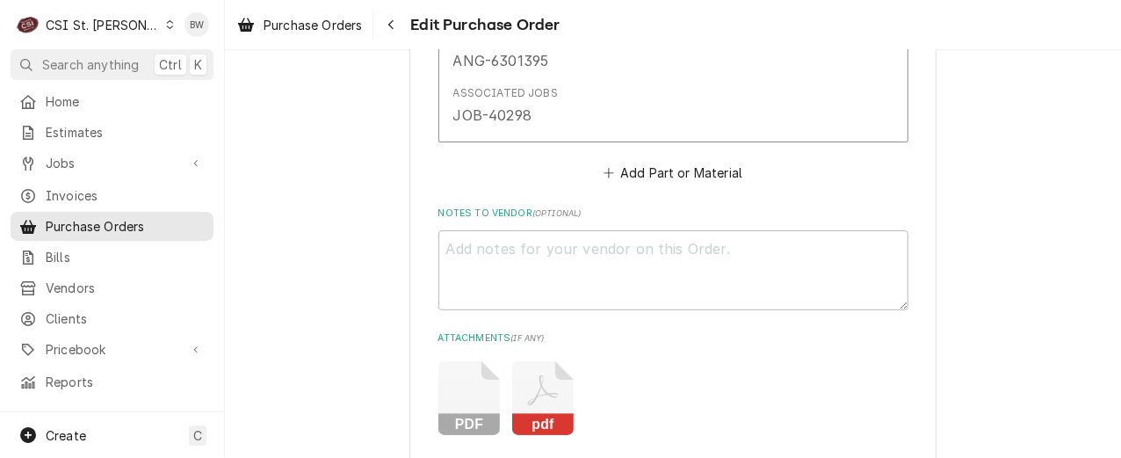
scroll to position [3600, 0]
click at [467, 269] on textarea "Notes to Vendor ( optional )" at bounding box center [673, 268] width 470 height 79
type textarea "x"
type textarea "Re"
type textarea "x"
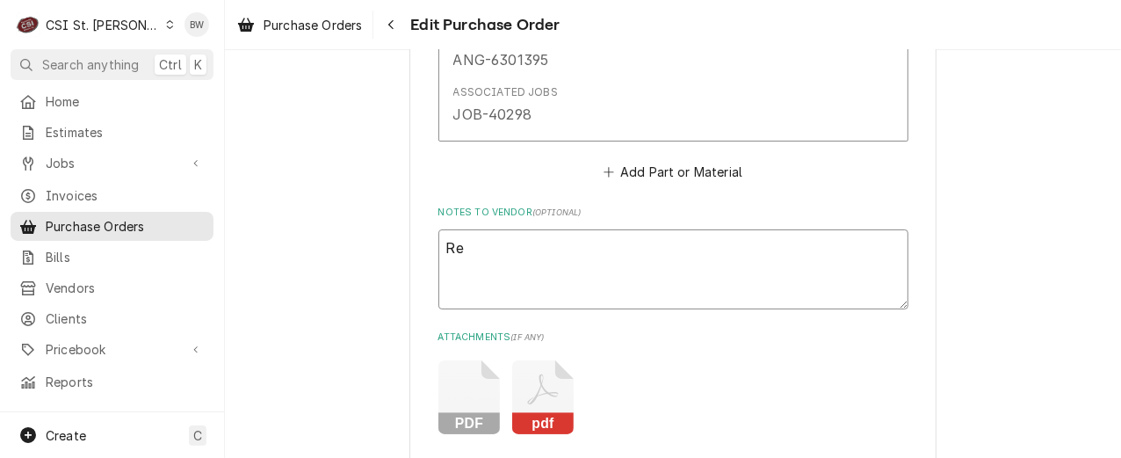
type textarea "Ret"
type textarea "x"
type textarea "Retu"
type textarea "x"
type textarea "Return"
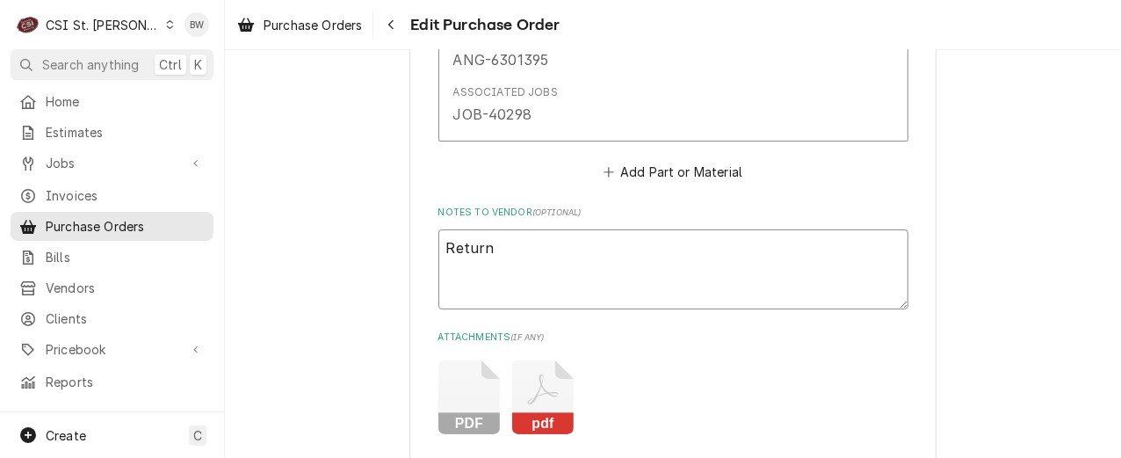
type textarea "x"
type textarea "Returni"
type textarea "x"
type textarea "Returnin"
type textarea "x"
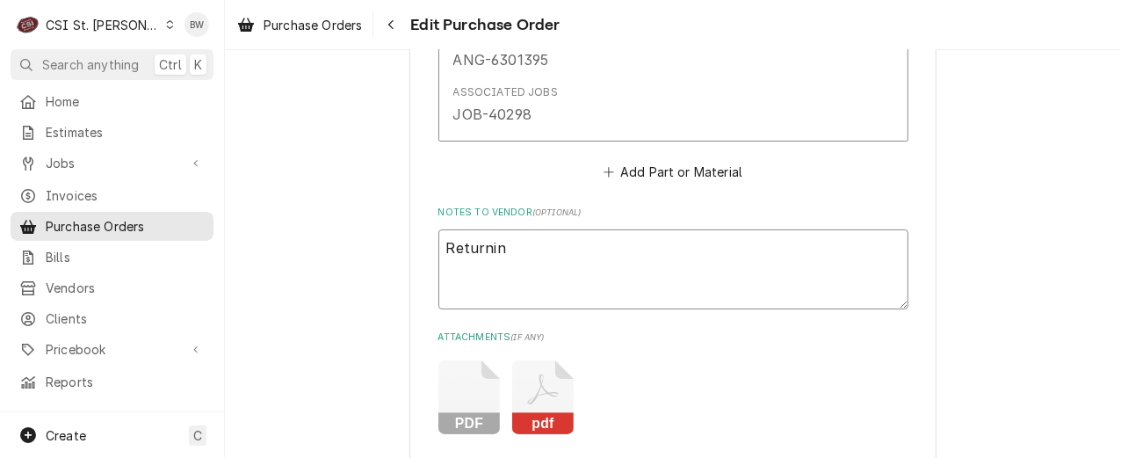
type textarea "Returning"
type textarea "x"
type textarea "Returning"
type textarea "x"
type textarea "Returning AN"
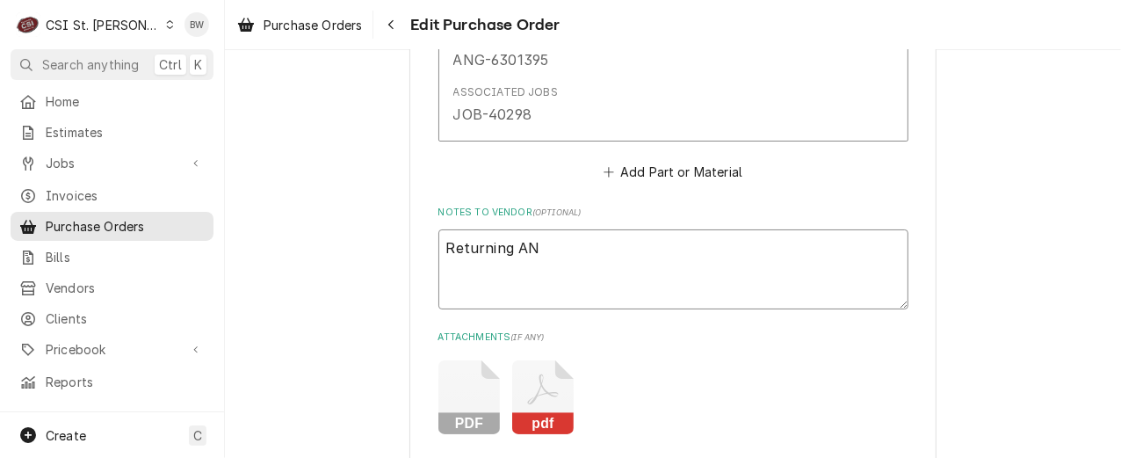
type textarea "x"
type textarea "Returning ANG"
type textarea "x"
type textarea "Returning ANG-"
click at [549, 251] on textarea "Returning ANG-" at bounding box center [673, 268] width 470 height 79
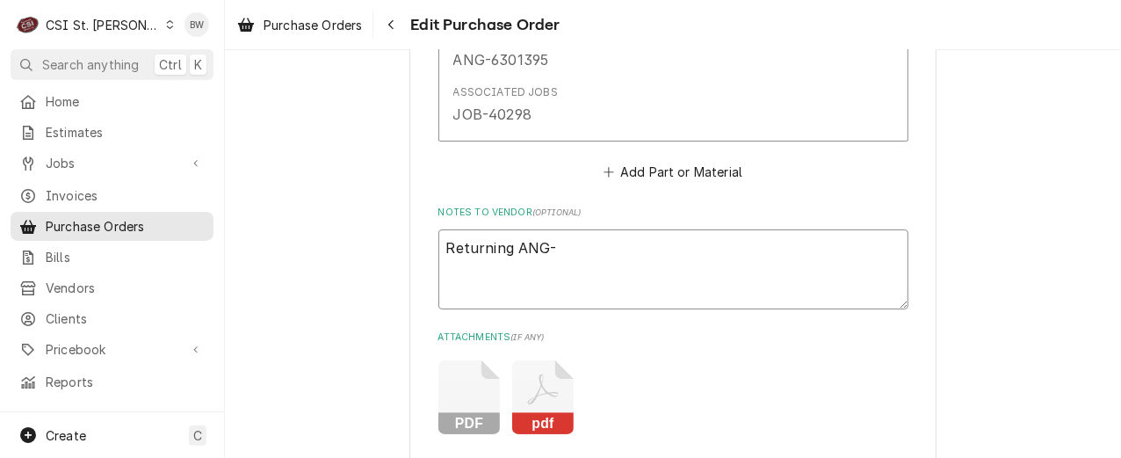
paste textarea "6301395"
type textarea "x"
type textarea "Returning ANG-6301395"
type textarea "x"
type textarea "Returning ANG-6301395a"
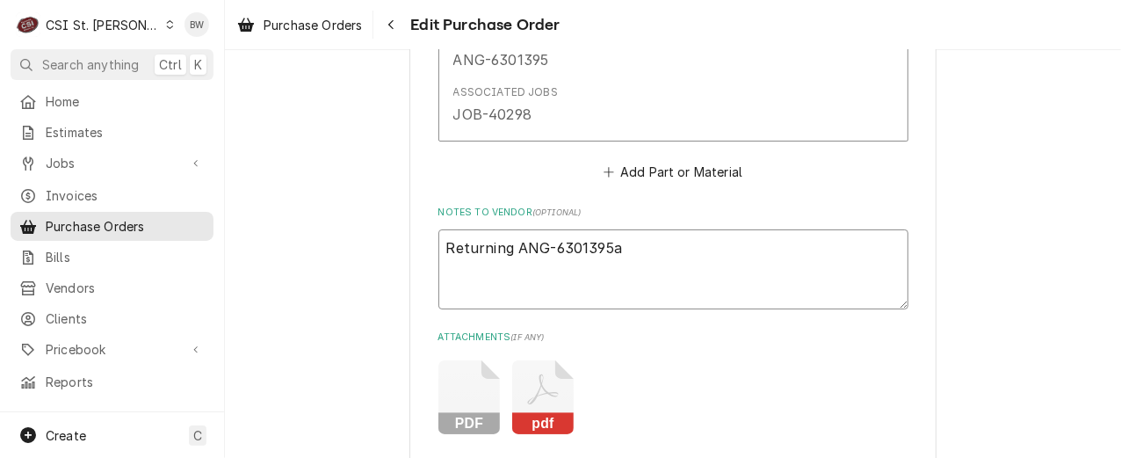
type textarea "x"
type textarea "Returning ANG-6301395an"
type textarea "x"
type textarea "Returning ANG-6301395and"
type textarea "x"
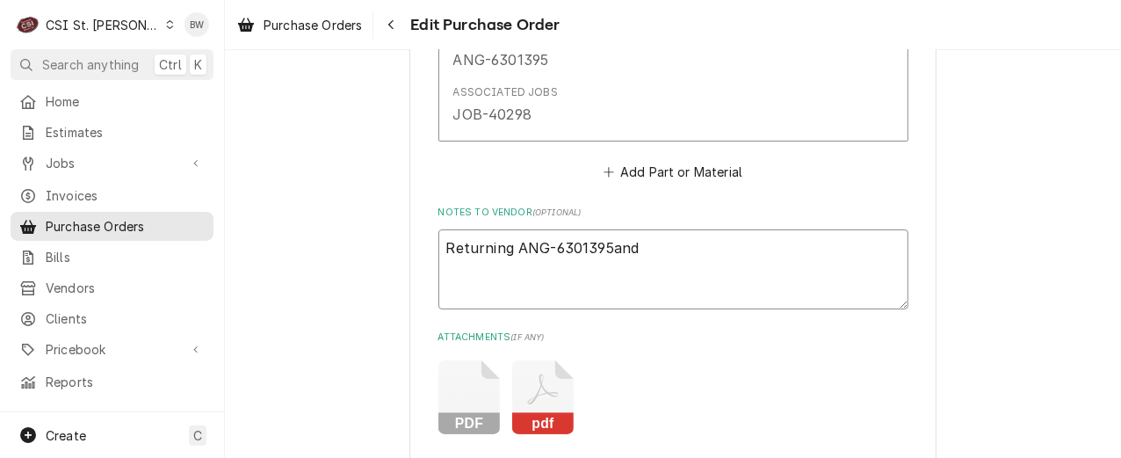
type textarea "Returning ANG-6301395an"
type textarea "x"
type textarea "Returning ANG-6301395a"
type textarea "x"
type textarea "Returning ANG-6301395"
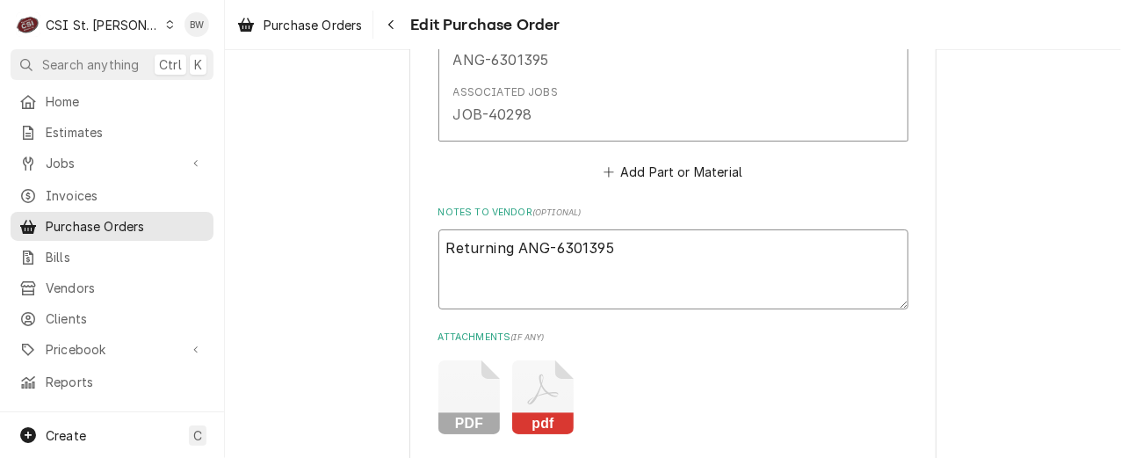
type textarea "x"
type textarea "Returning ANG-6301395"
type textarea "x"
type textarea "Returning ANG-6301395 a"
type textarea "x"
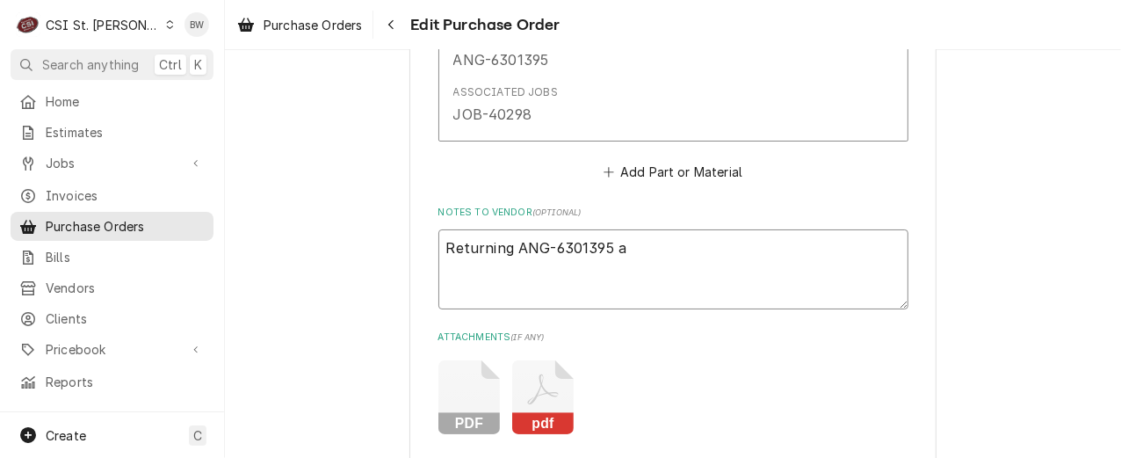
type textarea "Returning ANG-6301395 an"
type textarea "x"
type textarea "Returning ANG-6301395 and"
type textarea "x"
type textarea "Returning ANG-6301395 and a"
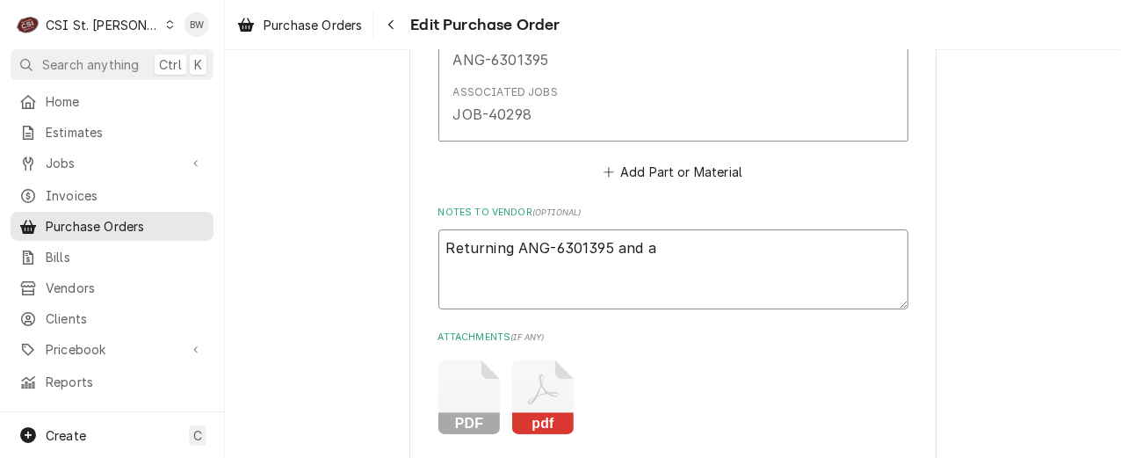
type textarea "x"
type textarea "Returning ANG-6301395 and aN"
type textarea "x"
type textarea "Returning ANG-6301395 and aNG"
type textarea "x"
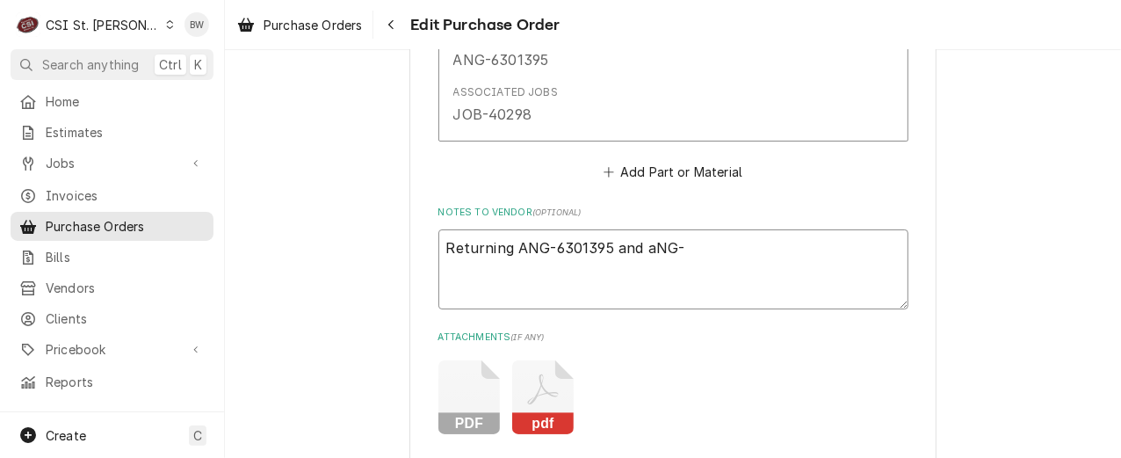
type textarea "Returning ANG-6301395 and aNG-"
click at [672, 250] on textarea "Returning ANG-6301395 and aNG-" at bounding box center [673, 268] width 470 height 79
paste textarea "3204020"
type textarea "x"
type textarea "Returning ANG-6301395 and aNG-3204020"
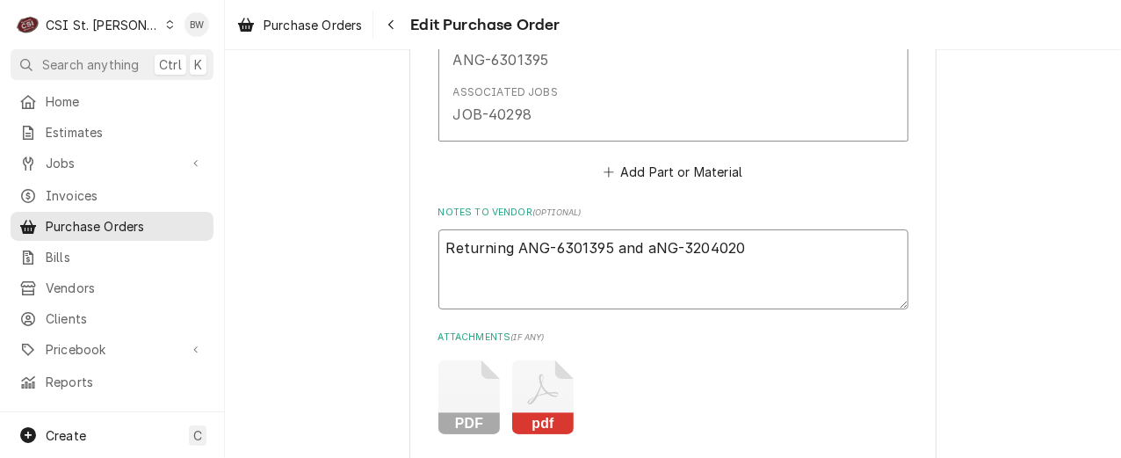
type textarea "x"
type textarea "Returning ANG-6301395 and NG-3204020"
type textarea "x"
type textarea "Returning ANG-6301395 and ANG-3204020"
click at [737, 252] on textarea "Returning ANG-6301395 and ANG-3204020" at bounding box center [673, 268] width 470 height 79
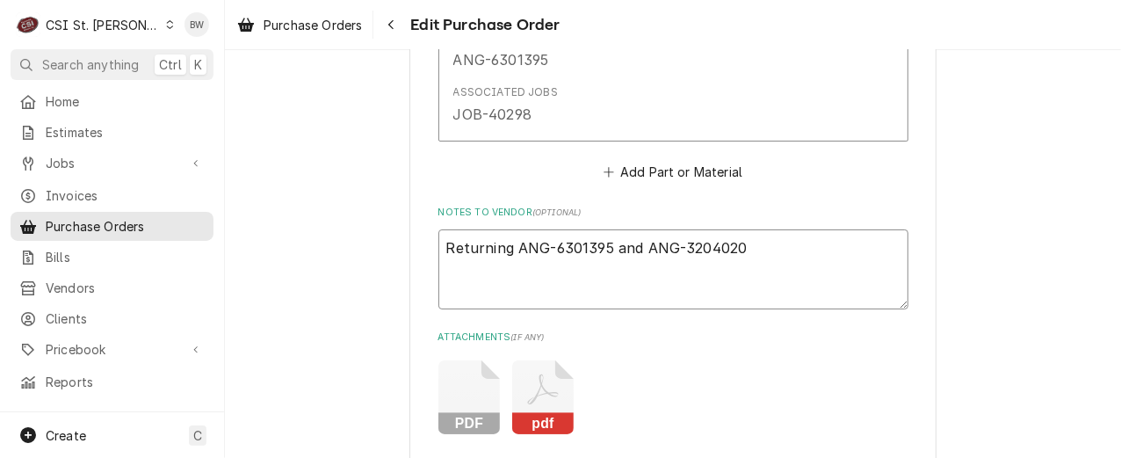
type textarea "x"
type textarea "Returning ANG-6301395 and ANG-3204020,"
type textarea "x"
type textarea "Returning ANG-6301395 and ANG-3204020,"
type textarea "x"
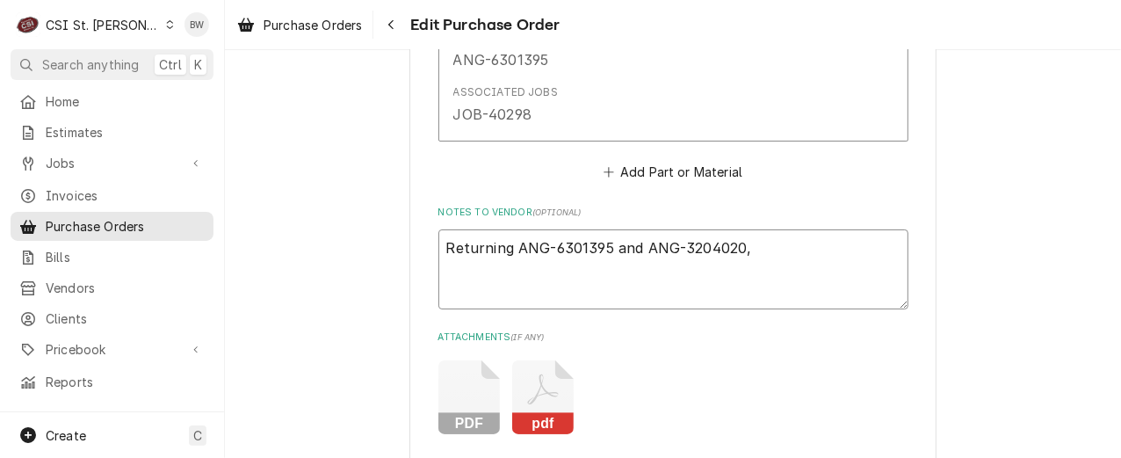
type textarea "Returning ANG-6301395 and ANG-3204020, V"
type textarea "x"
type textarea "Returning ANG-6301395 and ANG-3204020, VC"
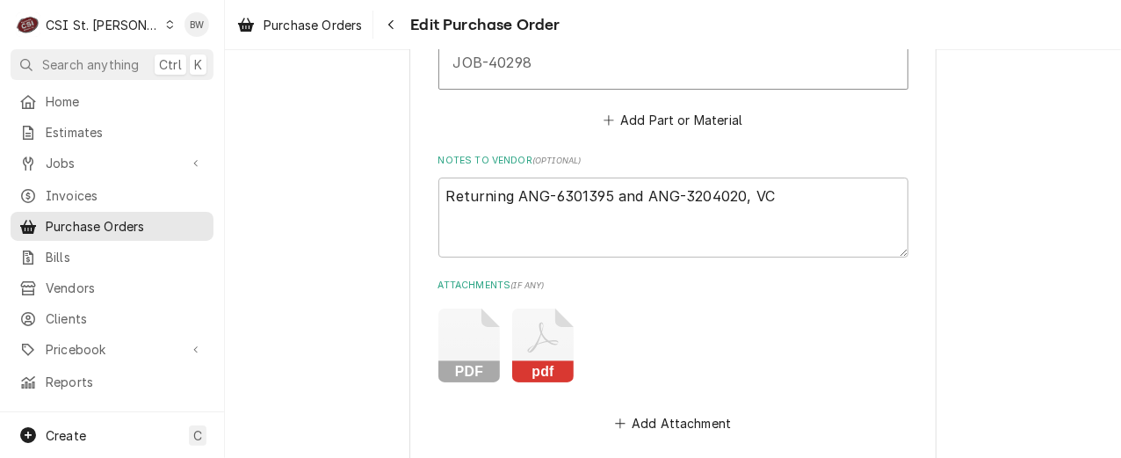
scroll to position [3688, 0]
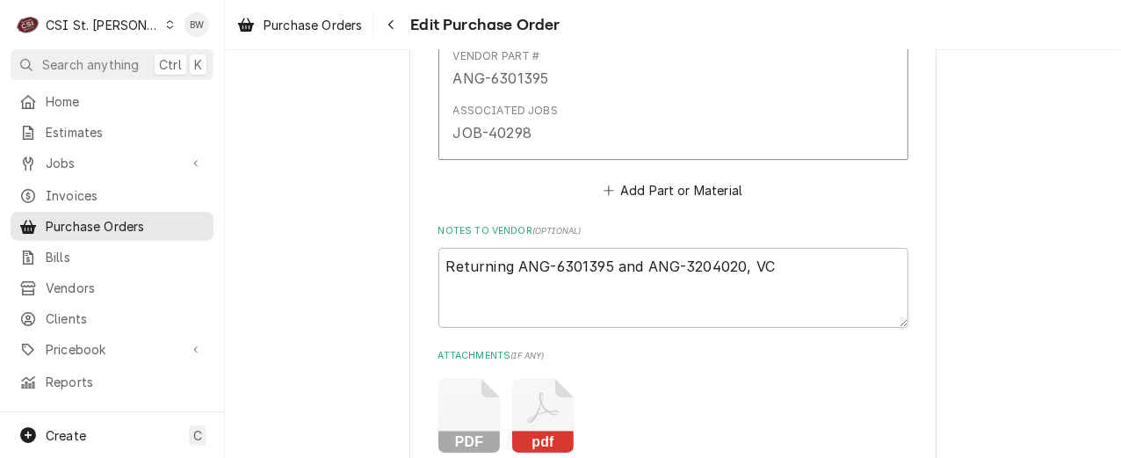
scroll to position [3600, 0]
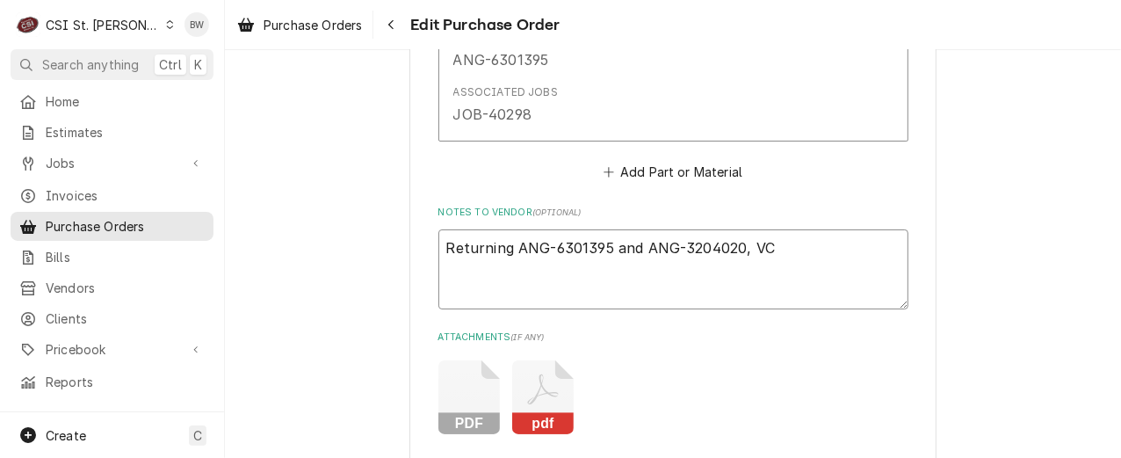
type textarea "x"
type textarea "Returning ANG-6301395 and ANG-3204020, VC"
type textarea "x"
type textarea "Returning ANG-6301395 and ANG-3204020, VC 3"
type textarea "x"
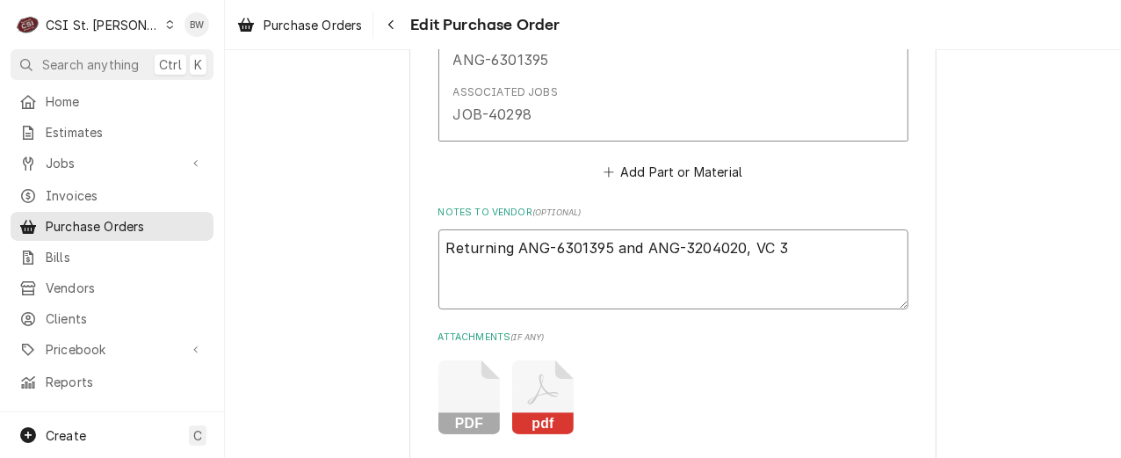
type textarea "Returning ANG-6301395 and ANG-3204020, VC 38"
type textarea "x"
type textarea "Returning ANG-6301395 and ANG-3204020, VC 389"
type textarea "x"
type textarea "Returning ANG-6301395 and ANG-3204020, VC 3893"
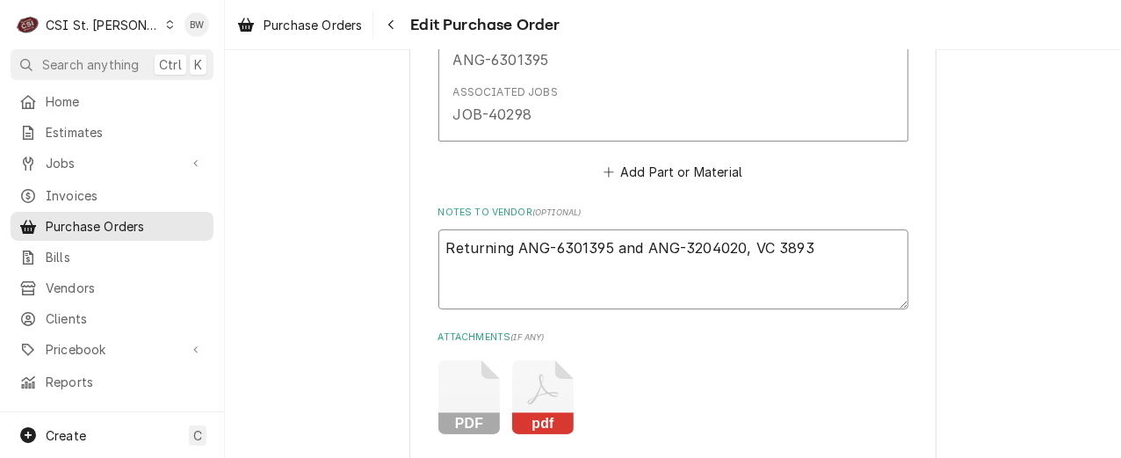
type textarea "x"
type textarea "Returning ANG-6301395 and ANG-3204020, VC 38939"
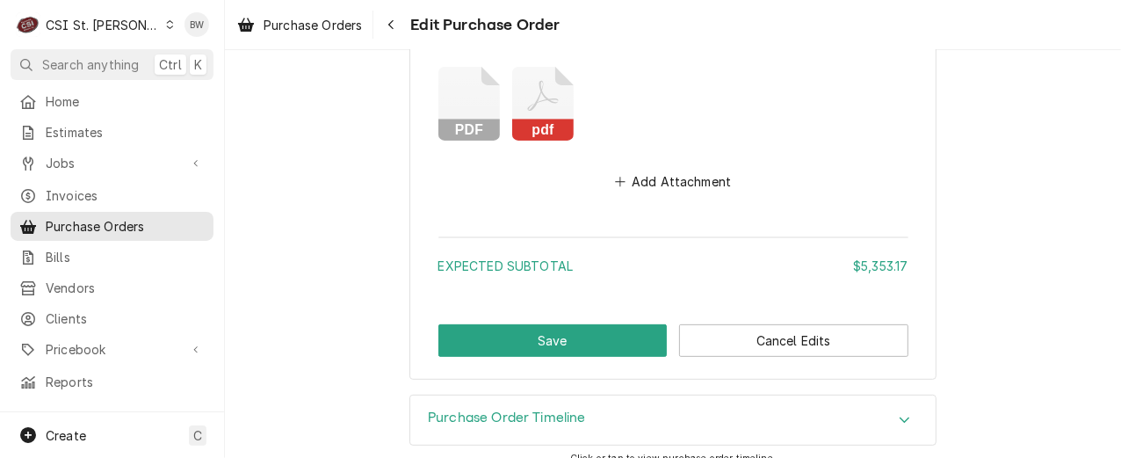
scroll to position [3914, 0]
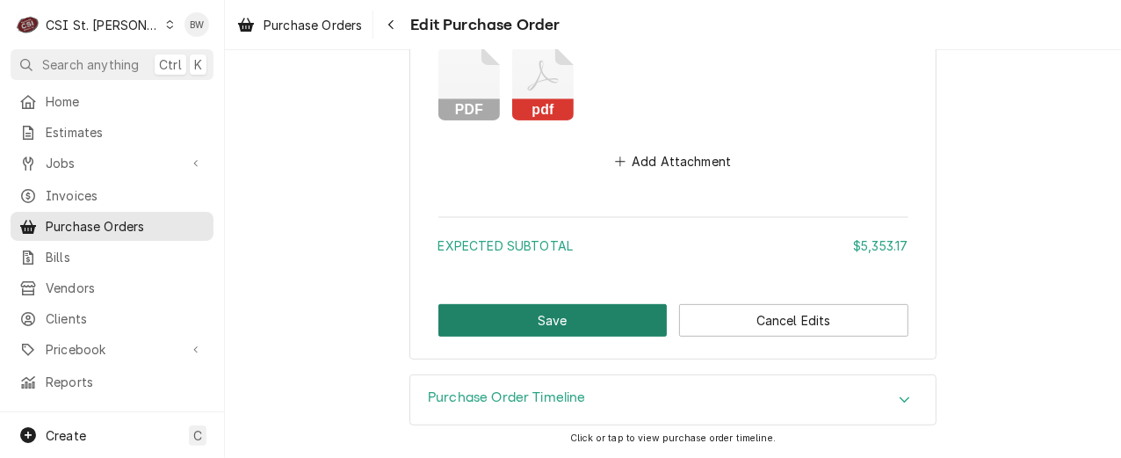
click at [515, 322] on button "Save" at bounding box center [552, 320] width 229 height 32
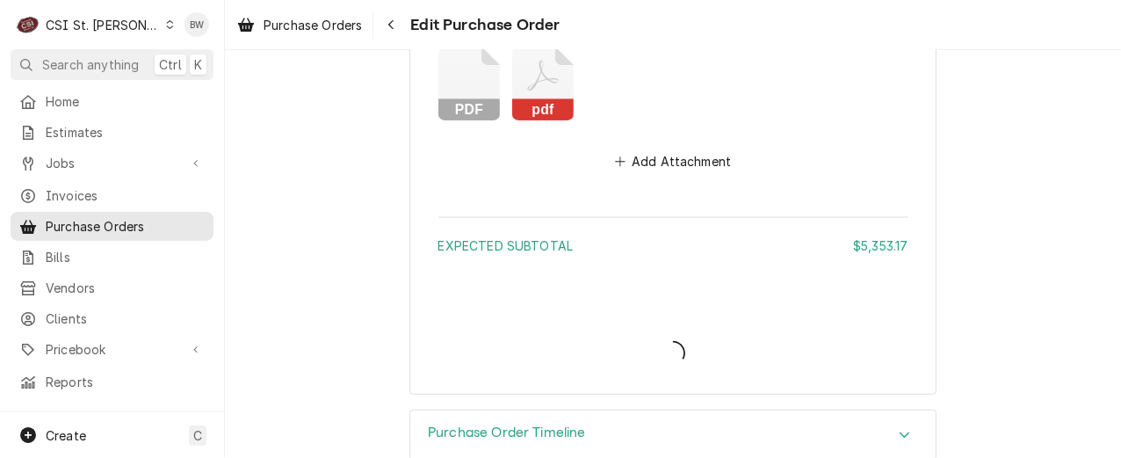
type textarea "x"
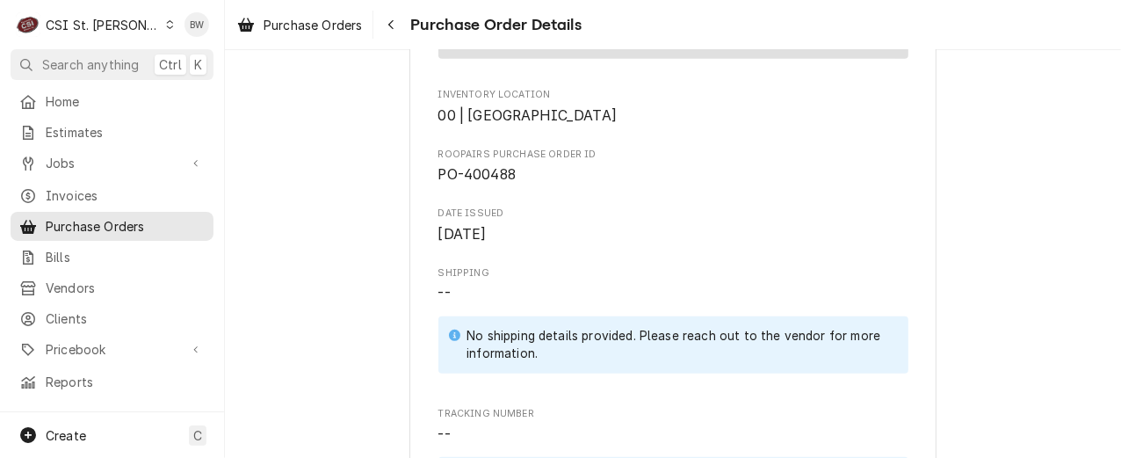
scroll to position [527, 0]
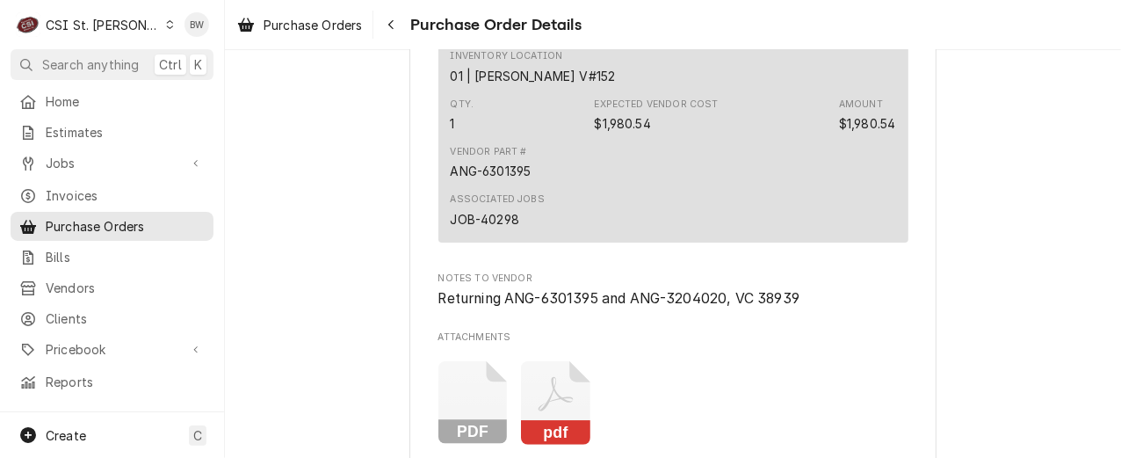
scroll to position [3513, 0]
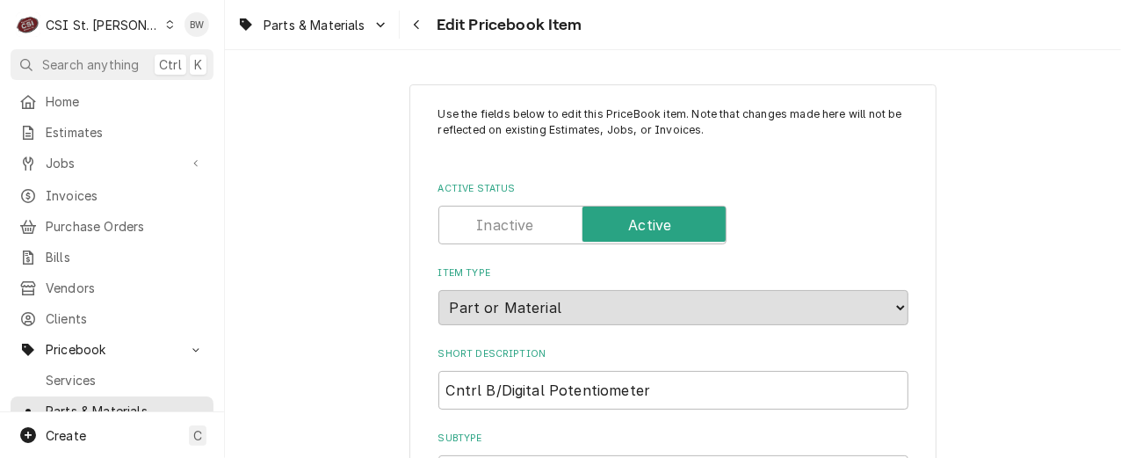
click at [414, 25] on icon "Navigate back" at bounding box center [417, 24] width 8 height 12
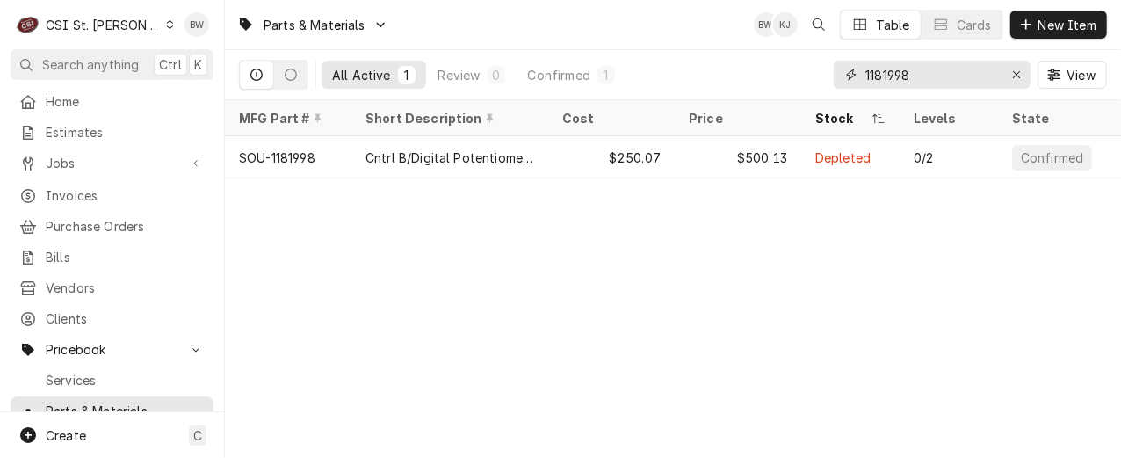
drag, startPoint x: 924, startPoint y: 83, endPoint x: 832, endPoint y: 89, distance: 92.4
click at [833, 88] on div "1181998" at bounding box center [931, 75] width 197 height 28
paste input "3204020"
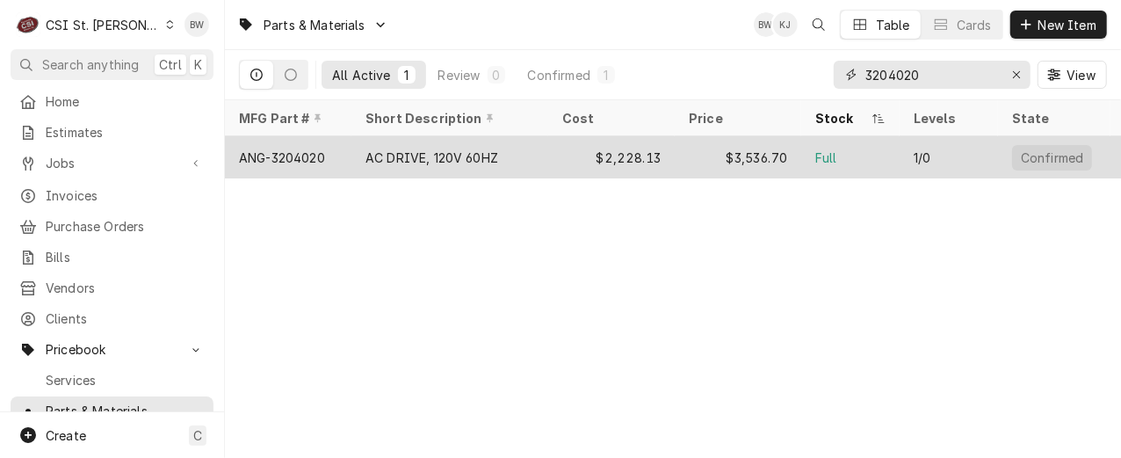
type input "3204020"
click at [316, 156] on div "ANG-3204020" at bounding box center [282, 157] width 86 height 18
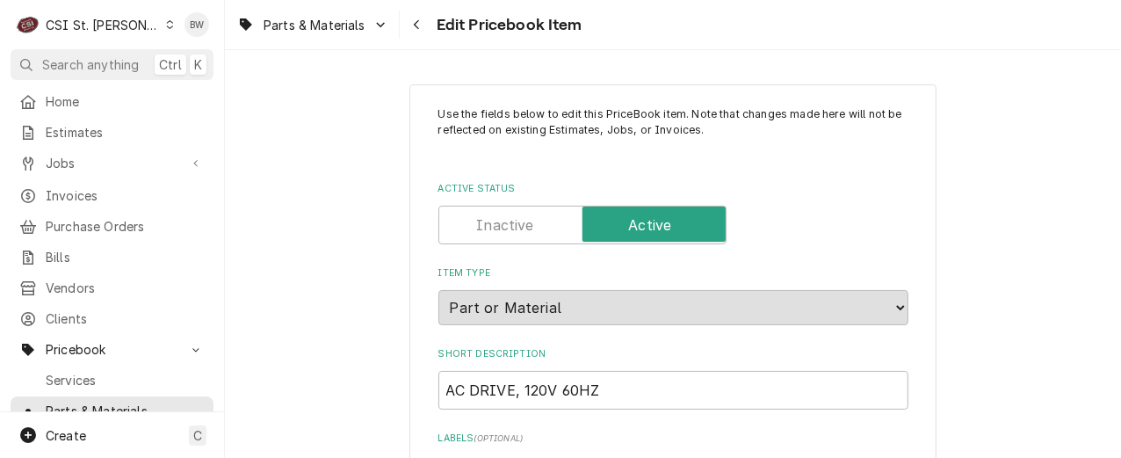
type textarea "x"
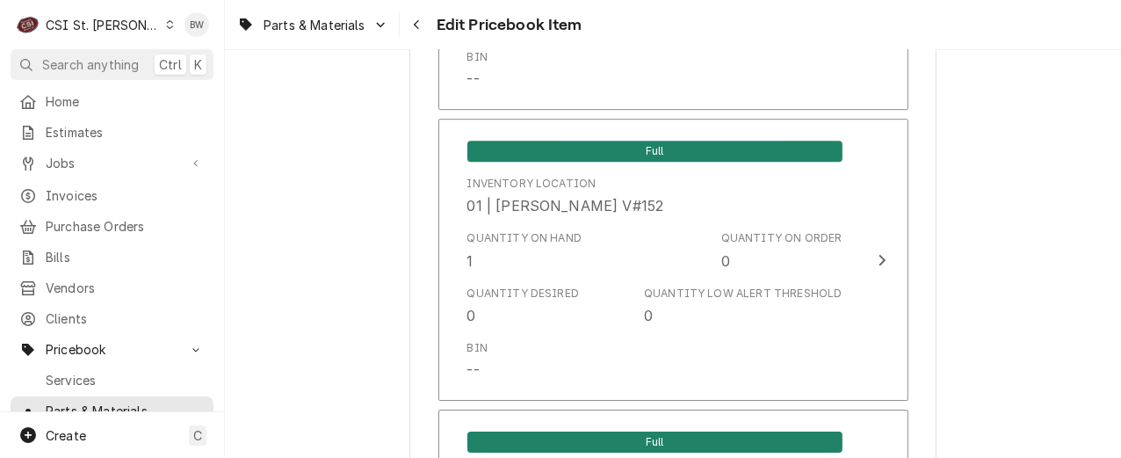
scroll to position [3074, 0]
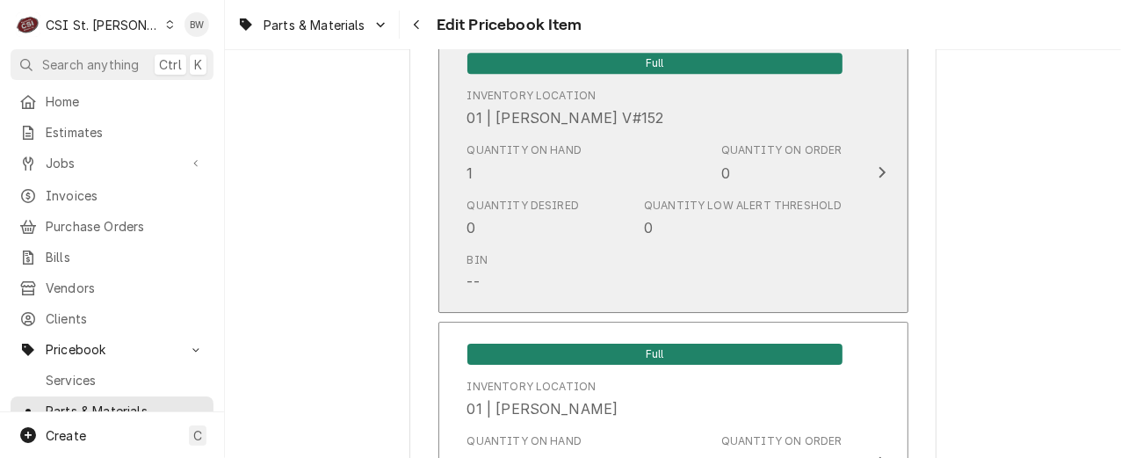
click at [512, 158] on div "Quantity on Hand 1" at bounding box center [524, 162] width 115 height 40
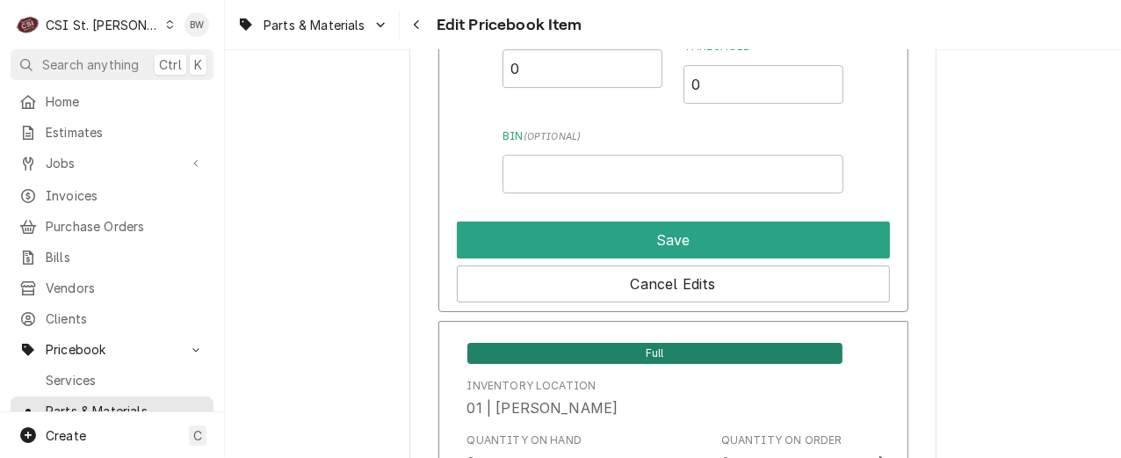
scroll to position [3161, 0]
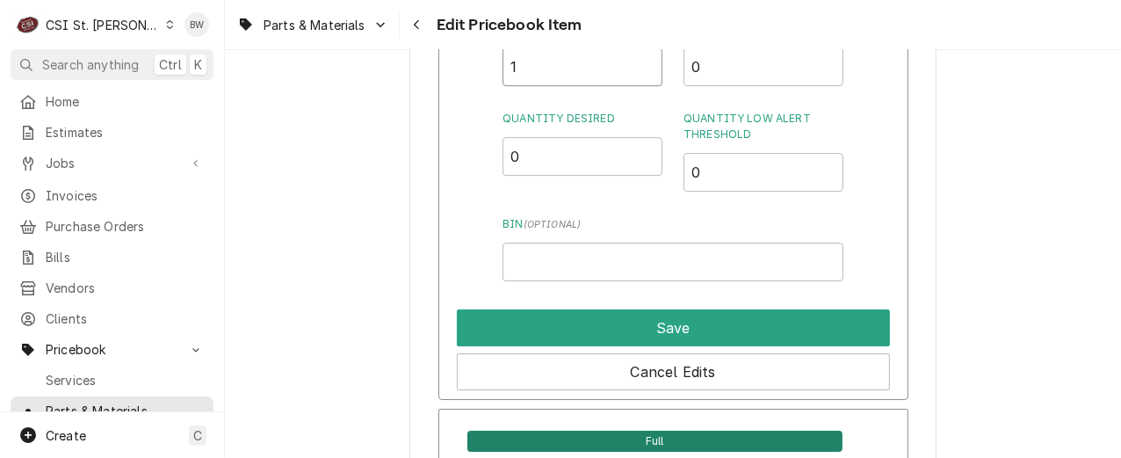
drag, startPoint x: 526, startPoint y: 63, endPoint x: 498, endPoint y: 63, distance: 28.1
click at [498, 63] on div "Inventory Location 01 | [PERSON_NAME] V#152 Quantity on Hand 1 Quantity on Orde…" at bounding box center [673, 171] width 470 height 457
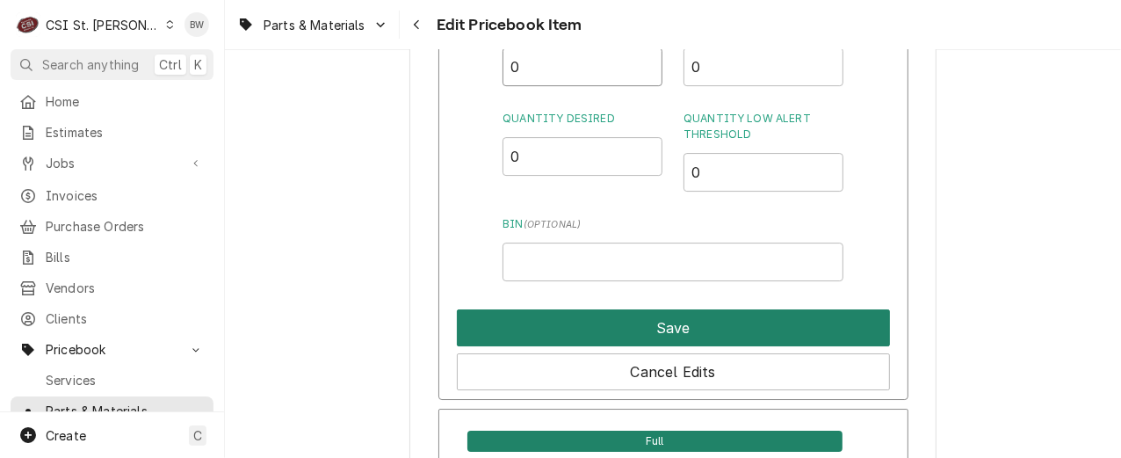
type input "0"
click at [628, 328] on button "Save" at bounding box center [673, 327] width 433 height 37
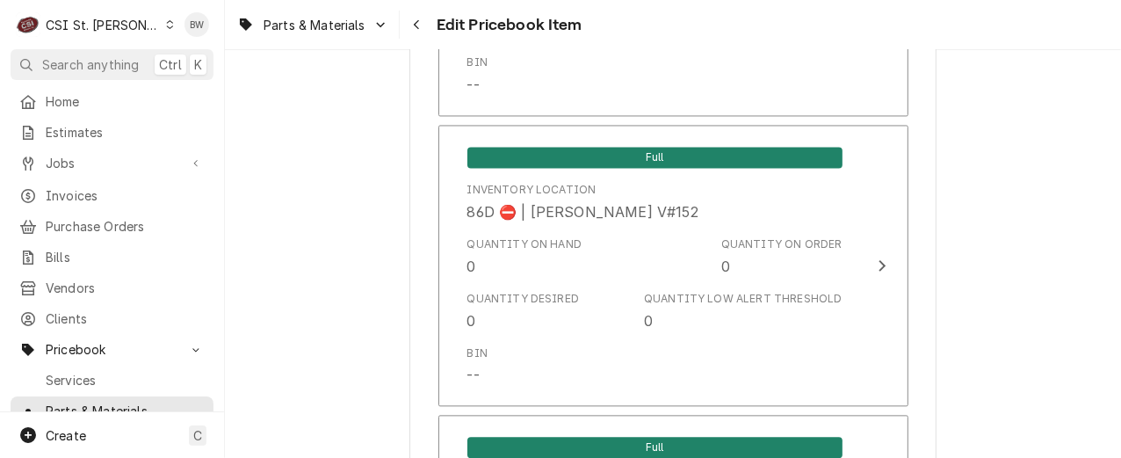
scroll to position [15527, 0]
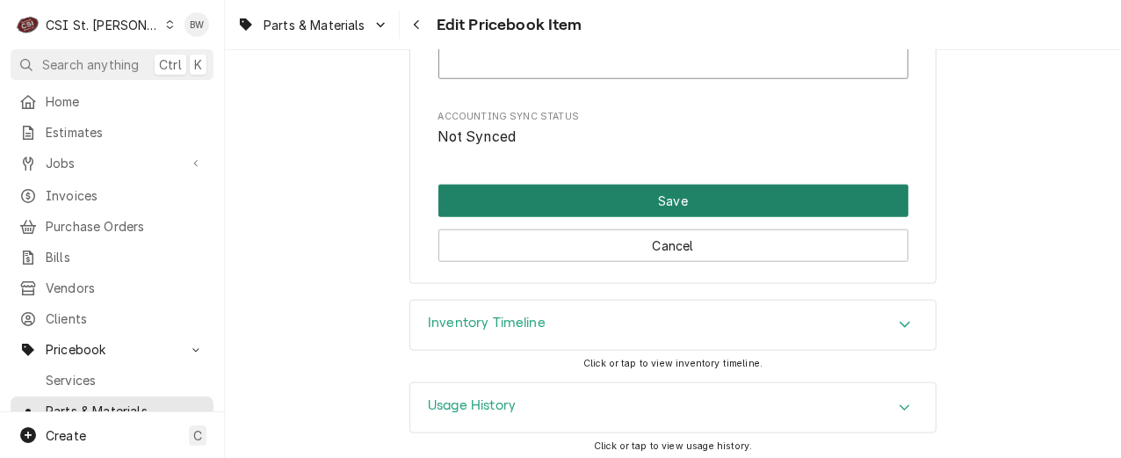
click at [650, 185] on button "Save" at bounding box center [673, 200] width 470 height 32
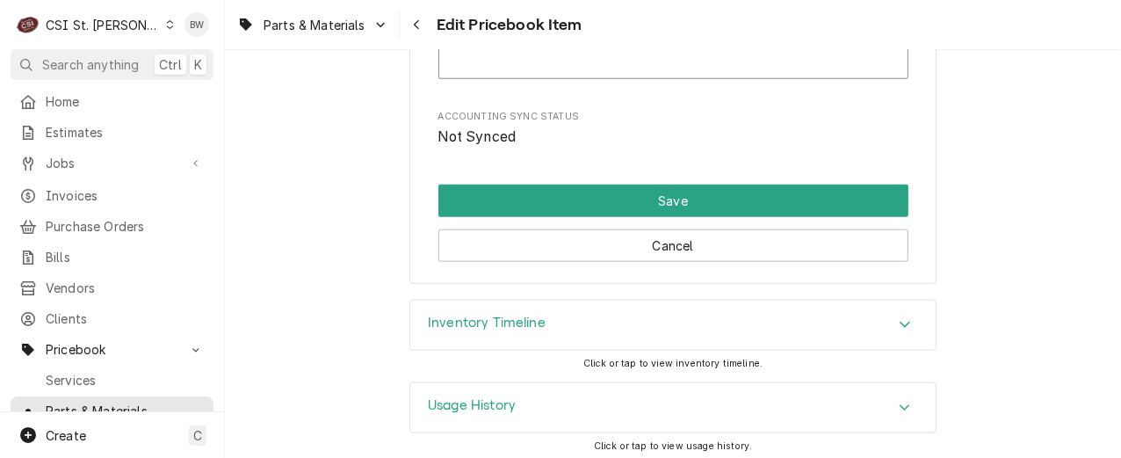
scroll to position [15516, 0]
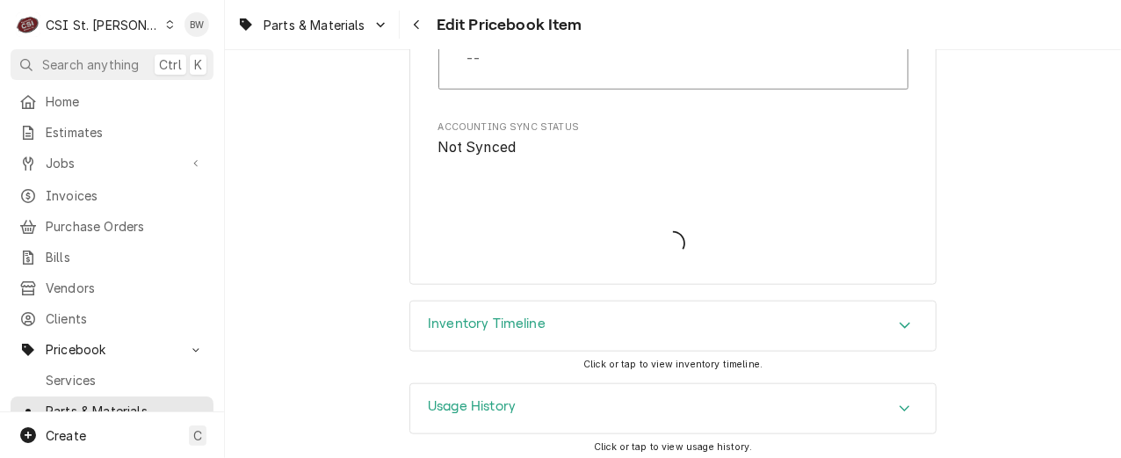
type textarea "x"
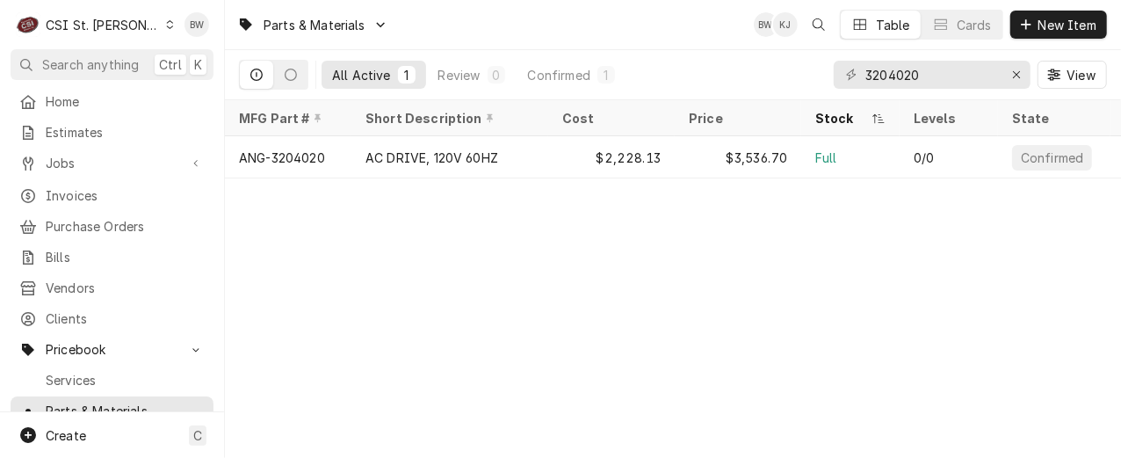
click at [523, 284] on div "Parts & Materials BW KJ Table Cards New Item All Active 1 Review 0 Confirmed 1 …" at bounding box center [673, 229] width 896 height 458
drag, startPoint x: 927, startPoint y: 82, endPoint x: 797, endPoint y: 81, distance: 130.0
click at [797, 81] on div "All Active 1 Review 0 Confirmed 1 3204020 View" at bounding box center [673, 74] width 868 height 49
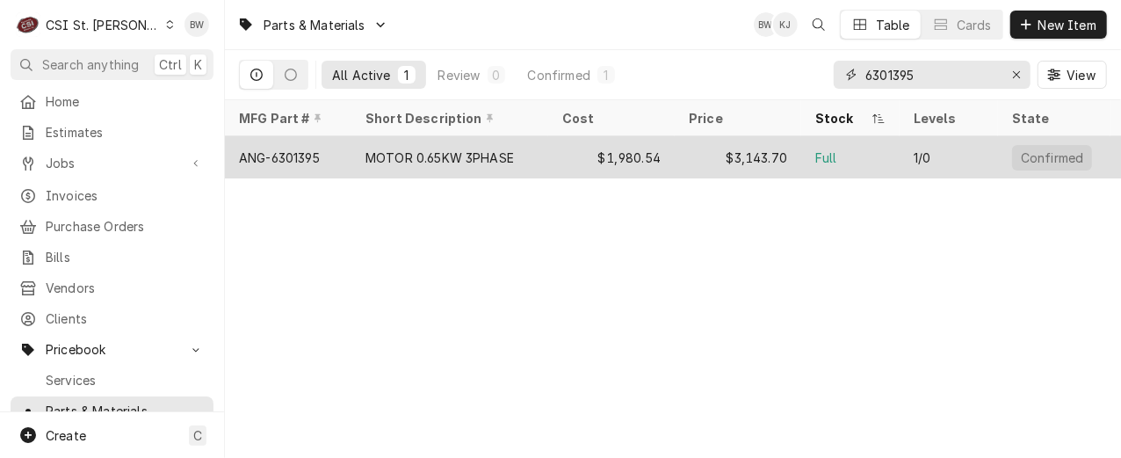
type input "6301395"
click at [296, 152] on div "ANG-6301395" at bounding box center [279, 157] width 81 height 18
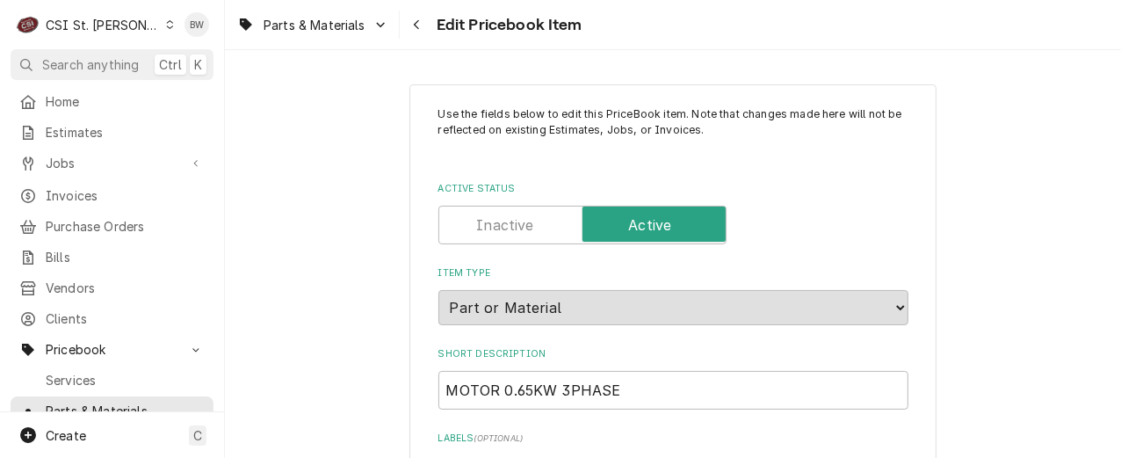
type textarea "x"
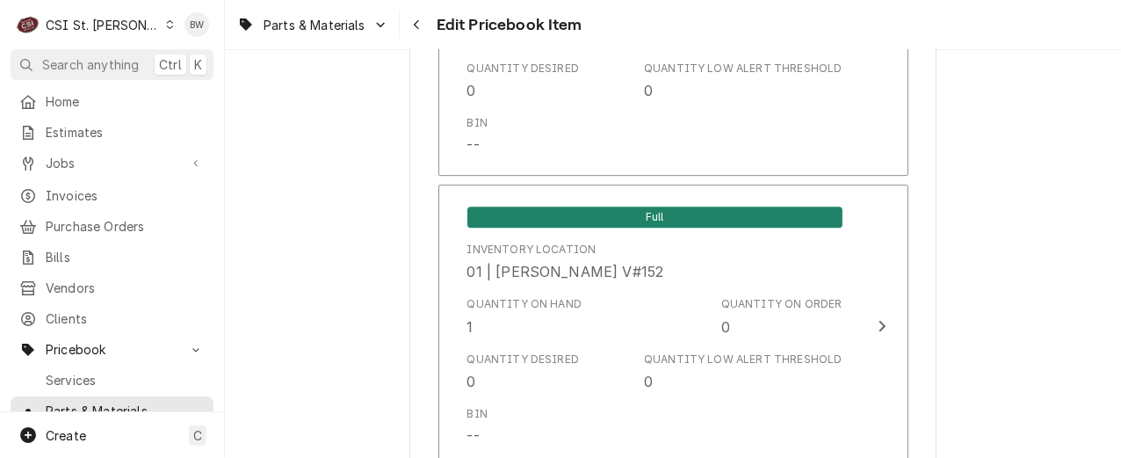
scroll to position [2986, 0]
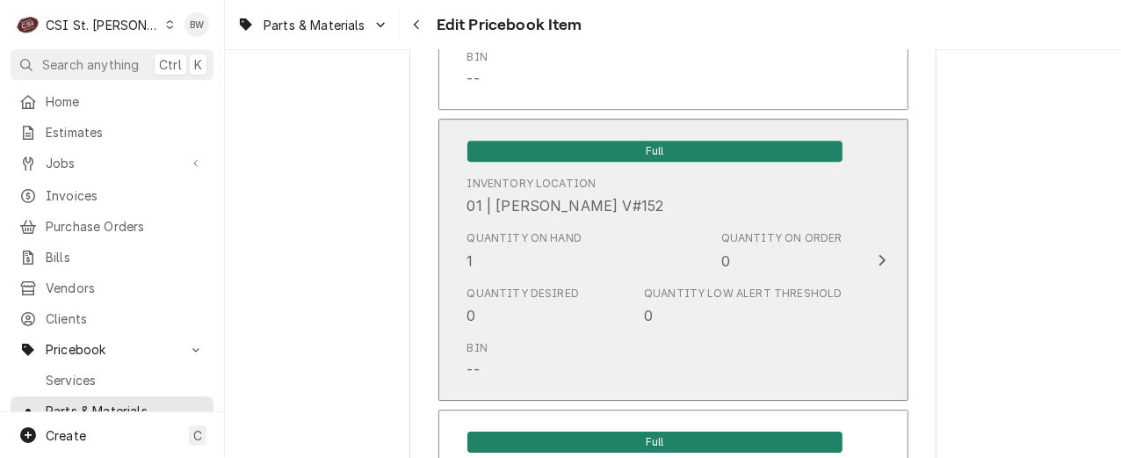
click at [508, 254] on div "Quantity on Hand 1" at bounding box center [524, 250] width 115 height 40
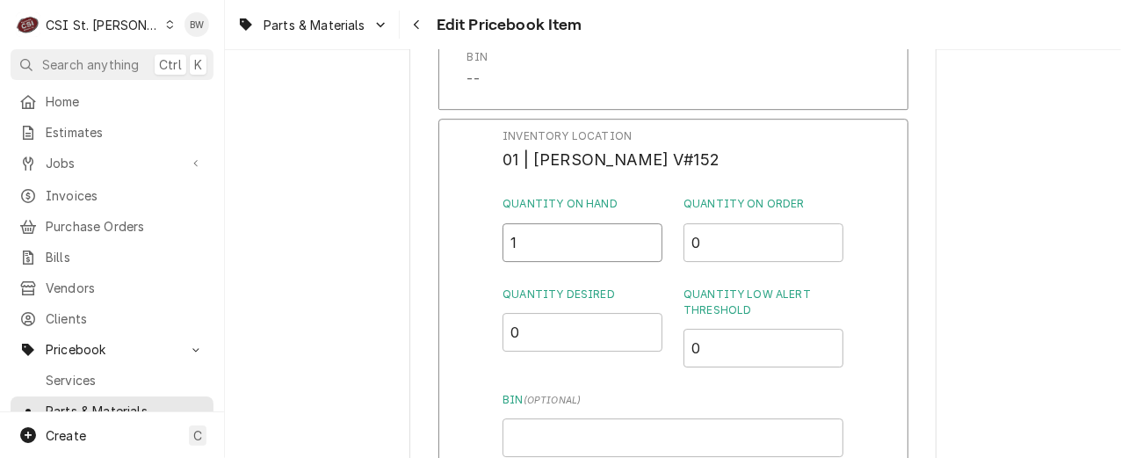
drag, startPoint x: 524, startPoint y: 251, endPoint x: 492, endPoint y: 249, distance: 32.5
click at [492, 249] on div "Inventory Location 01 | ERICK HUDGENS V#152 Quantity on Hand 1 Quantity on Orde…" at bounding box center [673, 347] width 470 height 457
type input "0"
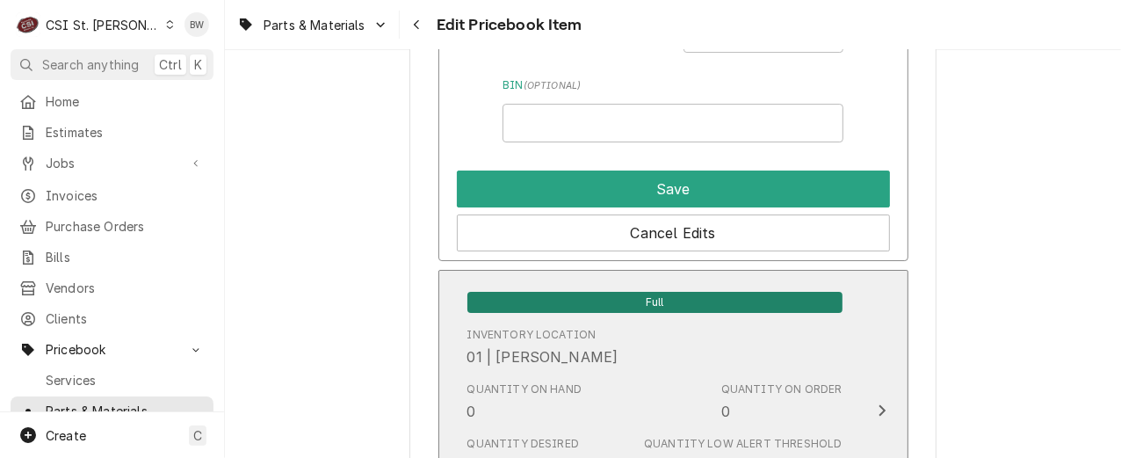
scroll to position [3337, 0]
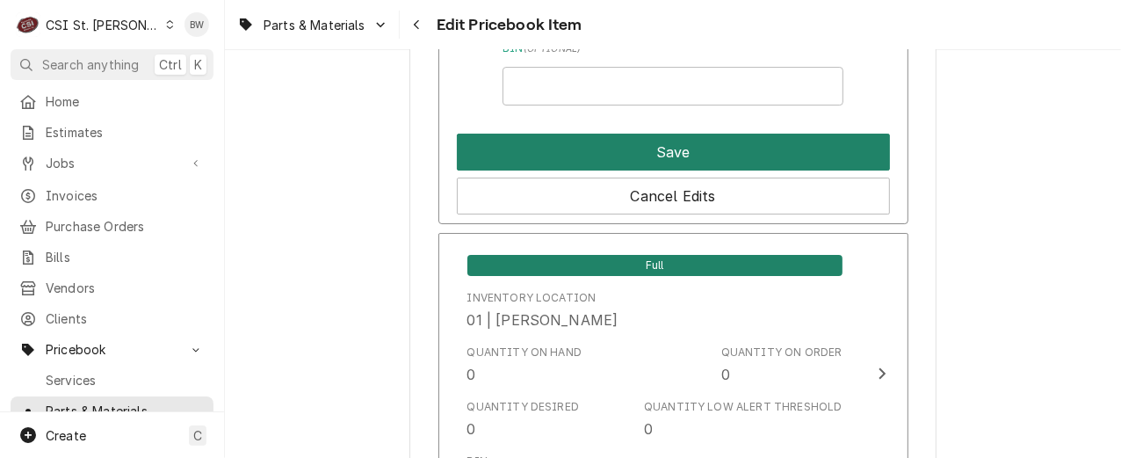
click at [653, 155] on button "Save" at bounding box center [673, 151] width 433 height 37
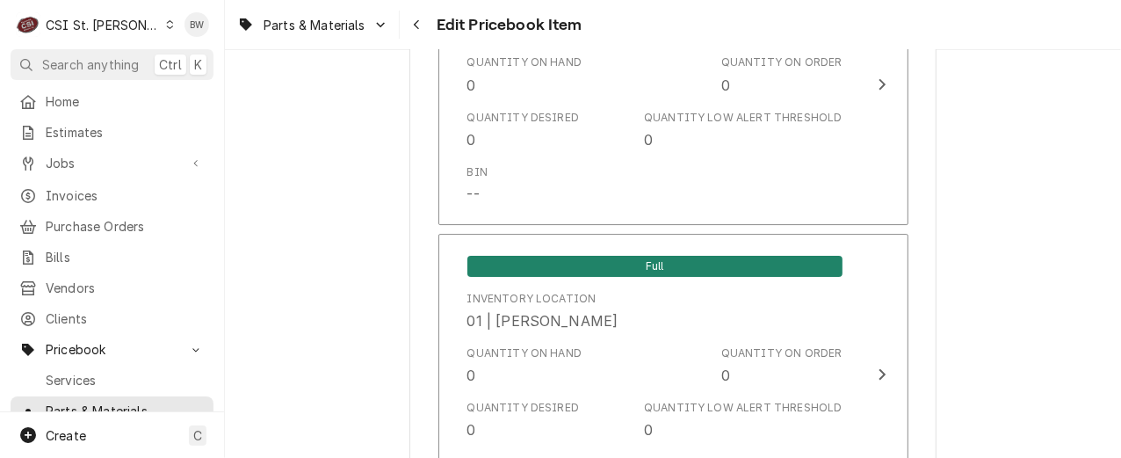
scroll to position [15527, 0]
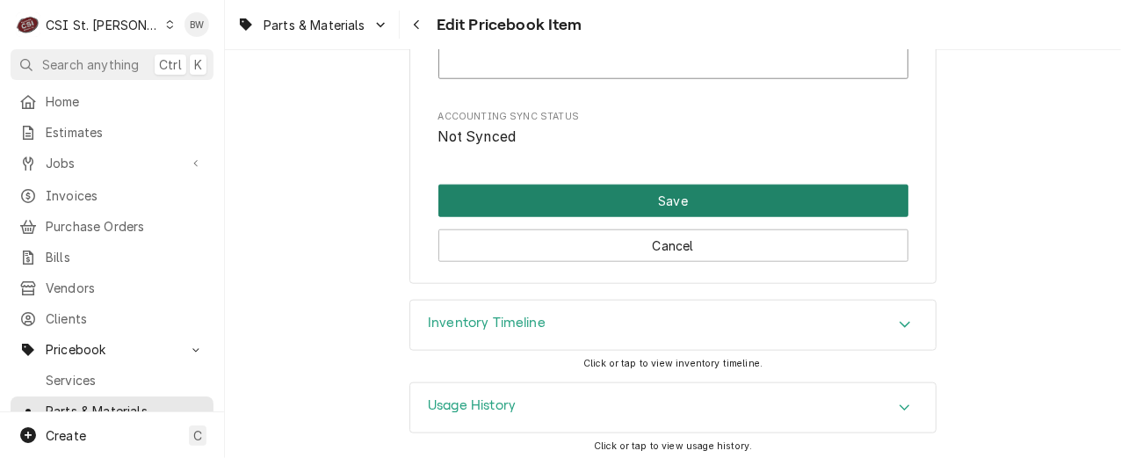
click at [629, 197] on button "Save" at bounding box center [673, 200] width 470 height 32
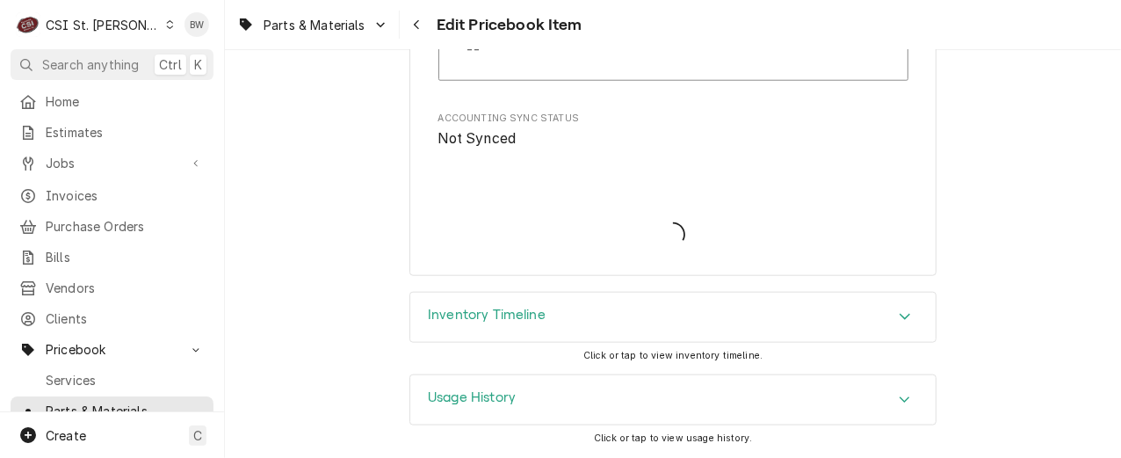
scroll to position [15516, 0]
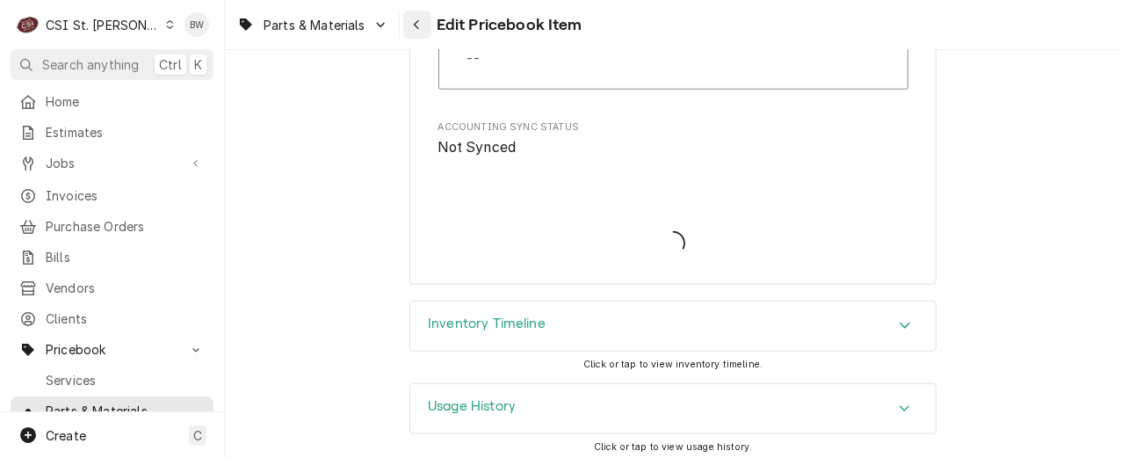
type textarea "x"
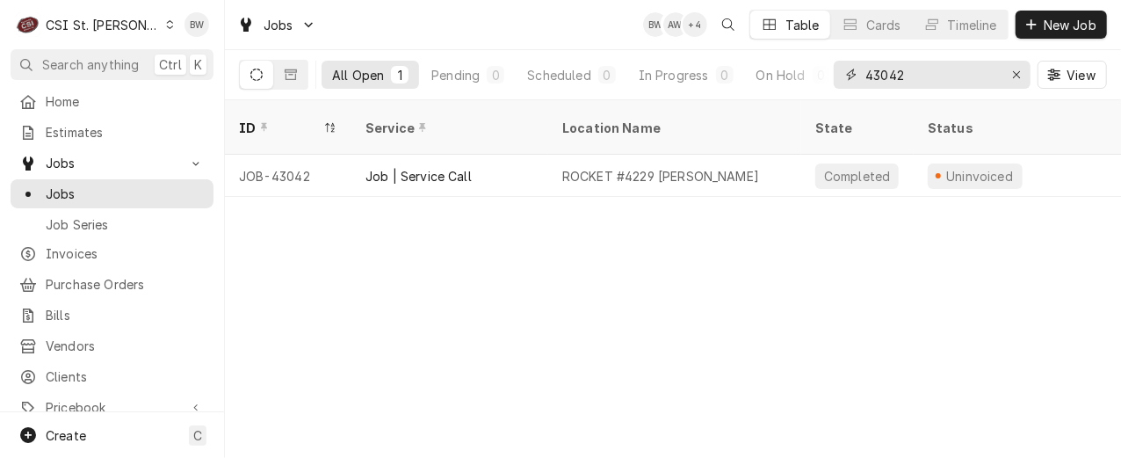
drag, startPoint x: 912, startPoint y: 70, endPoint x: 896, endPoint y: 76, distance: 17.8
click at [896, 76] on input "43042" at bounding box center [931, 75] width 132 height 28
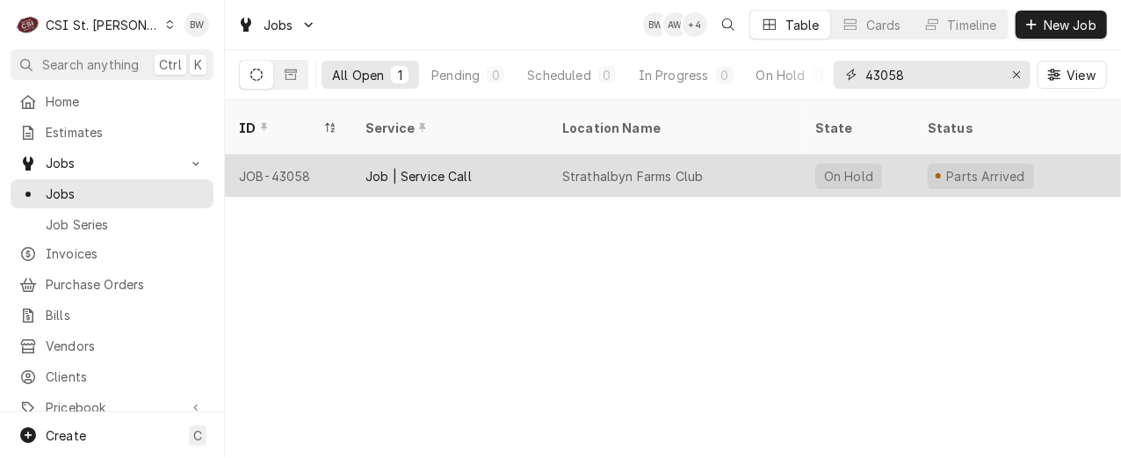
type input "43058"
click at [301, 157] on div "JOB-43058" at bounding box center [288, 176] width 126 height 42
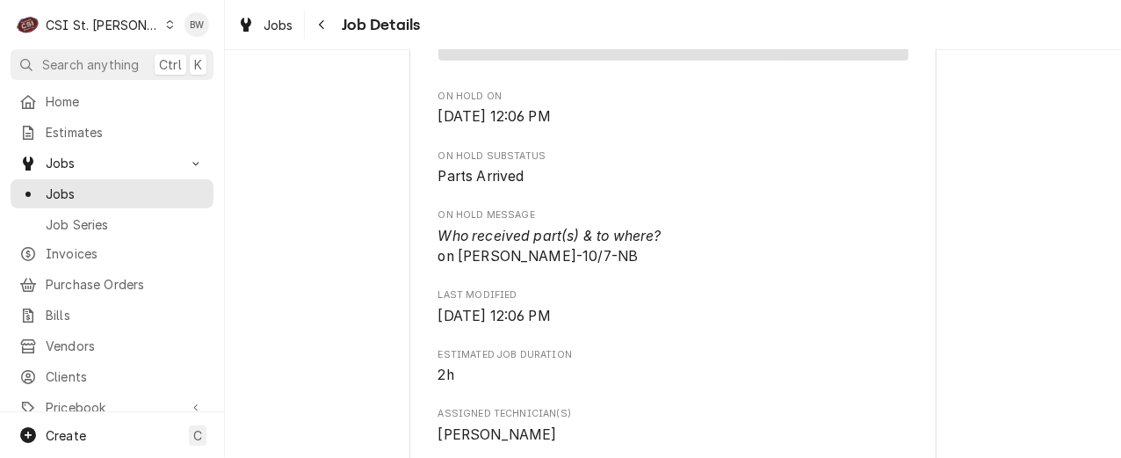
scroll to position [1142, 0]
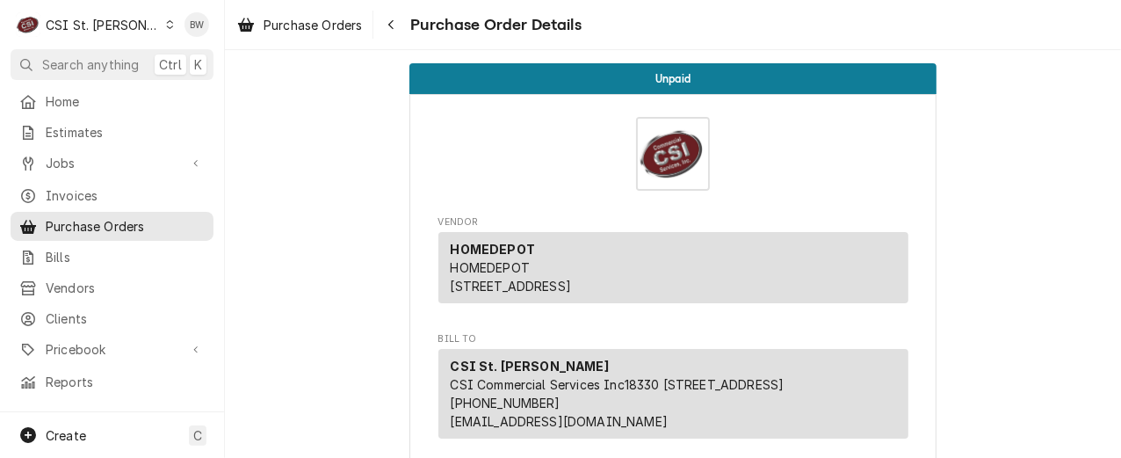
click at [126, 25] on div "C CSI St. [PERSON_NAME]" at bounding box center [95, 24] width 169 height 35
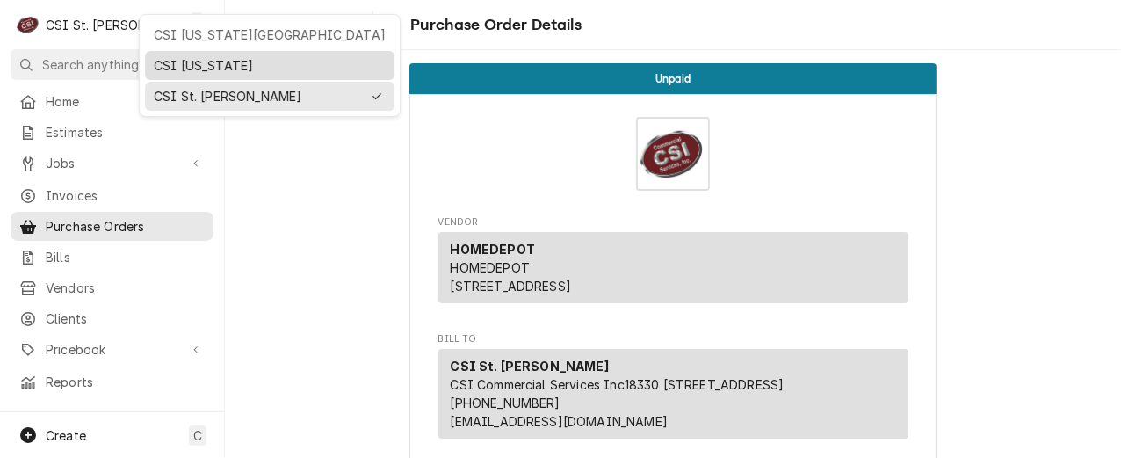
click at [187, 56] on div "CSI [US_STATE]" at bounding box center [270, 65] width 232 height 18
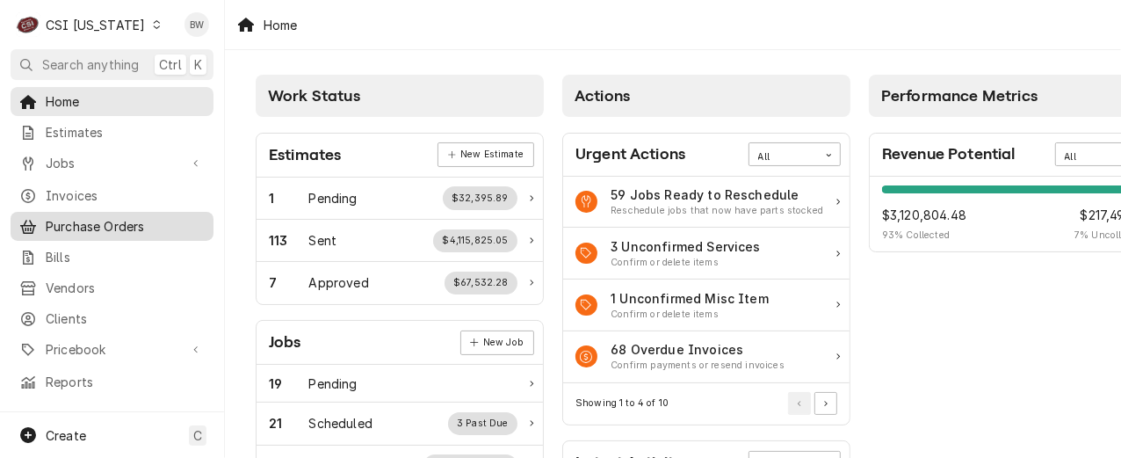
click at [98, 217] on span "Purchase Orders" at bounding box center [125, 226] width 159 height 18
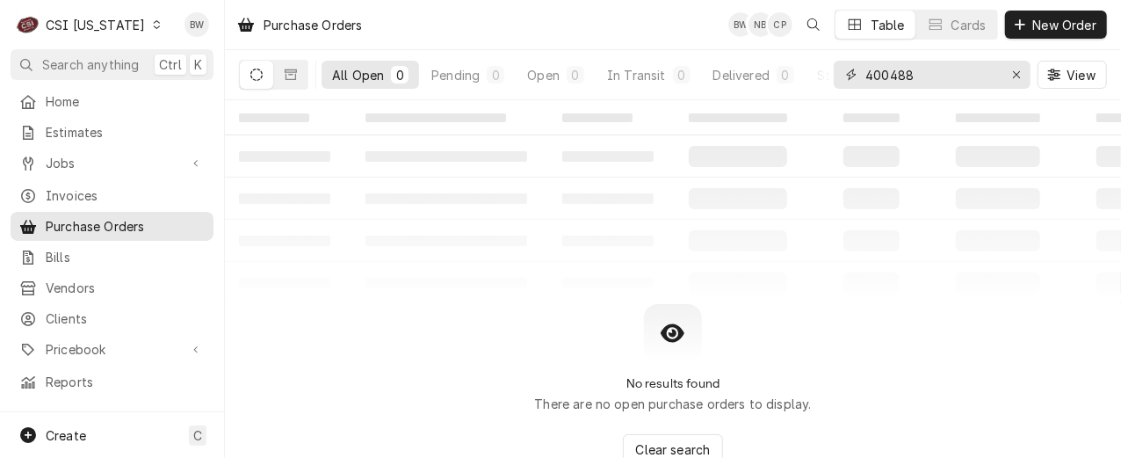
drag, startPoint x: 928, startPoint y: 76, endPoint x: 866, endPoint y: 79, distance: 62.4
click at [866, 79] on input "400488" at bounding box center [931, 75] width 132 height 28
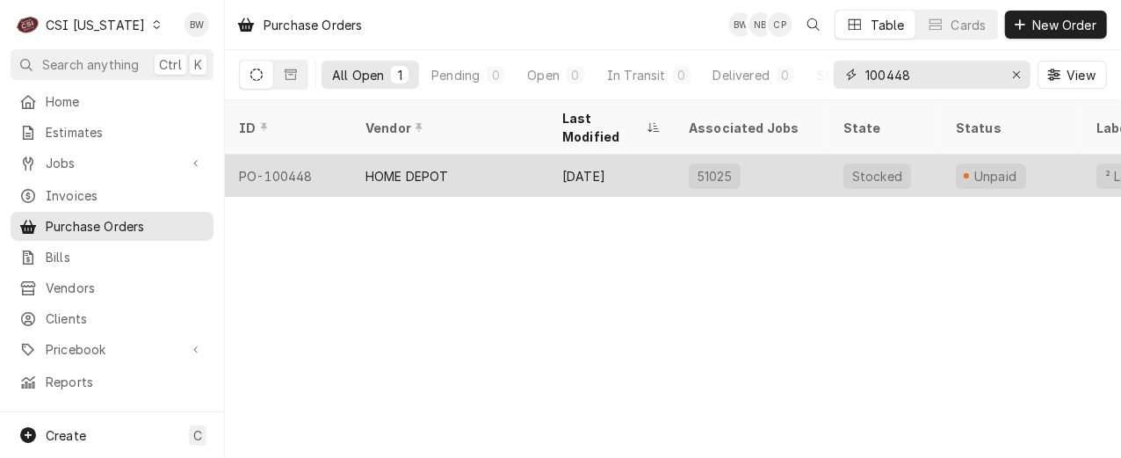
type input "100448"
click at [287, 158] on div "PO-100448" at bounding box center [288, 176] width 126 height 42
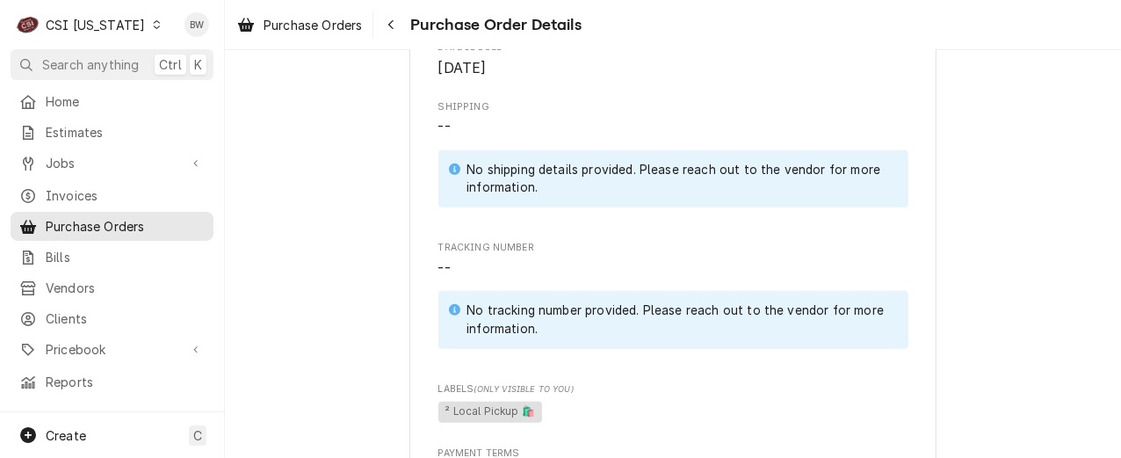
scroll to position [527, 0]
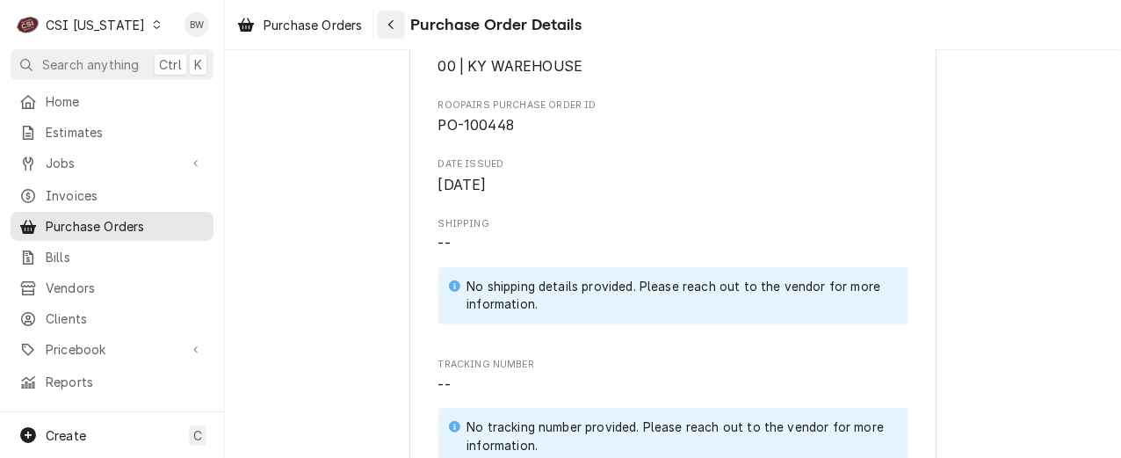
click at [390, 35] on button "Navigate back" at bounding box center [391, 25] width 28 height 28
